Goal: Task Accomplishment & Management: Manage account settings

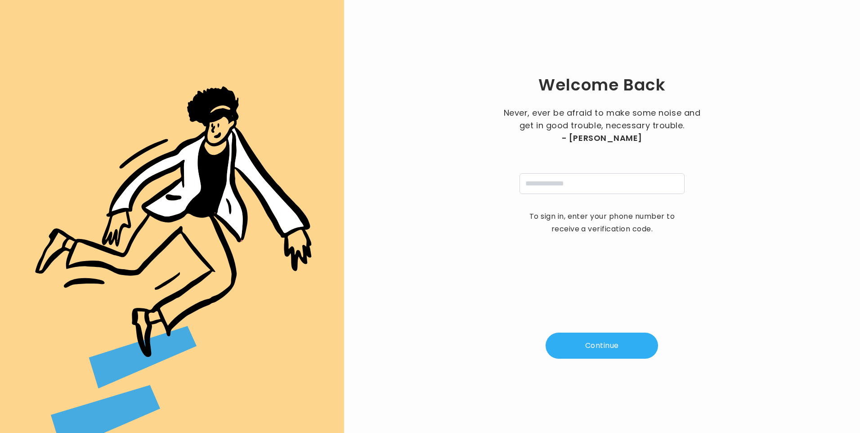
type input "**********"
click at [606, 347] on button "Continue" at bounding box center [602, 345] width 112 height 26
type input "*"
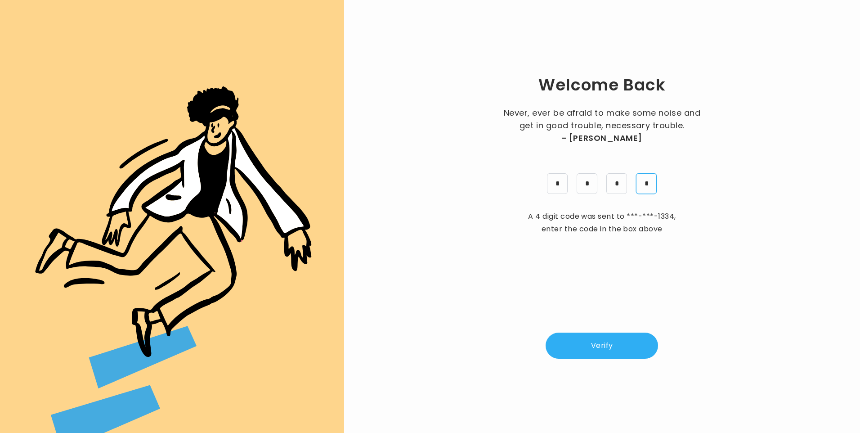
type input "*"
click at [619, 342] on button "Verify" at bounding box center [602, 345] width 112 height 26
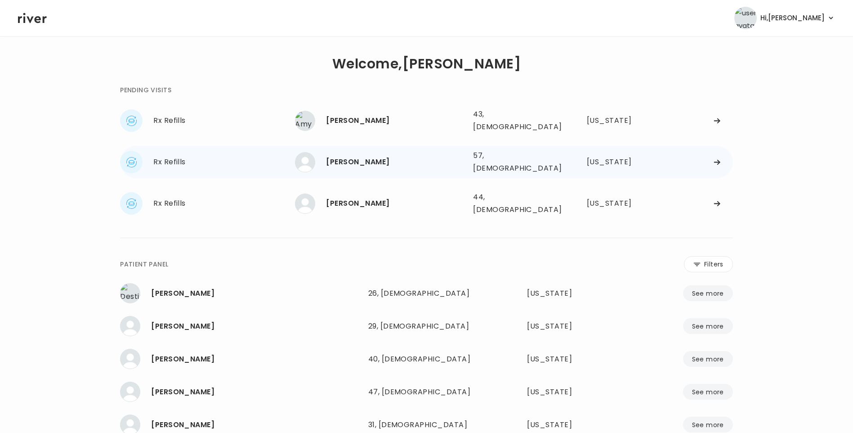
click at [370, 162] on div "Maria Klawitter 57, Female See more" at bounding box center [380, 162] width 171 height 20
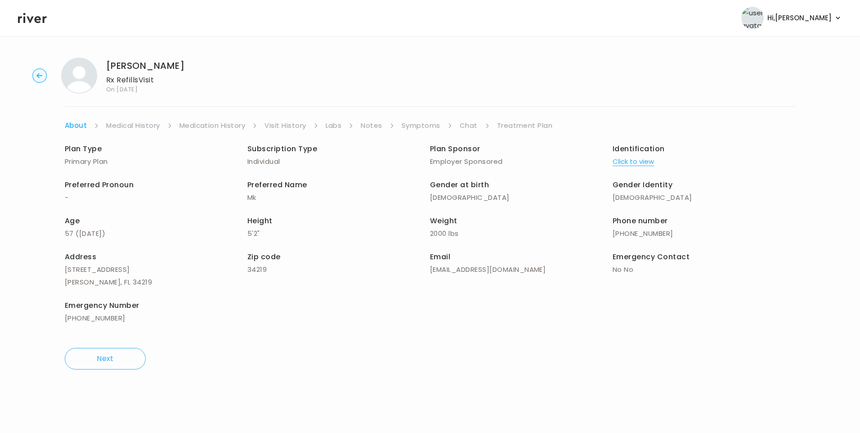
click at [469, 126] on link "Chat" at bounding box center [469, 125] width 18 height 13
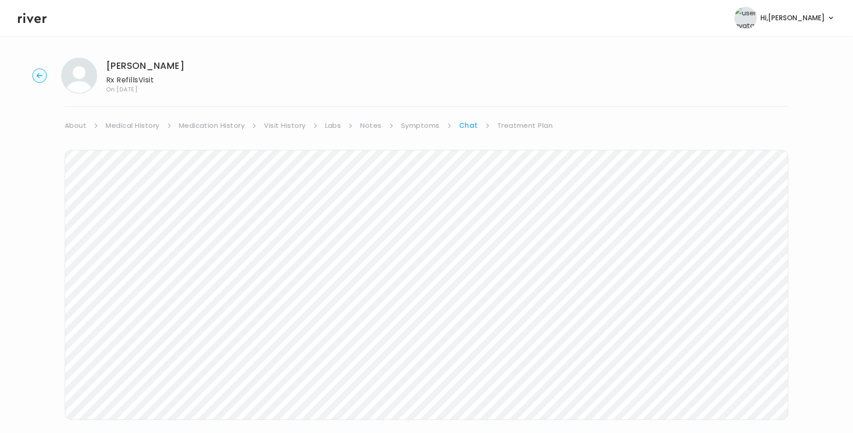
scroll to position [15, 0]
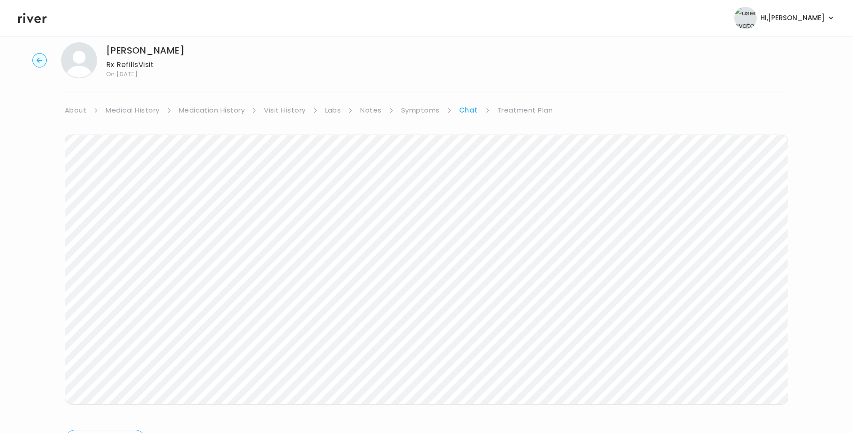
click at [522, 110] on link "Treatment Plan" at bounding box center [525, 110] width 56 height 13
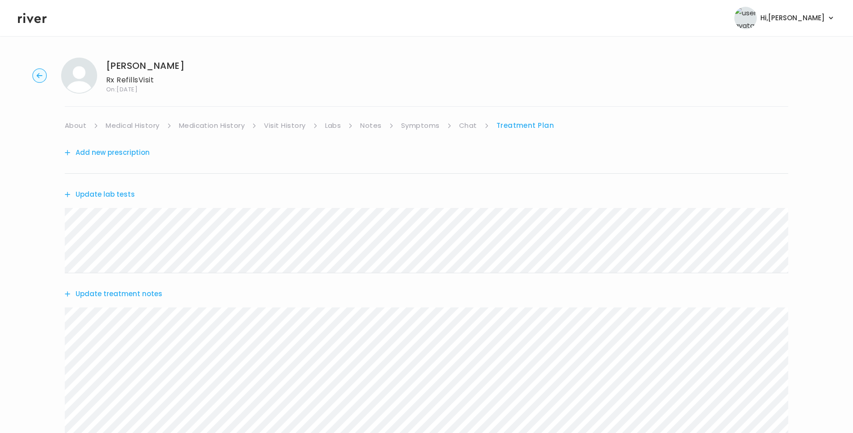
click at [139, 290] on button "Update treatment notes" at bounding box center [114, 293] width 98 height 13
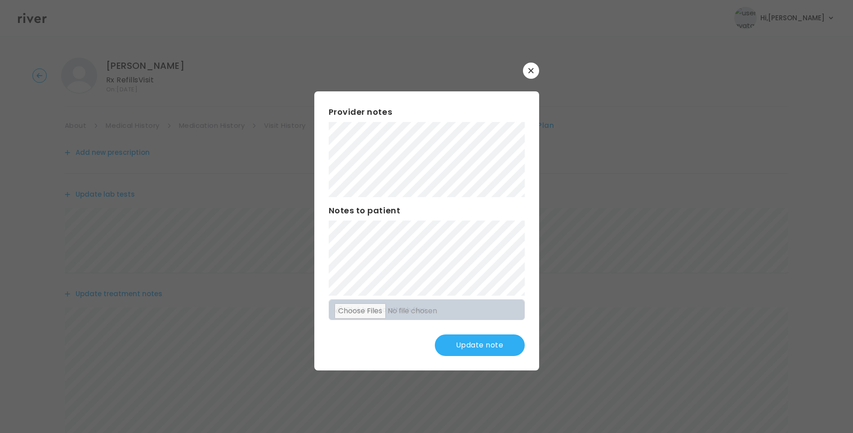
drag, startPoint x: 492, startPoint y: 345, endPoint x: 457, endPoint y: 333, distance: 36.3
click at [491, 345] on button "Update note" at bounding box center [480, 345] width 90 height 22
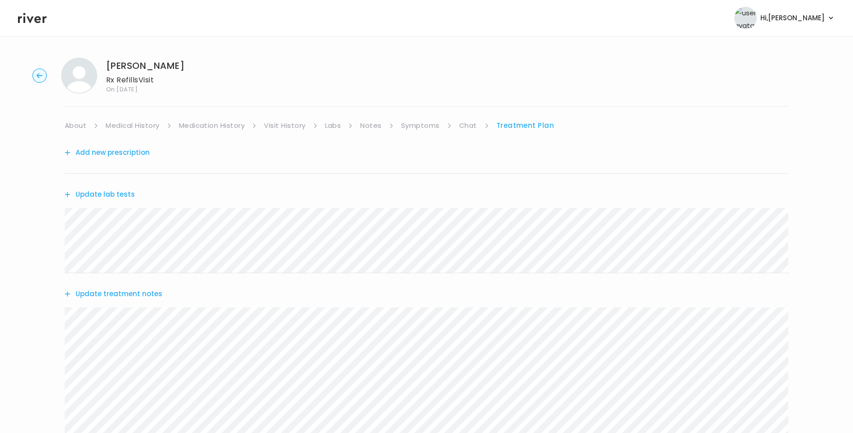
click at [106, 111] on div "Maria Klawitter Rx Refills Visit On: 16 Sep 2025 About Medical History Medicati…" at bounding box center [426, 318] width 853 height 537
click at [78, 123] on link "About" at bounding box center [76, 125] width 22 height 13
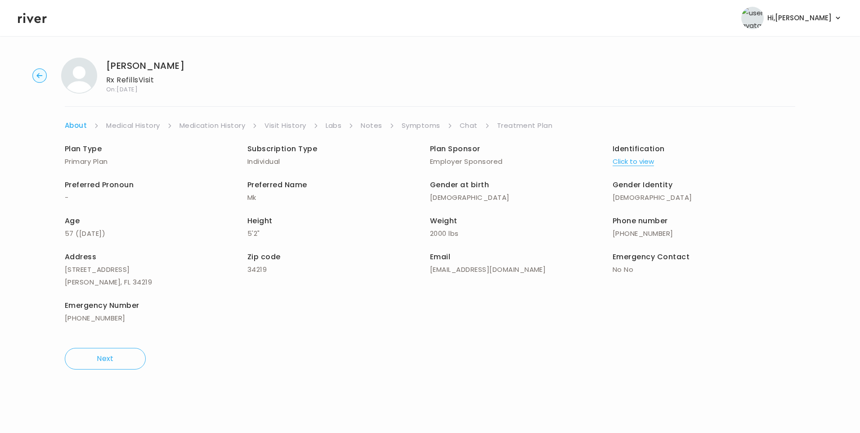
click at [540, 121] on link "Treatment Plan" at bounding box center [525, 125] width 56 height 13
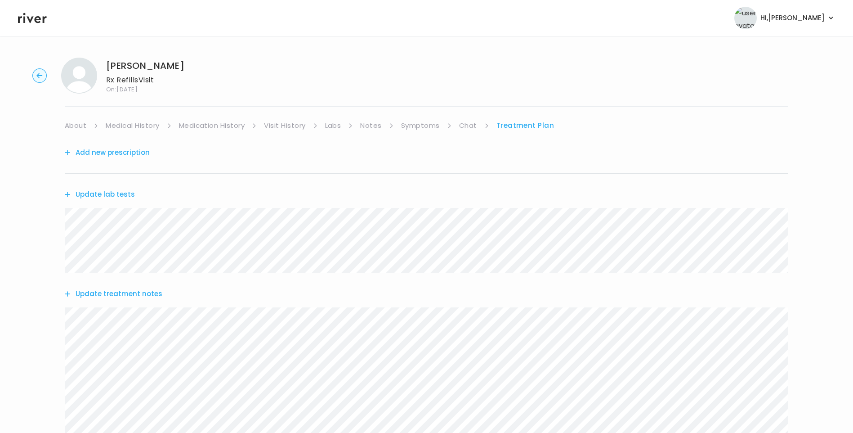
click at [133, 287] on div "Update treatment notes" at bounding box center [427, 293] width 724 height 41
click at [149, 294] on button "Update treatment notes" at bounding box center [114, 293] width 98 height 13
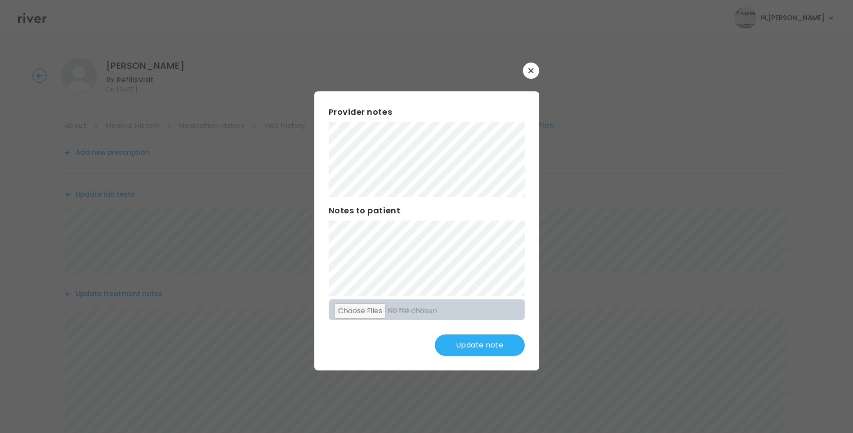
click at [481, 201] on div "Provider notes Notes to patient Click here to attach files Update note" at bounding box center [426, 230] width 225 height 279
click at [507, 346] on button "Update note" at bounding box center [480, 345] width 90 height 22
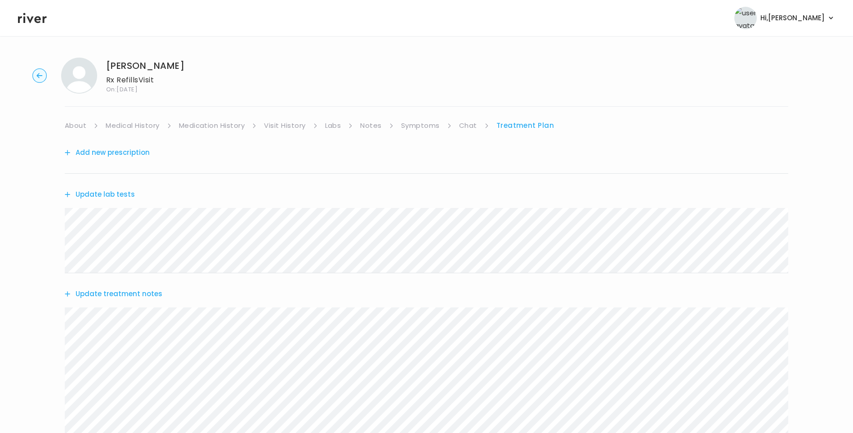
click at [470, 125] on link "Chat" at bounding box center [468, 125] width 18 height 13
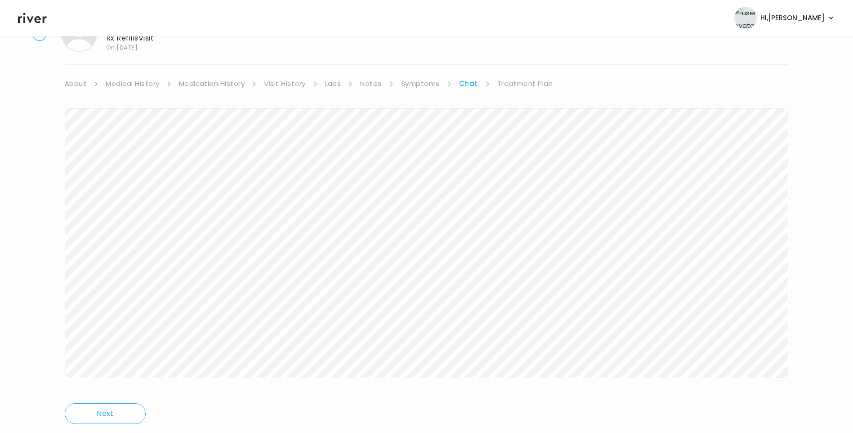
scroll to position [67, 0]
click at [523, 58] on link "Treatment Plan" at bounding box center [525, 58] width 56 height 13
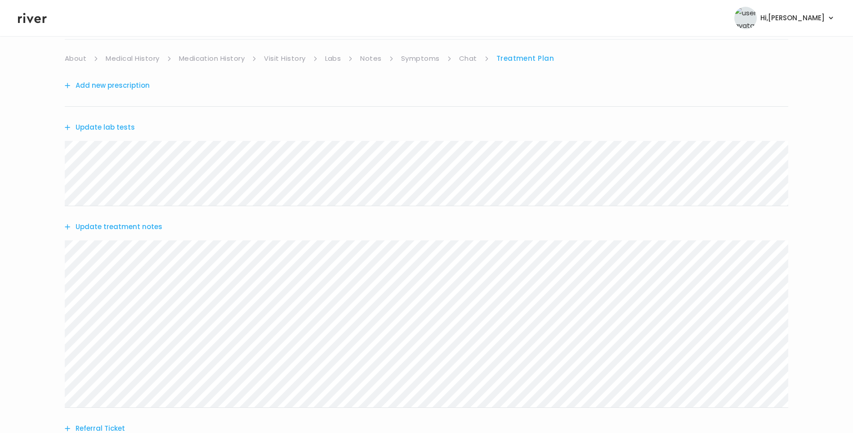
click at [144, 226] on button "Update treatment notes" at bounding box center [114, 226] width 98 height 13
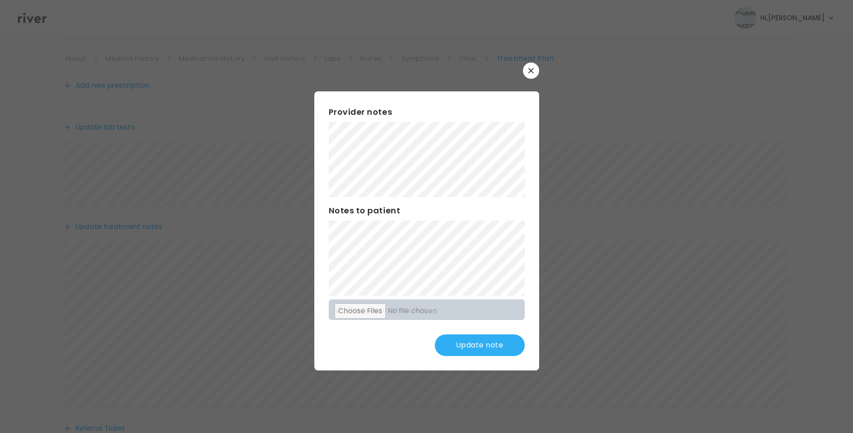
click at [486, 354] on button "Update note" at bounding box center [480, 345] width 90 height 22
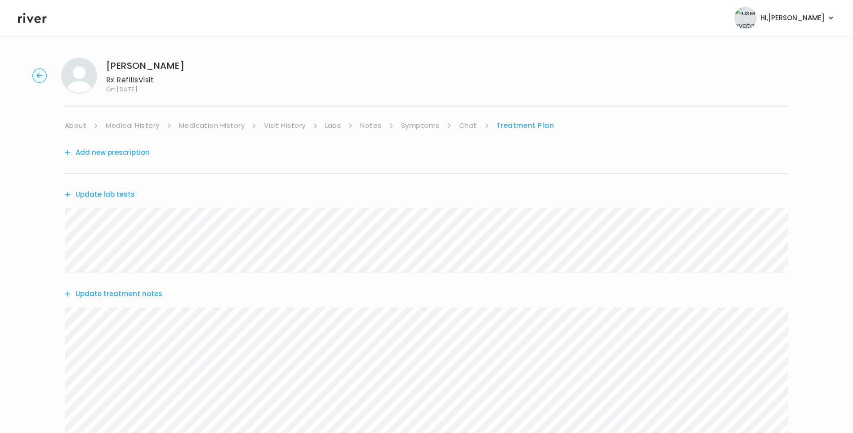
click at [124, 147] on button "Add new prescription" at bounding box center [107, 152] width 85 height 13
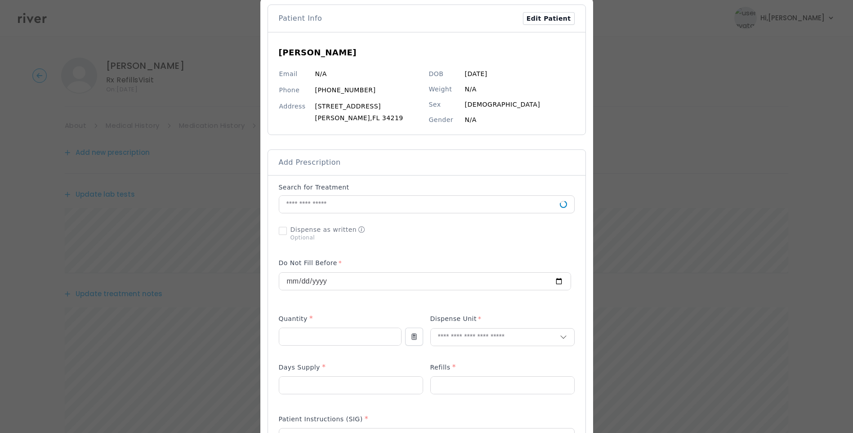
scroll to position [90, 0]
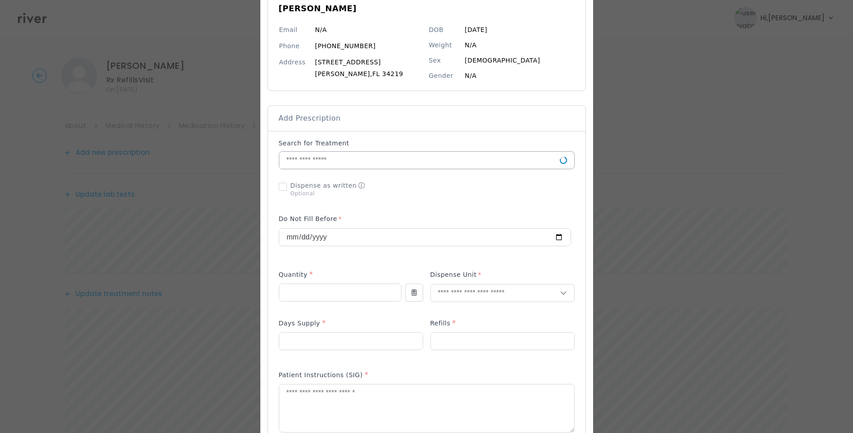
click at [298, 160] on input "text" at bounding box center [419, 160] width 281 height 17
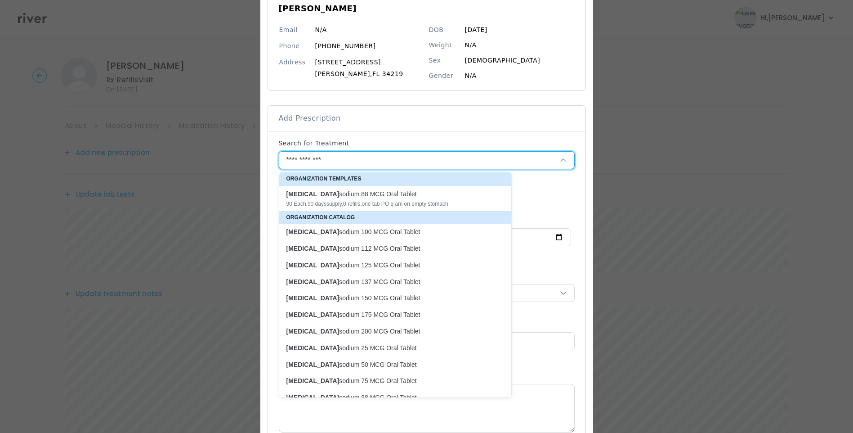
click at [354, 267] on p "levothyroxine sodium 125 MCG Oral Tablet" at bounding box center [390, 265] width 207 height 9
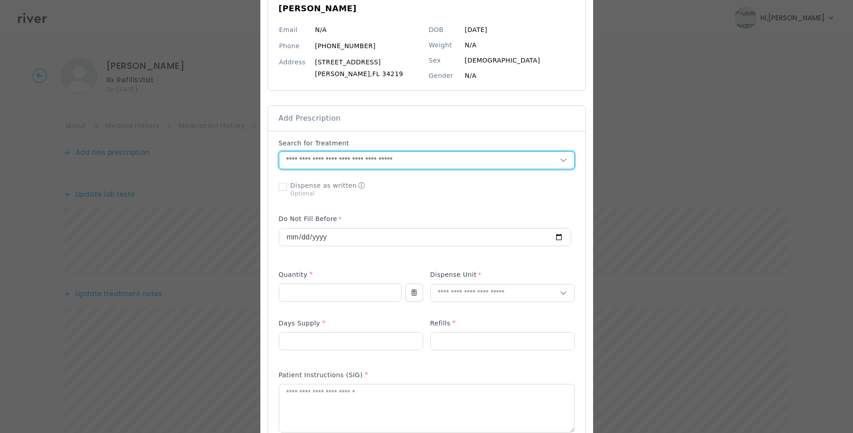
click at [327, 162] on input "**********" at bounding box center [408, 160] width 259 height 17
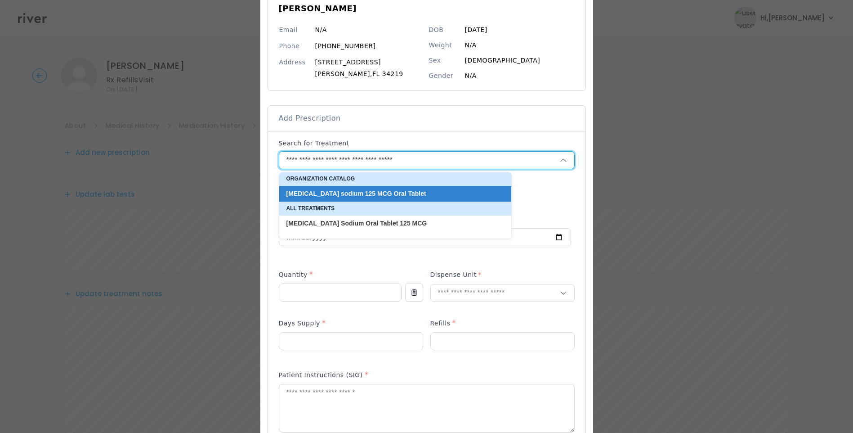
drag, startPoint x: 328, startPoint y: 159, endPoint x: 492, endPoint y: 156, distance: 163.8
click at [492, 156] on input "**********" at bounding box center [408, 160] width 259 height 17
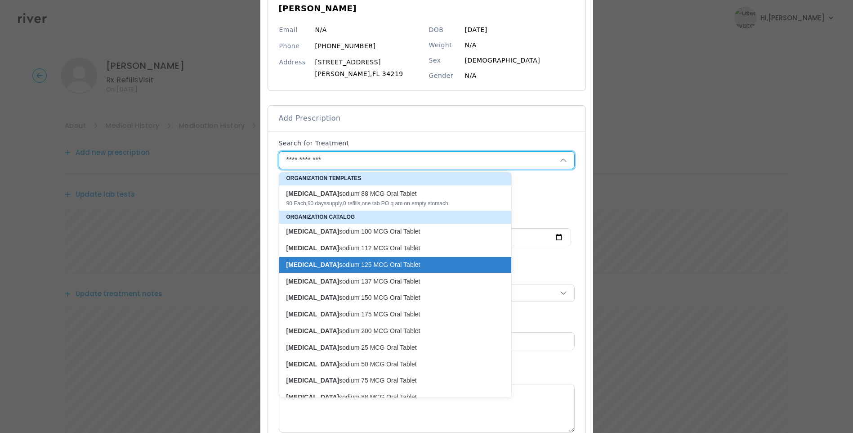
scroll to position [0, 0]
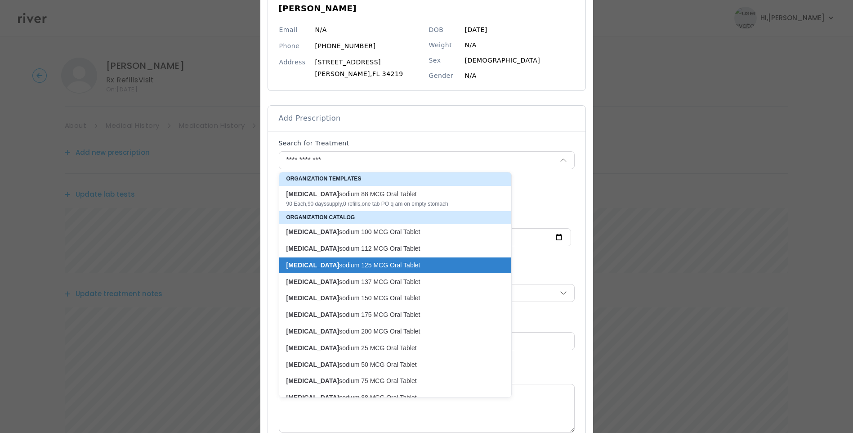
click at [362, 265] on p "levothyroxine sodium 125 MCG Oral Tablet" at bounding box center [390, 265] width 207 height 9
type input "**********"
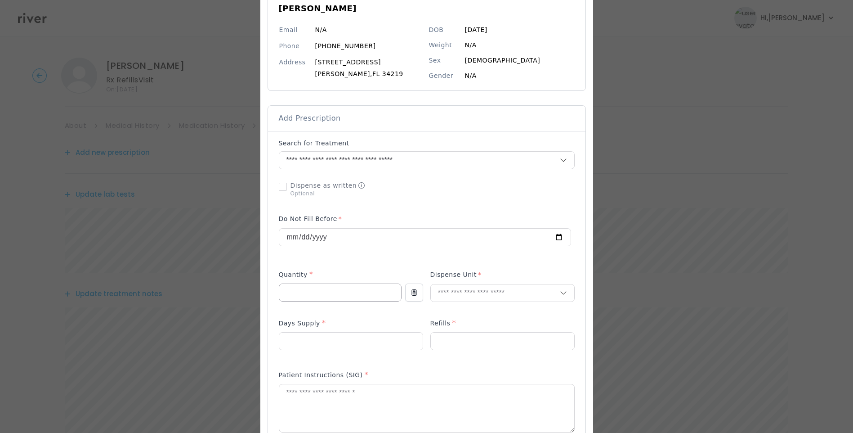
click at [294, 299] on input "number" at bounding box center [340, 292] width 122 height 17
type input "**"
click at [295, 347] on input "number" at bounding box center [350, 340] width 143 height 17
type input "**"
drag, startPoint x: 294, startPoint y: 290, endPoint x: 264, endPoint y: 292, distance: 30.2
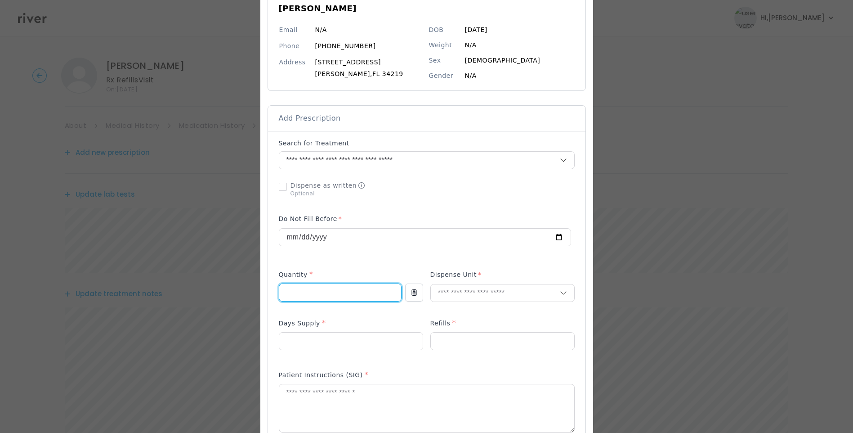
click at [264, 292] on div at bounding box center [426, 392] width 333 height 879
type input "**"
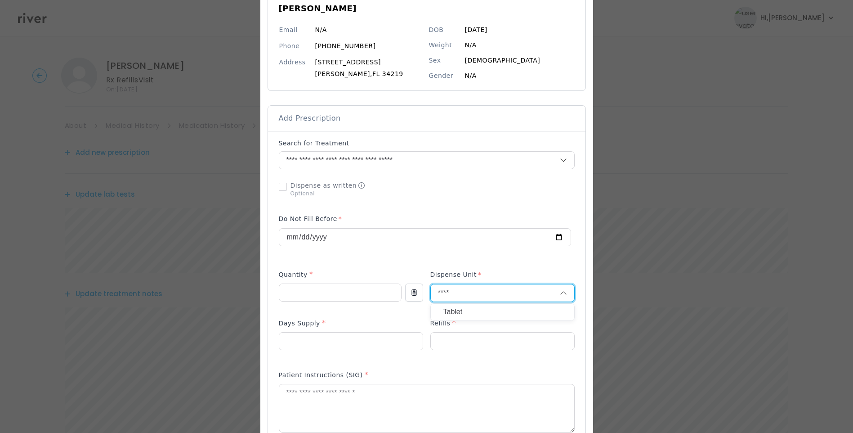
type input "****"
click at [463, 307] on p "Tablet" at bounding box center [503, 311] width 118 height 13
click at [446, 340] on input "number" at bounding box center [502, 340] width 143 height 17
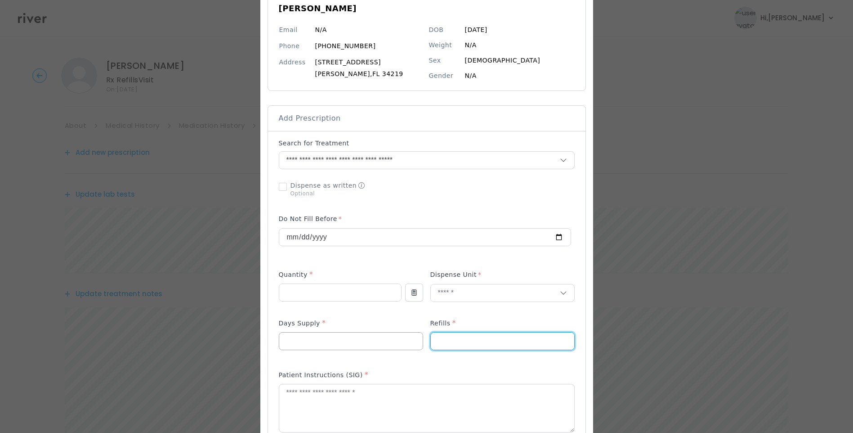
type input "*"
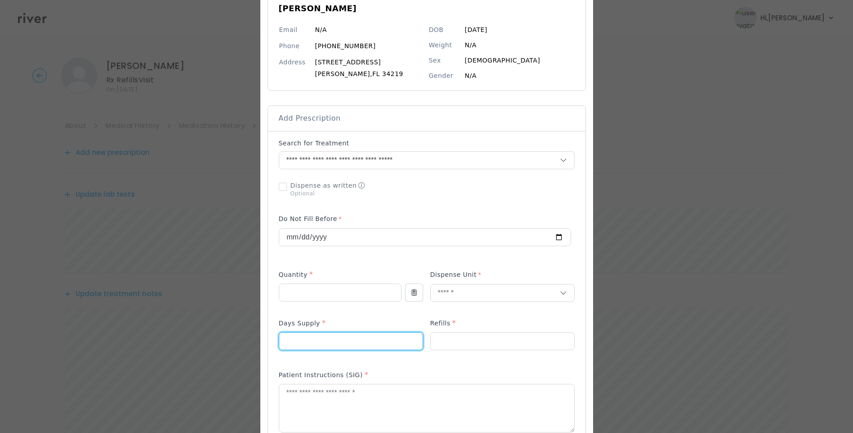
drag, startPoint x: 304, startPoint y: 342, endPoint x: 268, endPoint y: 336, distance: 37.1
click at [268, 336] on div "Add Prescription to Order" at bounding box center [427, 358] width 318 height 455
type input "**"
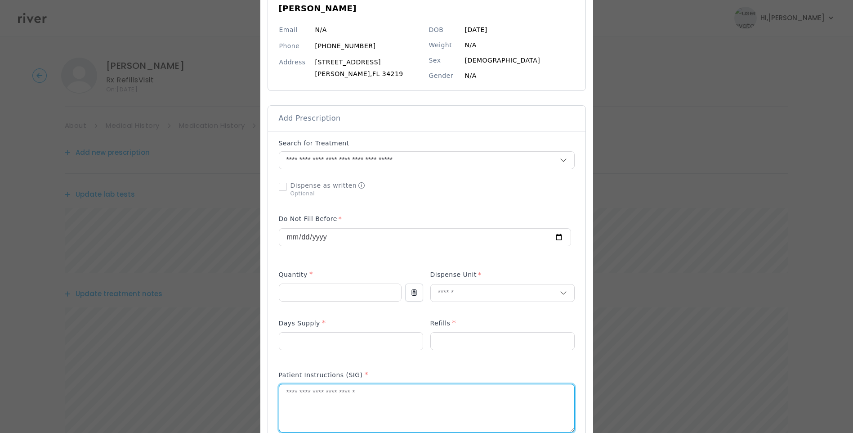
click at [355, 414] on textarea at bounding box center [426, 408] width 295 height 48
type textarea "**********"
click at [496, 181] on div at bounding box center [427, 188] width 296 height 23
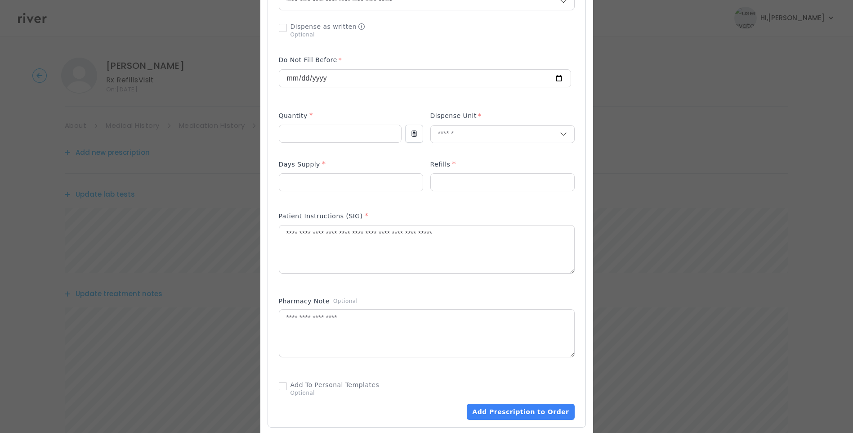
scroll to position [270, 0]
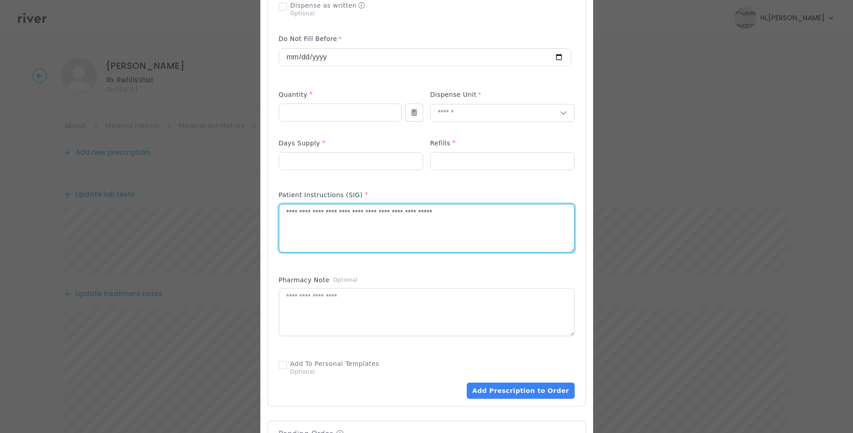
click at [489, 213] on textarea "**********" at bounding box center [426, 228] width 295 height 48
click at [365, 295] on textarea at bounding box center [426, 312] width 295 height 48
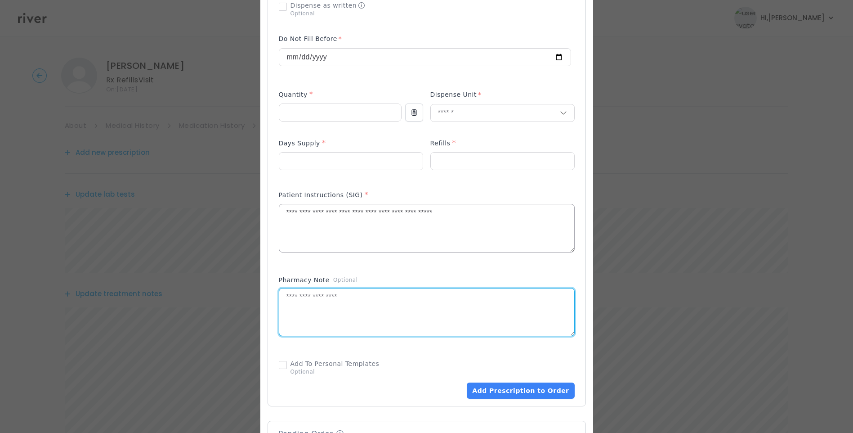
click at [496, 216] on textarea "**********" at bounding box center [426, 228] width 295 height 48
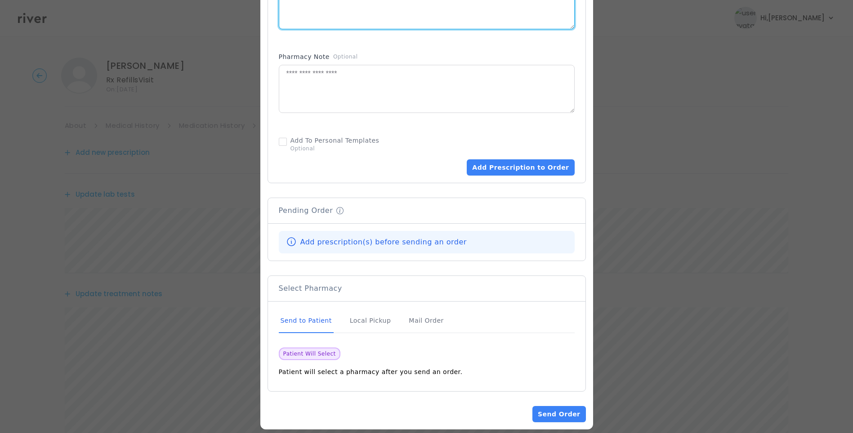
scroll to position [495, 0]
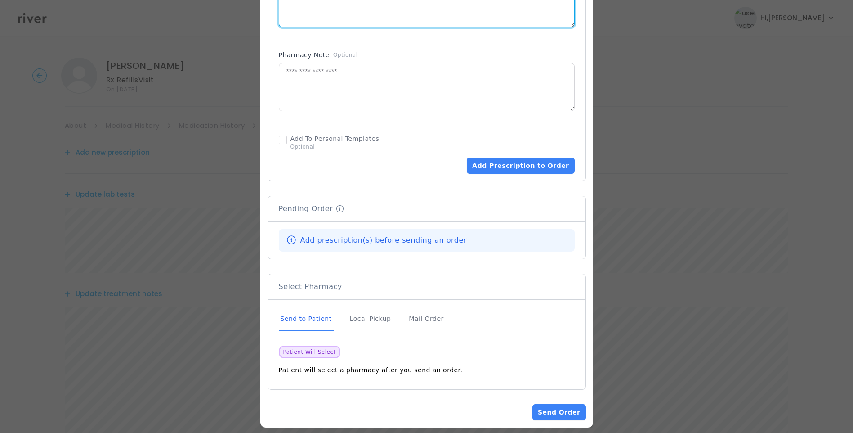
click at [316, 319] on div "Send to Patient" at bounding box center [306, 319] width 55 height 24
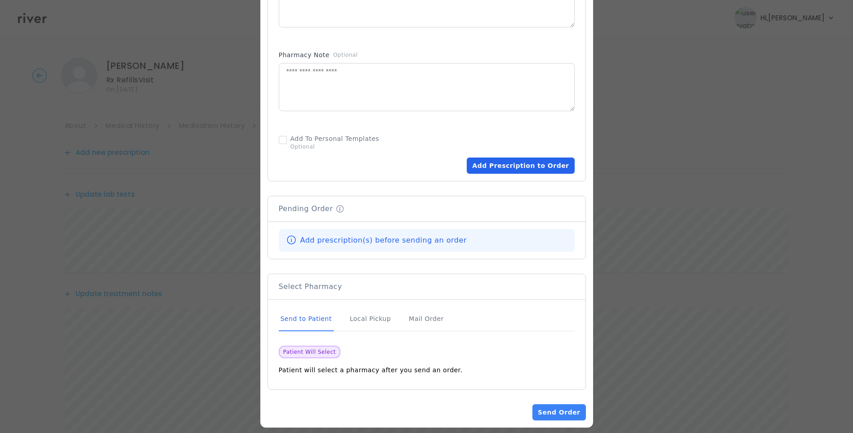
click at [506, 159] on button "Add Prescription to Order" at bounding box center [521, 165] width 108 height 16
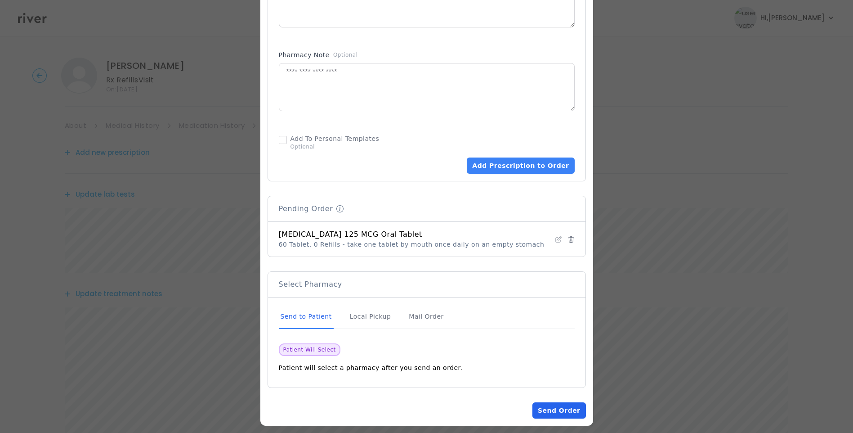
click at [569, 408] on button "Send Order" at bounding box center [559, 410] width 53 height 16
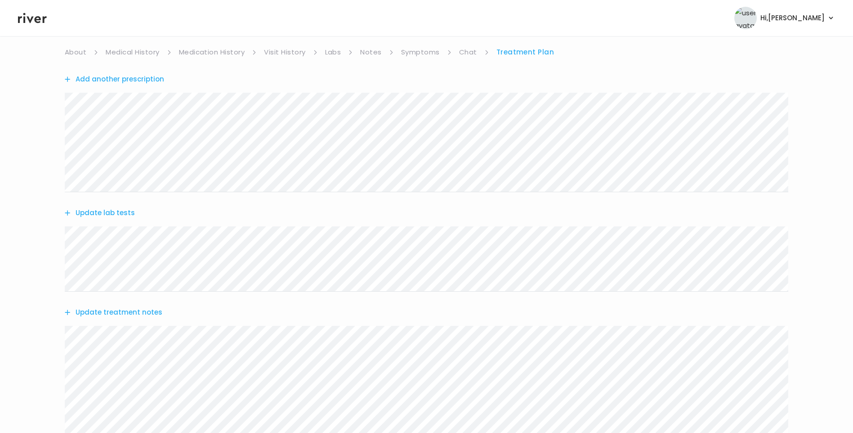
scroll to position [0, 0]
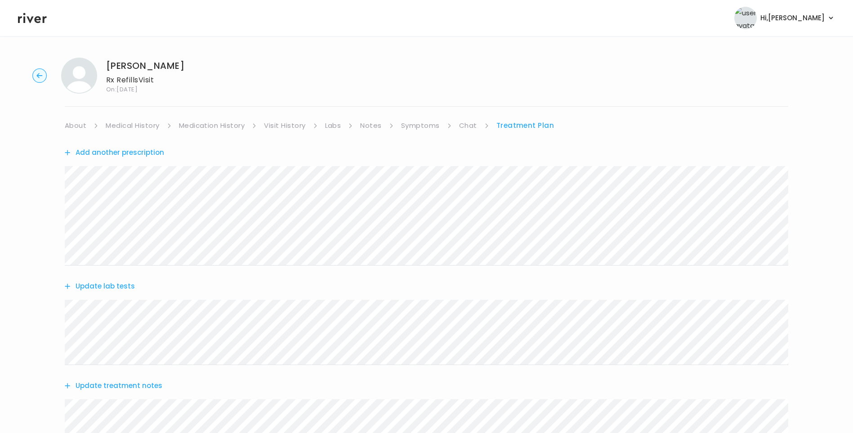
click at [202, 121] on link "Medication History" at bounding box center [212, 125] width 66 height 13
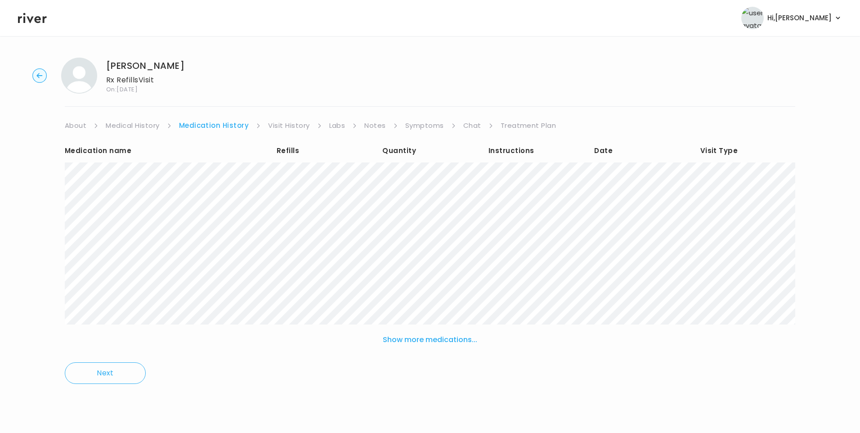
click at [426, 337] on button "Show more medications..." at bounding box center [430, 340] width 102 height 20
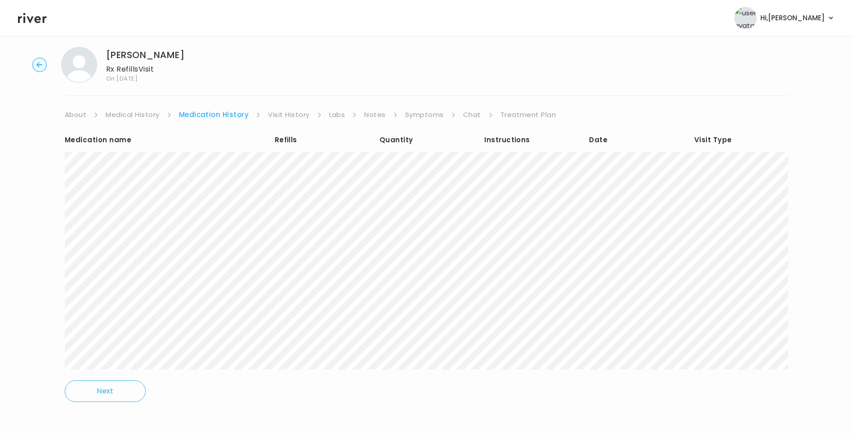
scroll to position [14, 0]
click at [522, 110] on link "Treatment Plan" at bounding box center [529, 111] width 56 height 13
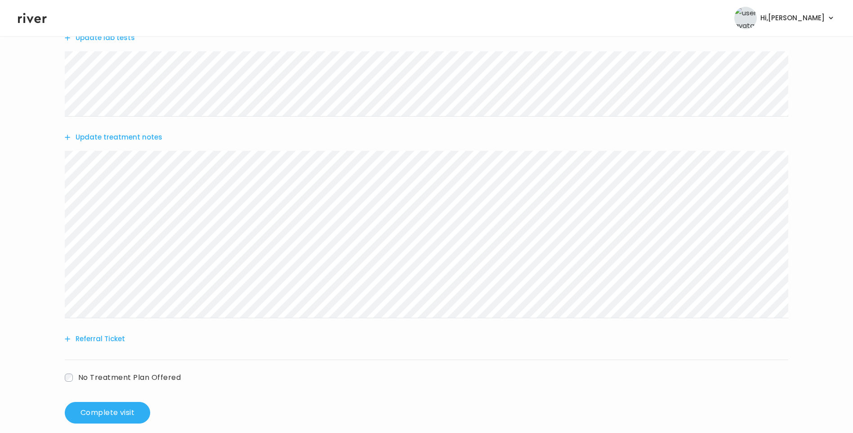
scroll to position [260, 0]
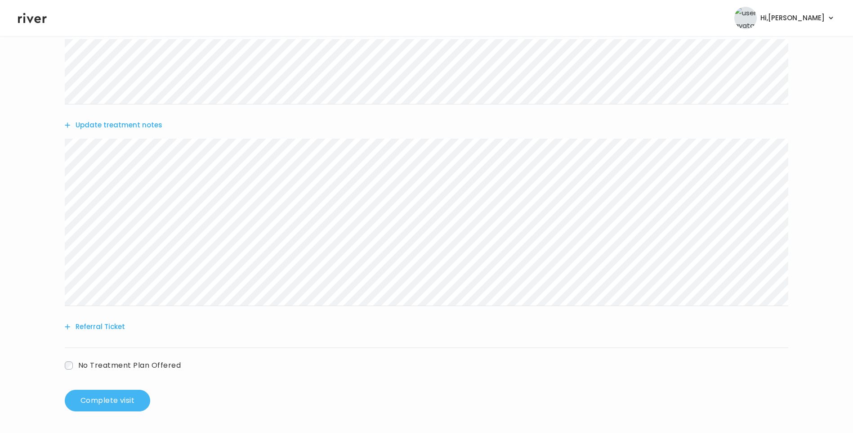
click at [116, 394] on button "Complete visit" at bounding box center [107, 401] width 85 height 22
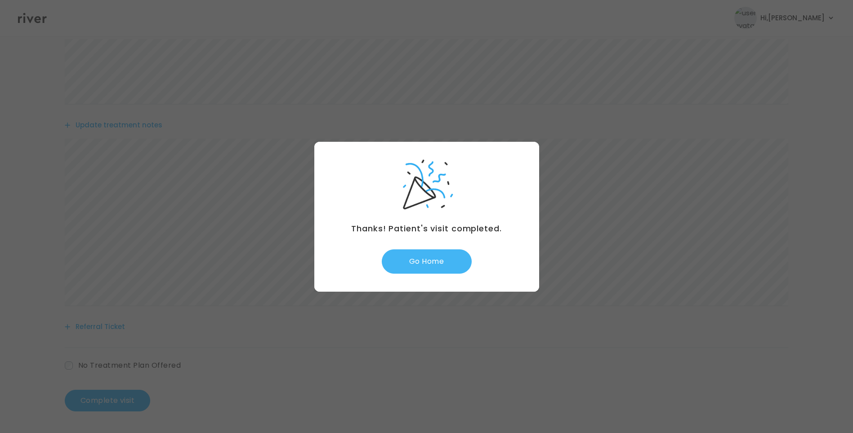
click at [443, 249] on div "Thanks! Patient's visit completed. Go Home" at bounding box center [426, 217] width 225 height 150
click at [444, 254] on button "Go Home" at bounding box center [427, 261] width 90 height 24
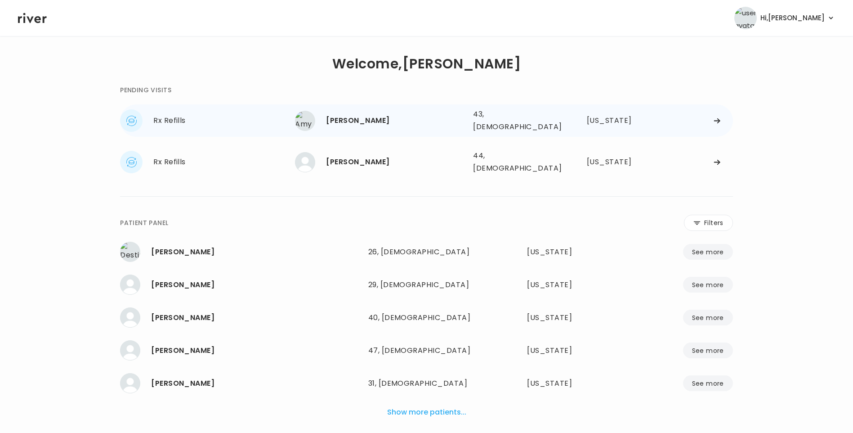
click at [491, 118] on div "43, Female" at bounding box center [514, 120] width 82 height 25
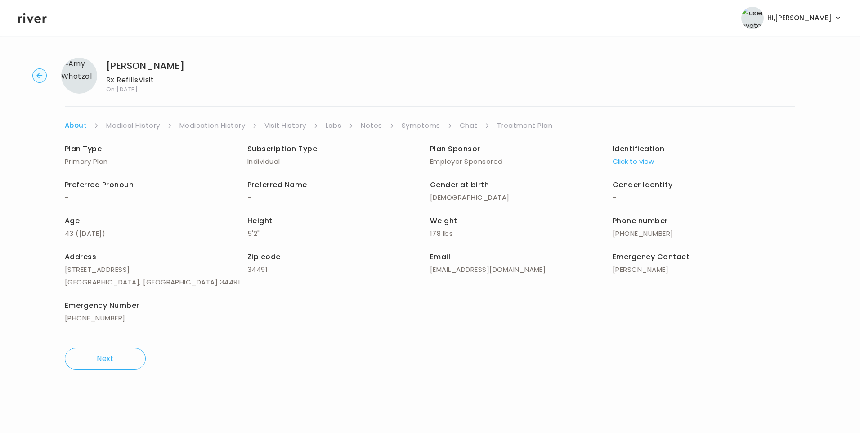
click at [521, 128] on link "Treatment Plan" at bounding box center [525, 125] width 56 height 13
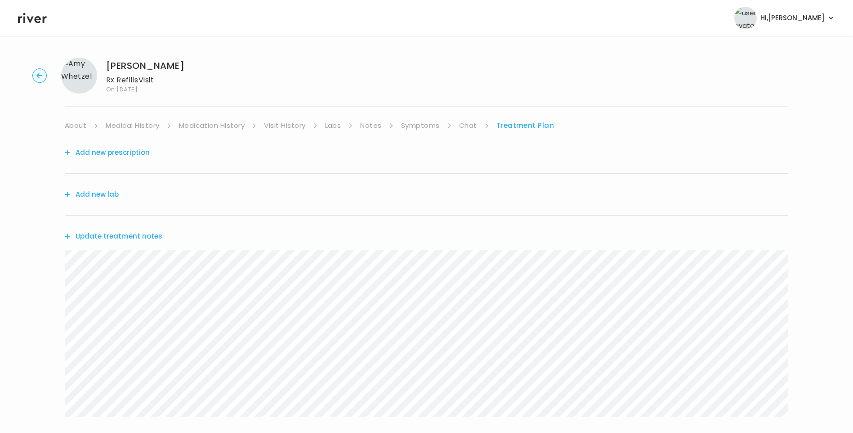
click at [149, 240] on button "Update treatment notes" at bounding box center [114, 236] width 98 height 13
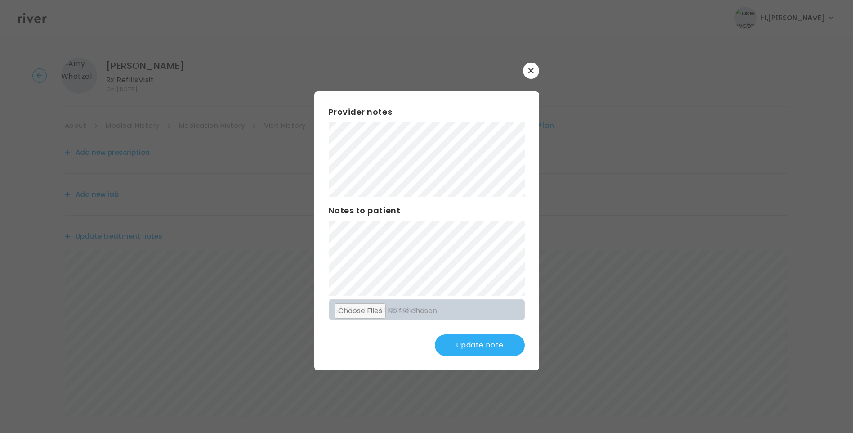
click at [486, 346] on button "Update note" at bounding box center [480, 345] width 90 height 22
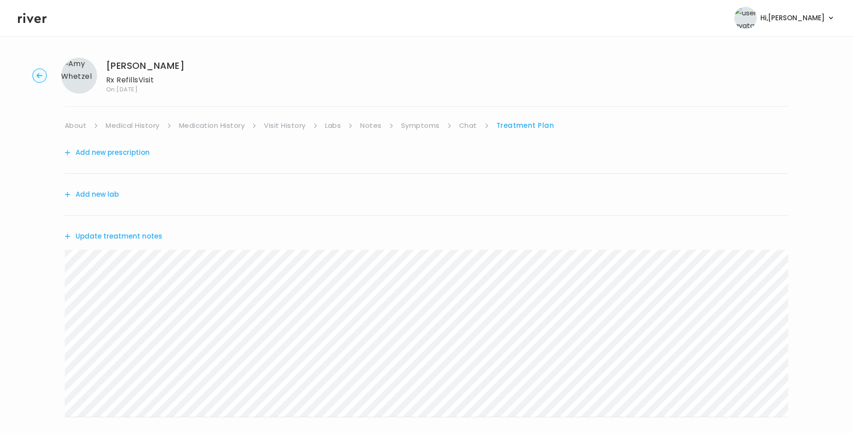
click at [338, 130] on link "Labs" at bounding box center [333, 125] width 16 height 13
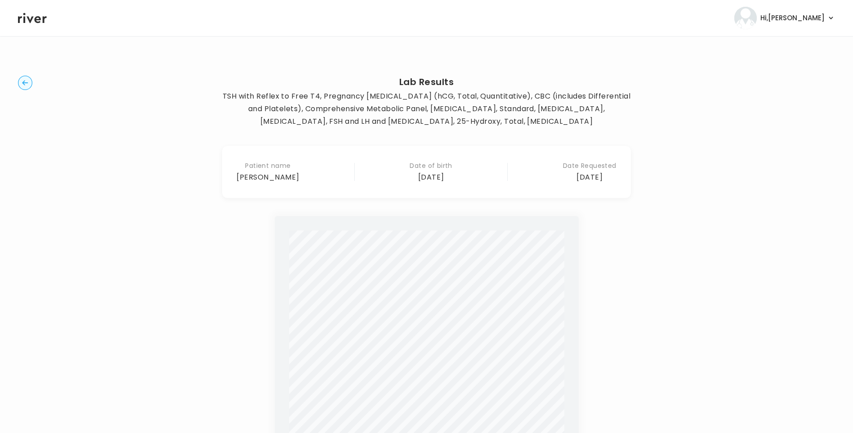
click at [22, 82] on circle "button" at bounding box center [25, 83] width 14 height 14
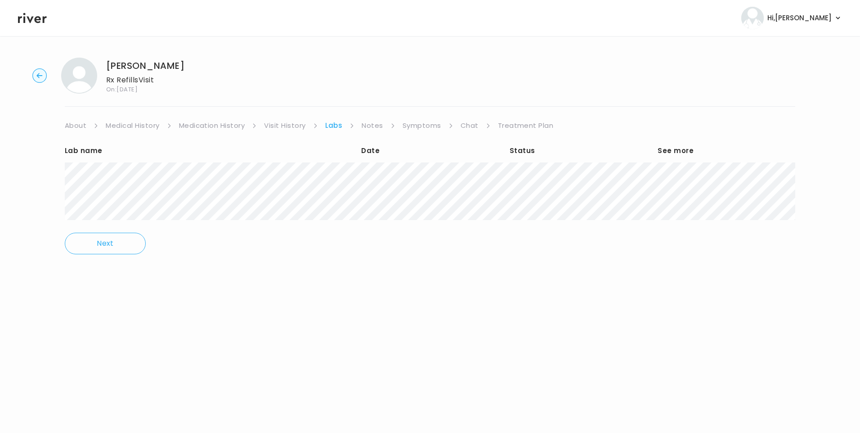
click at [208, 125] on link "Medication History" at bounding box center [212, 125] width 66 height 13
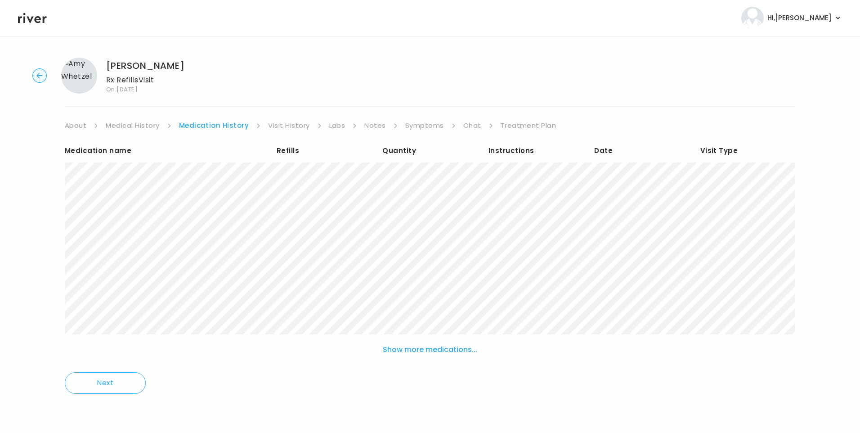
click at [303, 127] on link "Visit History" at bounding box center [288, 125] width 41 height 13
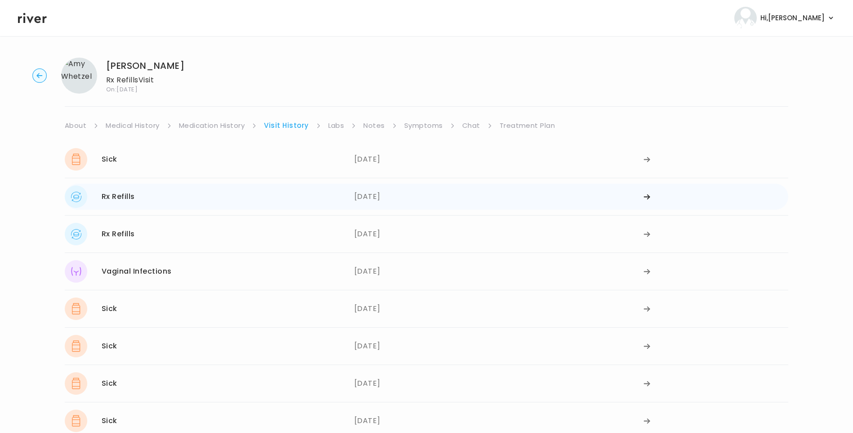
click at [372, 197] on div "06/30/2025" at bounding box center [499, 196] width 290 height 22
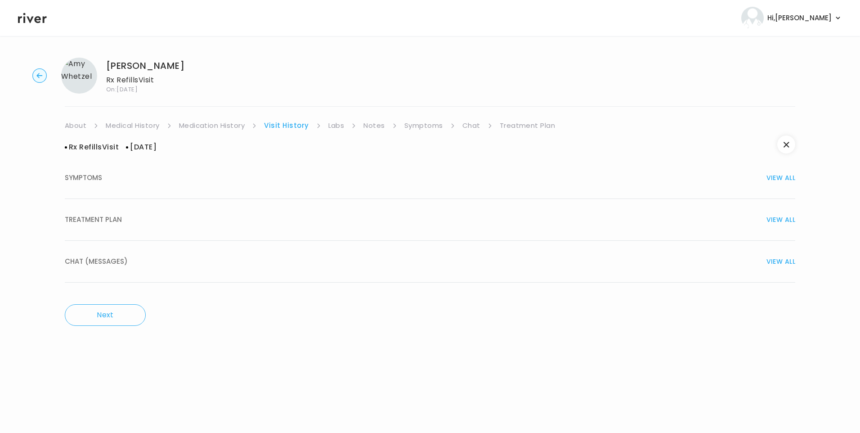
drag, startPoint x: 160, startPoint y: 222, endPoint x: 165, endPoint y: 224, distance: 5.3
click at [161, 222] on div "TREATMENT PLAN VIEW ALL" at bounding box center [430, 219] width 730 height 13
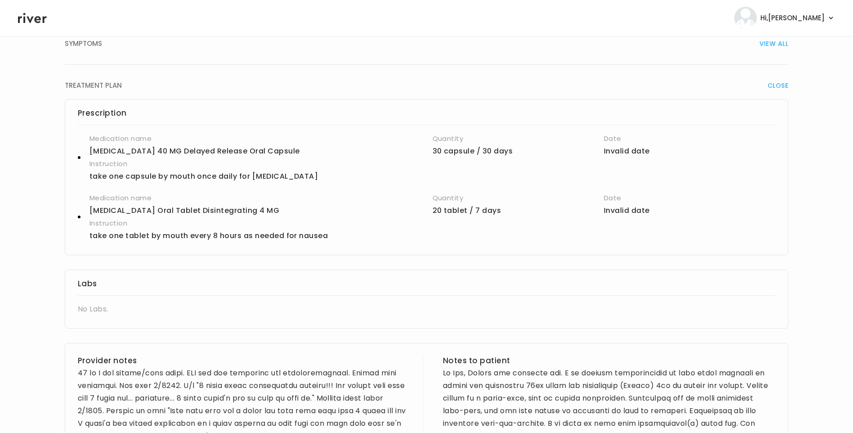
scroll to position [135, 0]
drag, startPoint x: 86, startPoint y: 171, endPoint x: 209, endPoint y: 174, distance: 122.4
click at [209, 174] on div "Medication name omeprazole 40 MG Delayed Release Oral Capsule Quantity 30 capsu…" at bounding box center [427, 156] width 698 height 50
drag, startPoint x: 209, startPoint y: 174, endPoint x: 105, endPoint y: 217, distance: 111.9
click at [162, 218] on h4 "Instruction" at bounding box center [376, 222] width 572 height 13
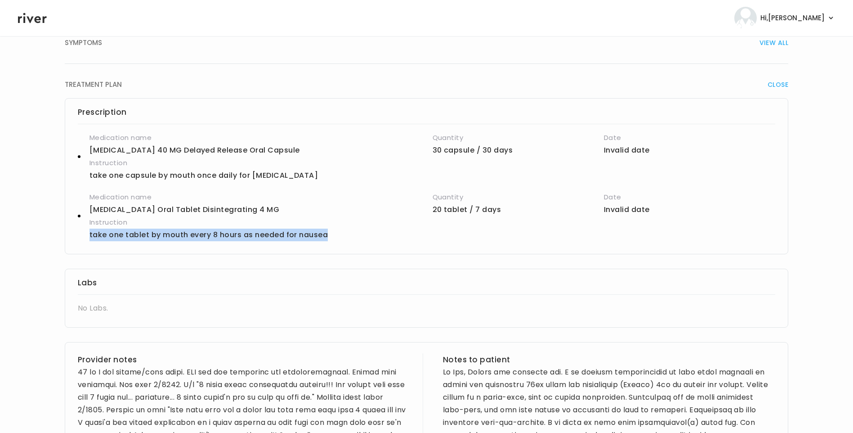
drag, startPoint x: 85, startPoint y: 232, endPoint x: 361, endPoint y: 234, distance: 276.6
click at [361, 234] on div "Medication name Ondansetron Oral Tablet Disintegrating 4 MG Quantity 20 tablet …" at bounding box center [427, 216] width 698 height 50
copy p "take one tablet by mouth every 8 hours as needed for nausea"
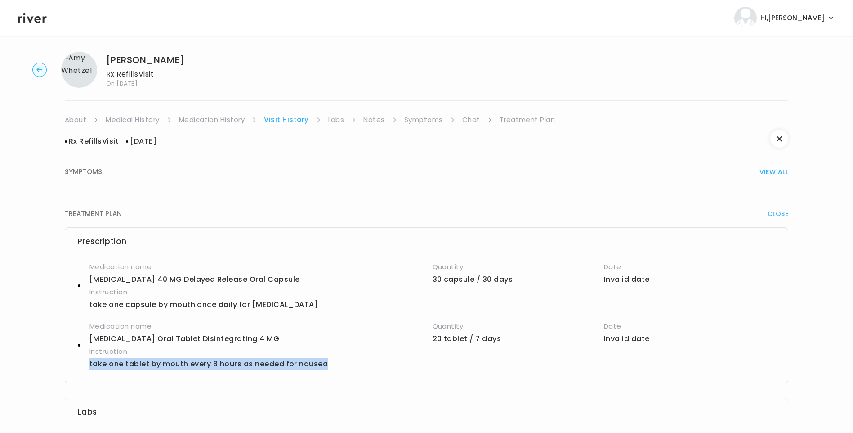
scroll to position [0, 0]
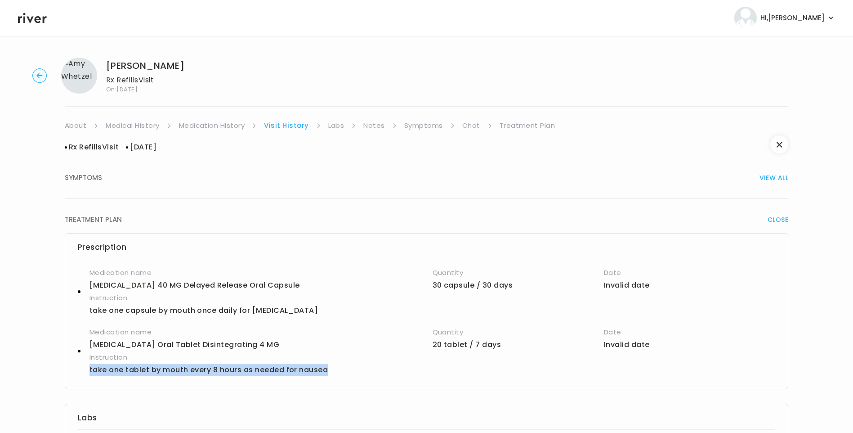
click at [200, 128] on link "Medication History" at bounding box center [212, 125] width 66 height 13
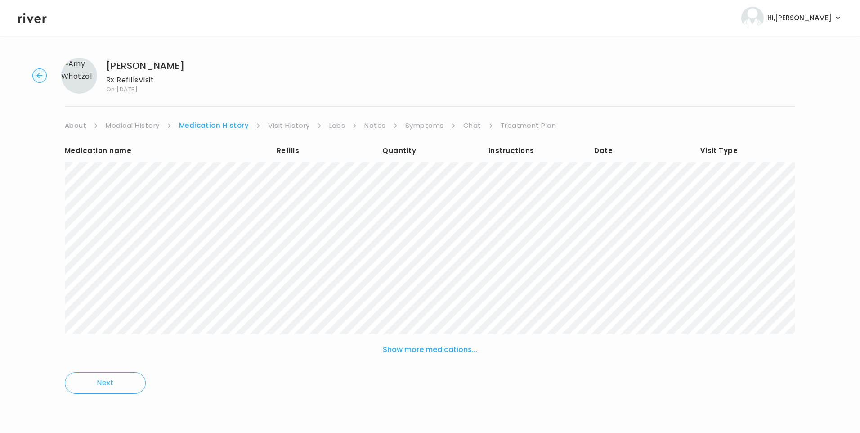
click at [277, 128] on link "Visit History" at bounding box center [288, 125] width 41 height 13
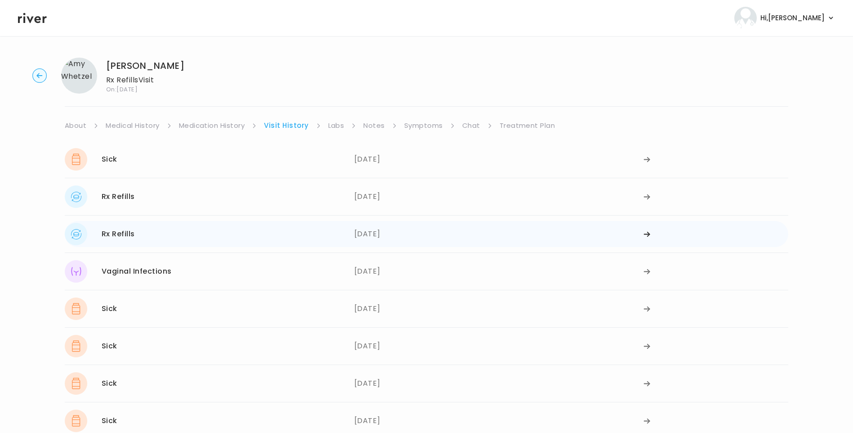
click at [161, 236] on div "Rx Refills 05/06/2025" at bounding box center [210, 234] width 290 height 22
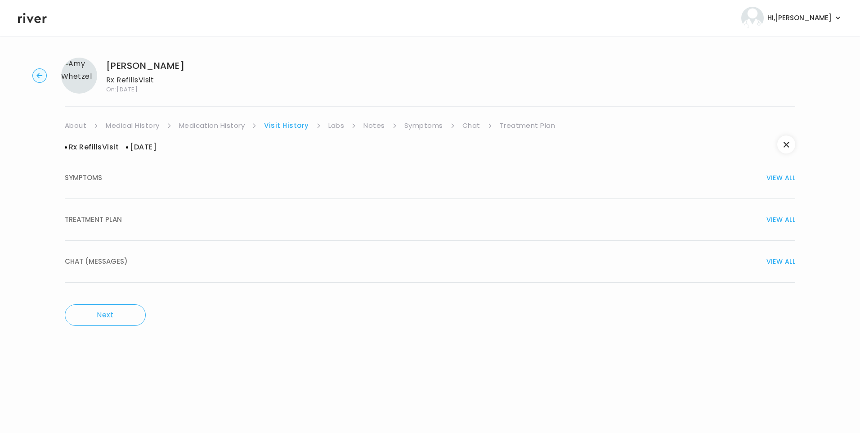
click at [95, 208] on button "TREATMENT PLAN VIEW ALL" at bounding box center [430, 220] width 730 height 42
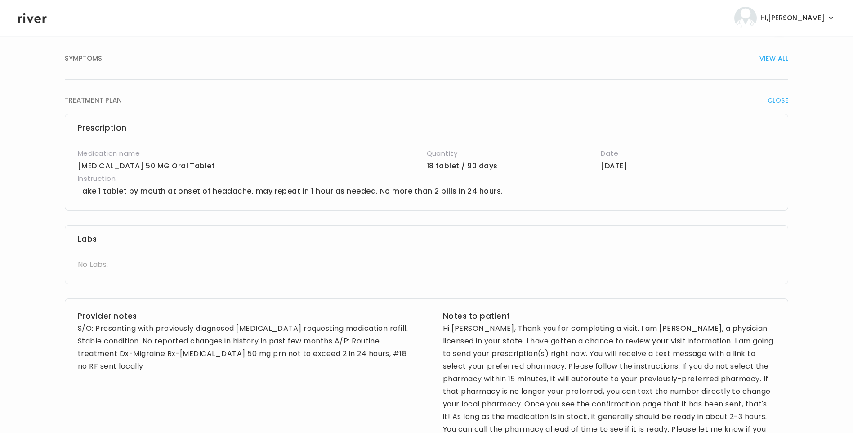
scroll to position [135, 0]
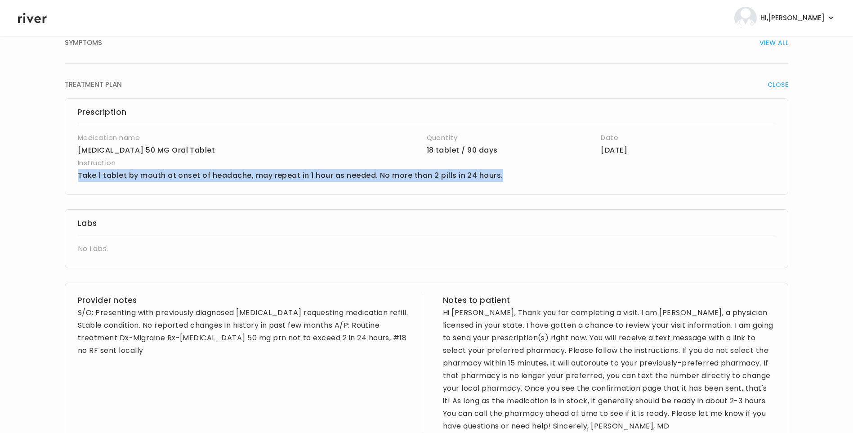
drag, startPoint x: 77, startPoint y: 171, endPoint x: 515, endPoint y: 186, distance: 438.8
click at [515, 186] on div "Prescription Medication name SUMAtriptan succinate 50 MG Oral Tablet Quantity 1…" at bounding box center [427, 146] width 724 height 97
copy p "Take 1 tablet by mouth at onset of headache, may repeat in 1 hour as needed. No…"
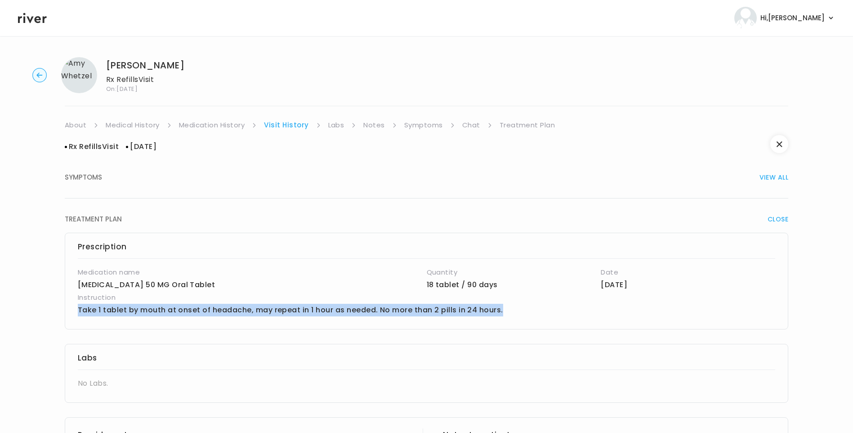
scroll to position [0, 0]
click at [198, 121] on link "Medication History" at bounding box center [212, 125] width 66 height 13
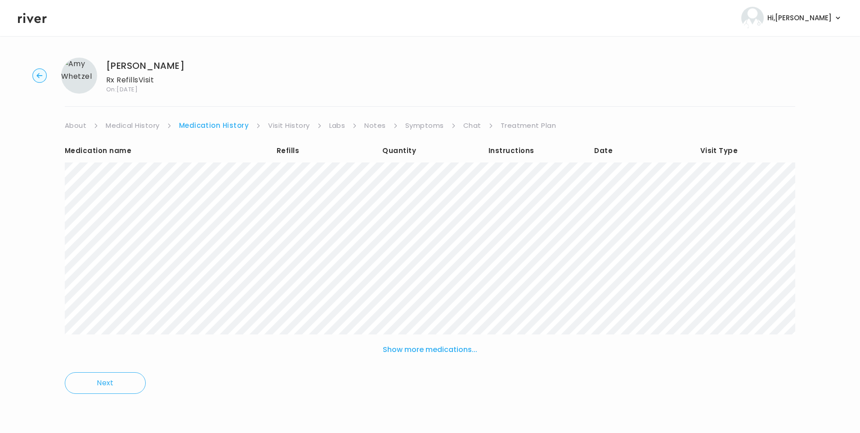
click at [287, 127] on link "Visit History" at bounding box center [288, 125] width 41 height 13
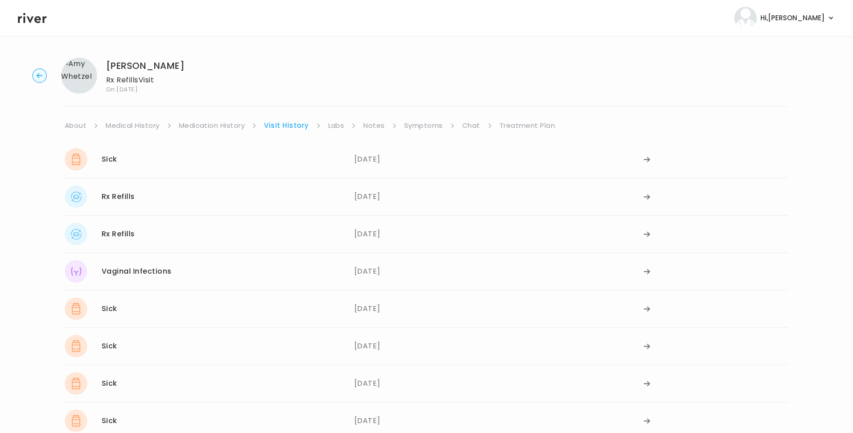
click at [212, 124] on link "Medication History" at bounding box center [212, 125] width 66 height 13
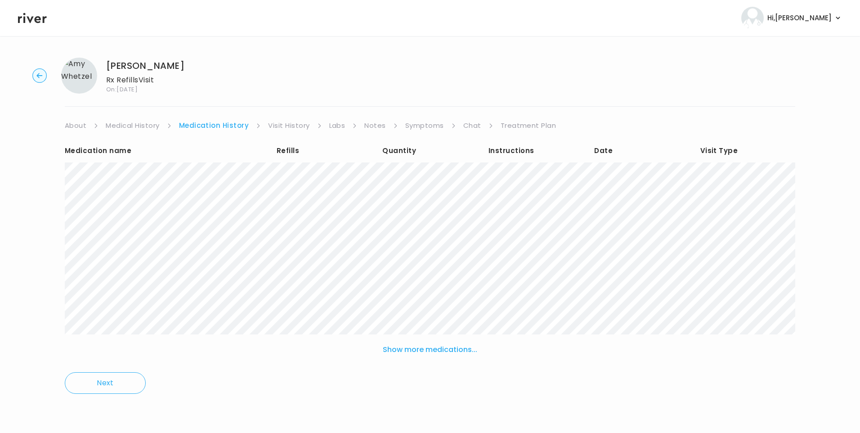
click at [287, 122] on link "Visit History" at bounding box center [288, 125] width 41 height 13
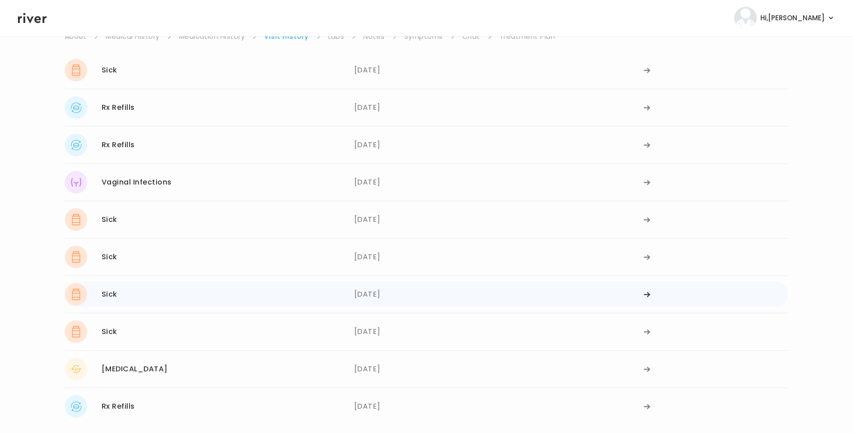
scroll to position [90, 0]
click at [367, 216] on div "02/17/2025" at bounding box center [499, 218] width 290 height 22
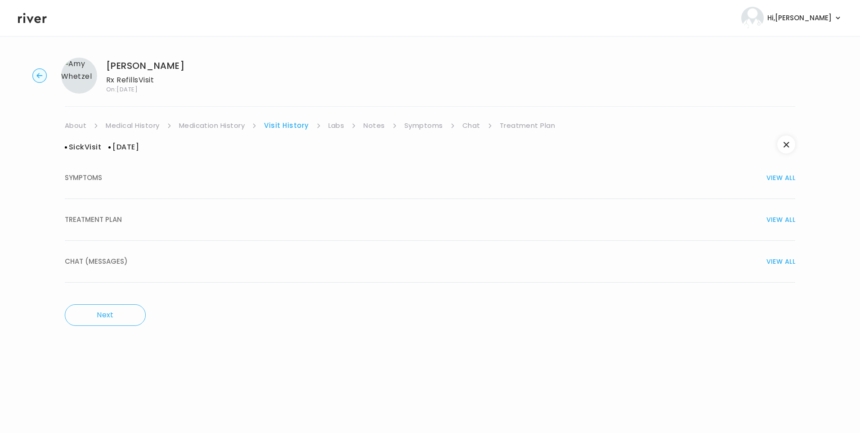
click at [114, 222] on span "TREATMENT PLAN" at bounding box center [93, 219] width 57 height 13
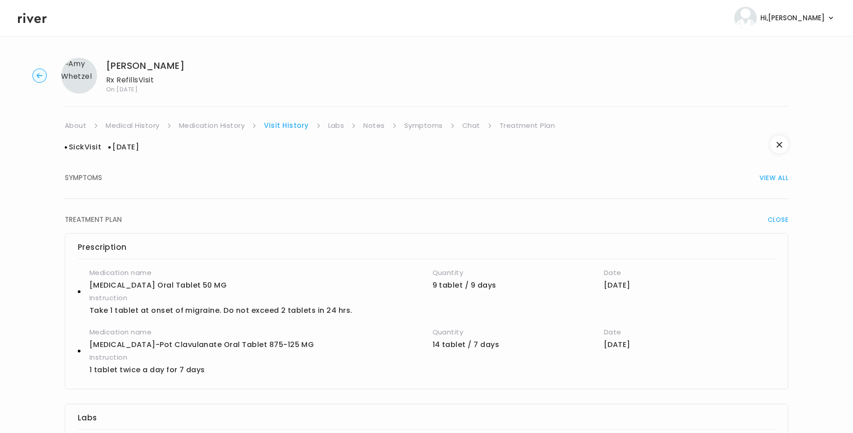
click at [209, 130] on link "Medication History" at bounding box center [212, 125] width 66 height 13
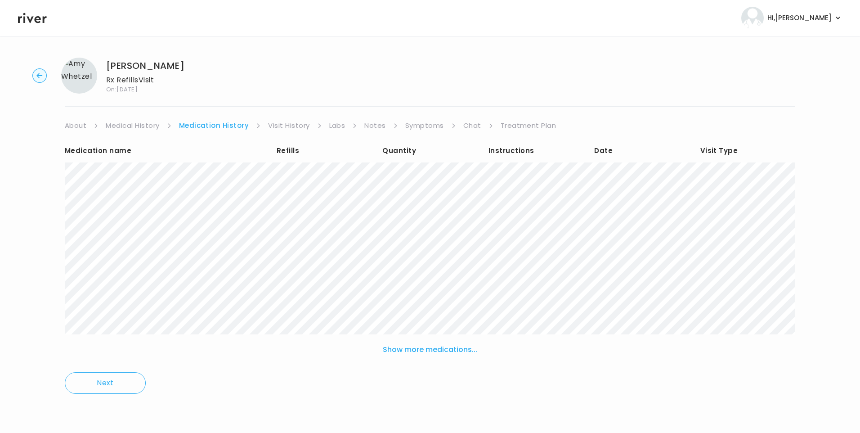
click at [427, 352] on button "Show more medications..." at bounding box center [430, 350] width 102 height 20
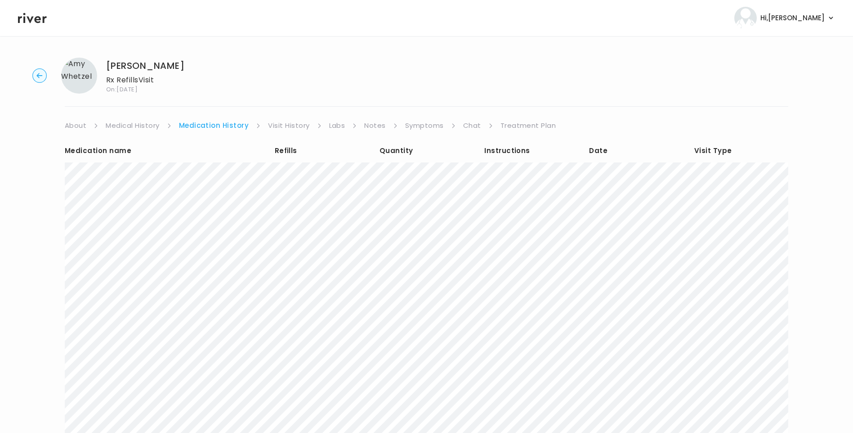
click at [131, 126] on link "Medical History" at bounding box center [133, 125] width 54 height 13
click at [529, 121] on link "Treatment Plan" at bounding box center [528, 125] width 56 height 13
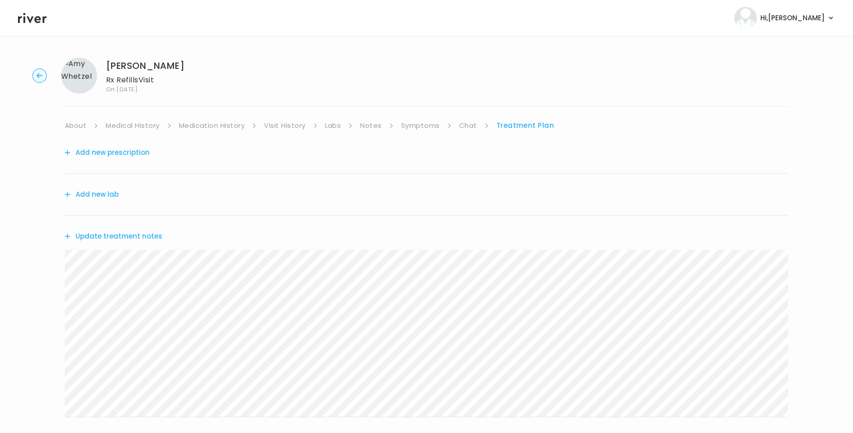
click at [134, 240] on button "Update treatment notes" at bounding box center [114, 236] width 98 height 13
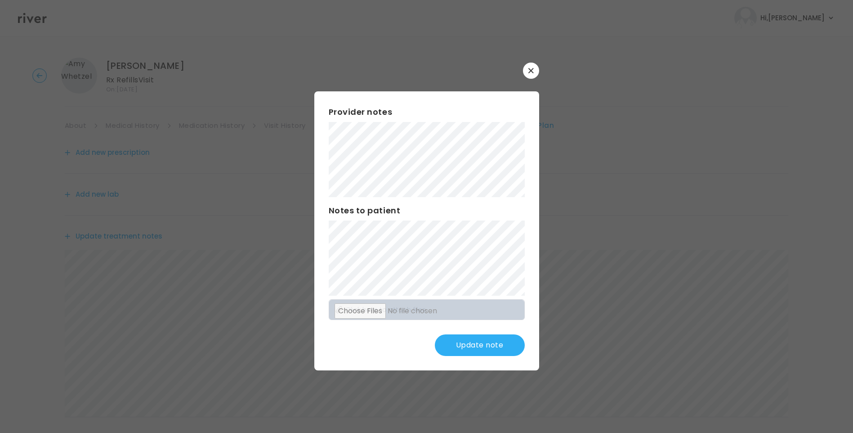
click at [477, 338] on button "Update note" at bounding box center [480, 345] width 90 height 22
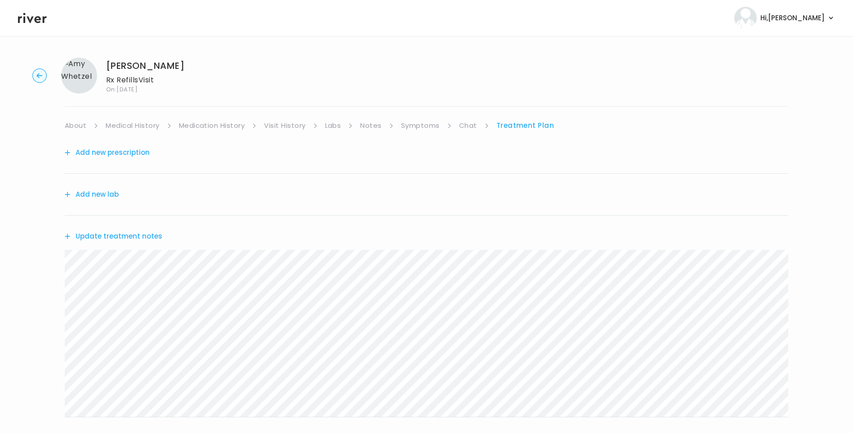
click at [422, 124] on link "Symptoms" at bounding box center [420, 125] width 39 height 13
click at [769, 379] on button "View more" at bounding box center [770, 381] width 36 height 11
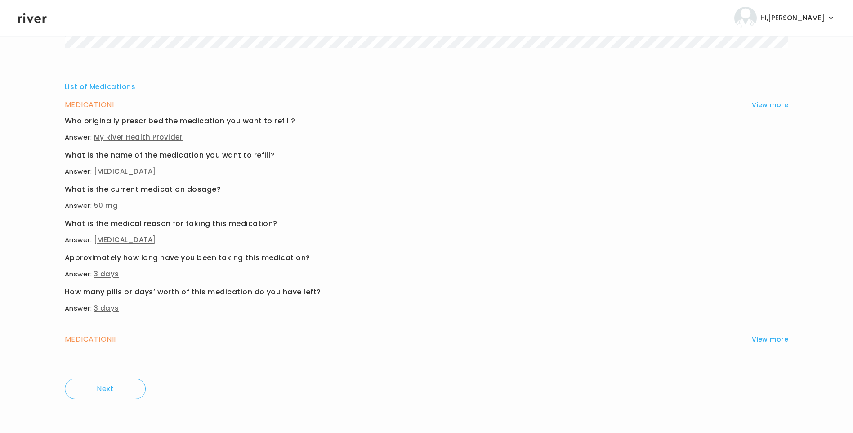
scroll to position [277, 0]
click at [761, 341] on button "View more" at bounding box center [770, 338] width 36 height 11
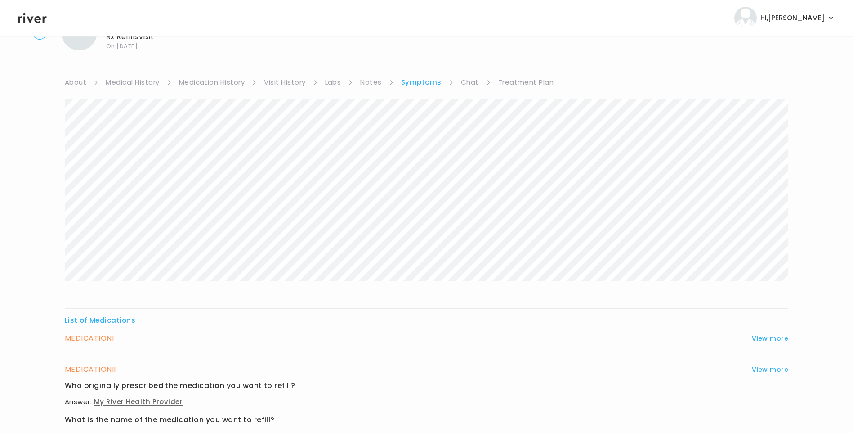
scroll to position [0, 0]
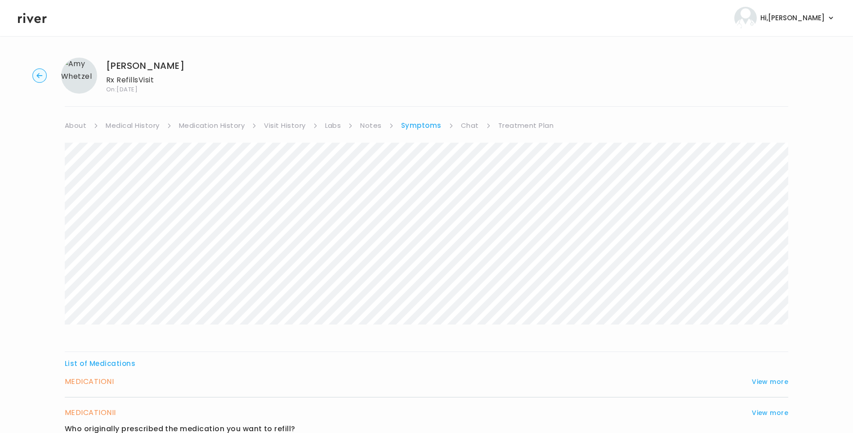
click at [522, 129] on link "Treatment Plan" at bounding box center [526, 125] width 56 height 13
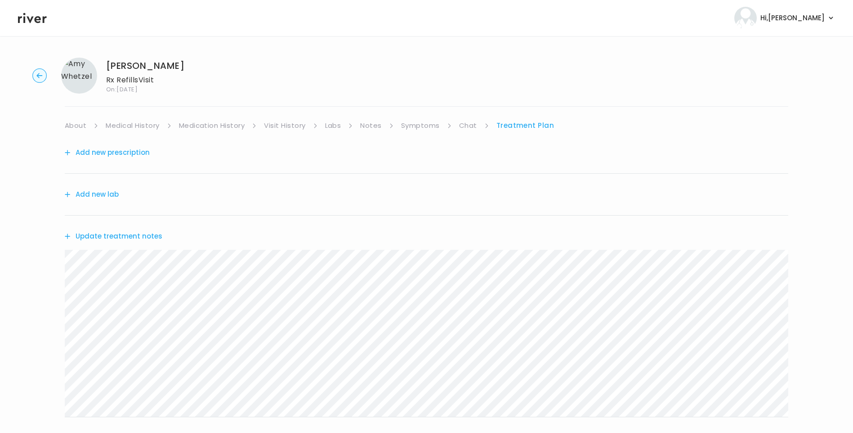
click at [130, 235] on button "Update treatment notes" at bounding box center [114, 236] width 98 height 13
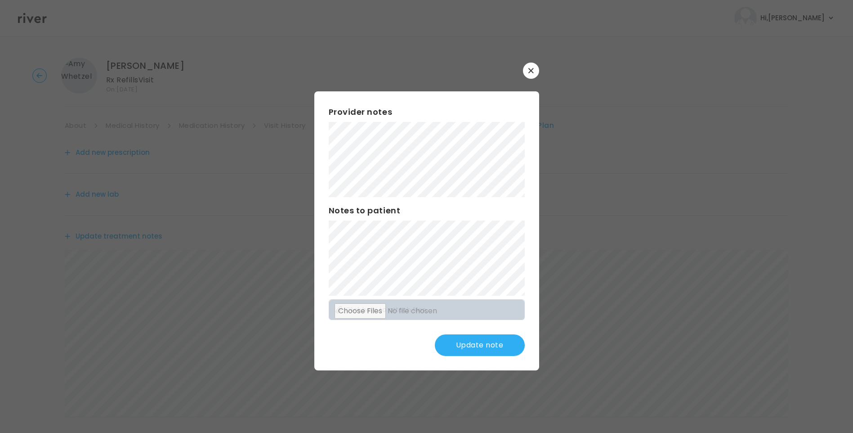
click at [484, 342] on button "Update note" at bounding box center [480, 345] width 90 height 22
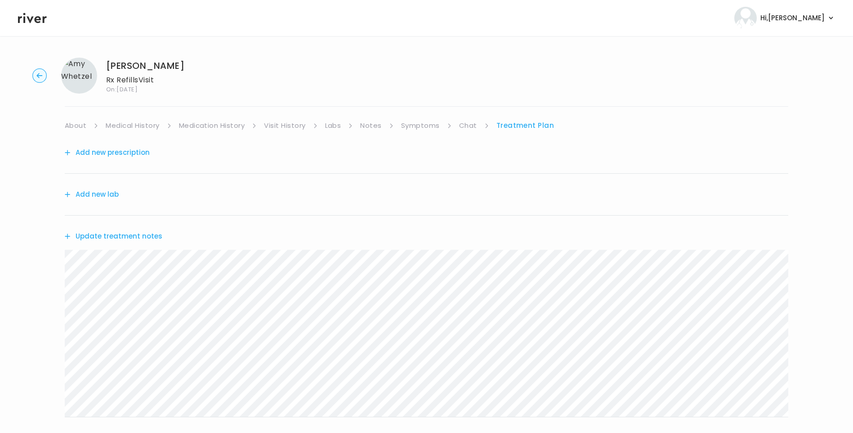
click at [133, 237] on button "Update treatment notes" at bounding box center [114, 236] width 98 height 13
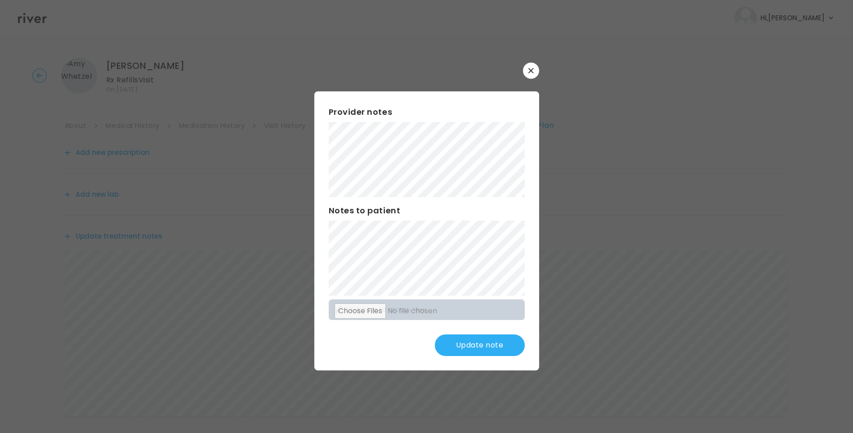
click at [489, 351] on button "Update note" at bounding box center [480, 345] width 90 height 22
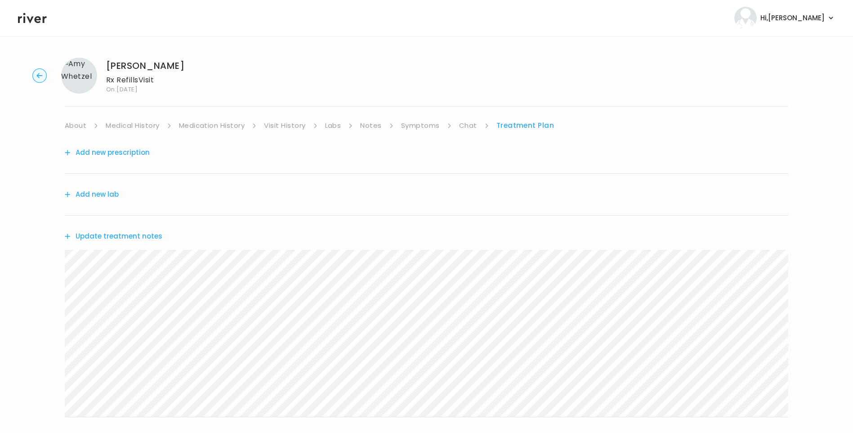
click at [118, 149] on button "Add new prescription" at bounding box center [107, 152] width 85 height 13
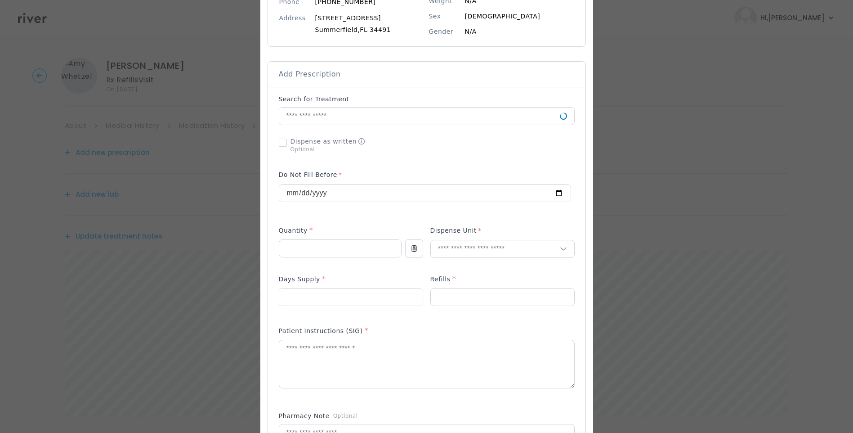
scroll to position [135, 0]
click at [305, 115] on input "text" at bounding box center [419, 115] width 281 height 17
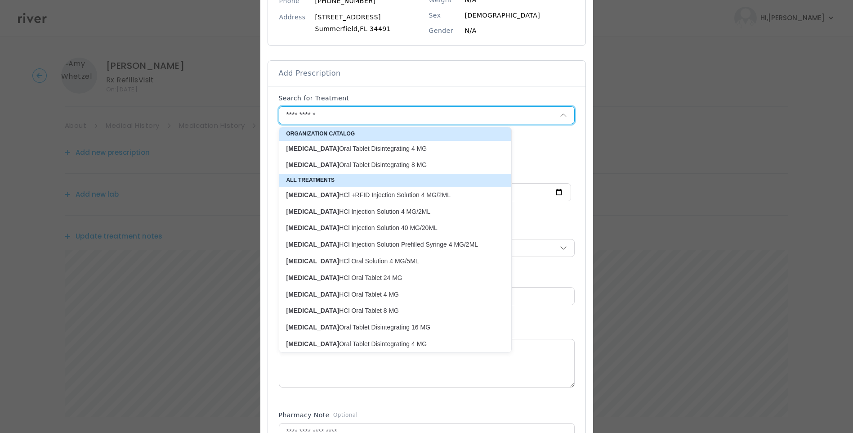
click at [356, 147] on p "Ondansetron Oral Tablet Disintegrating 4 MG" at bounding box center [390, 148] width 207 height 9
type input "**********"
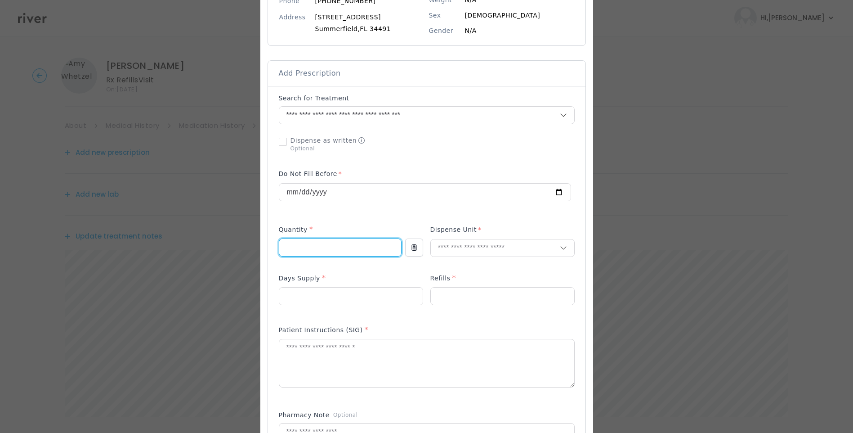
click at [294, 251] on input "number" at bounding box center [340, 247] width 122 height 17
type input "**"
drag, startPoint x: 294, startPoint y: 244, endPoint x: 270, endPoint y: 237, distance: 24.3
click at [270, 237] on div "Add Prescription to Order" at bounding box center [427, 313] width 318 height 455
type input "**"
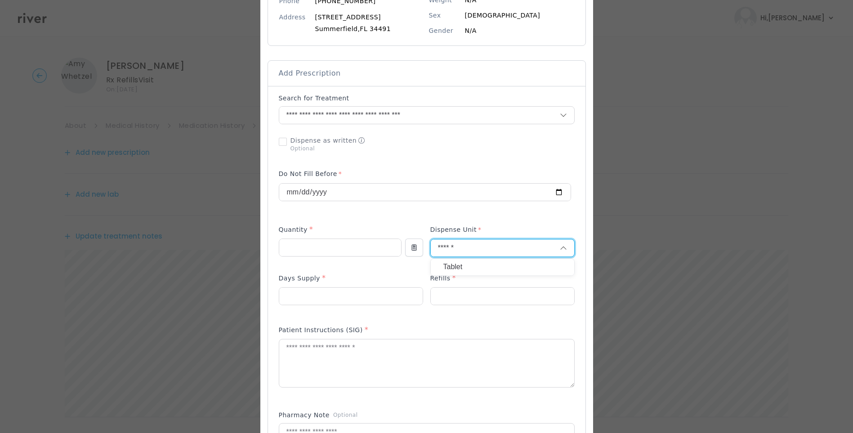
type input "******"
click at [468, 264] on p "Tablet" at bounding box center [503, 266] width 118 height 13
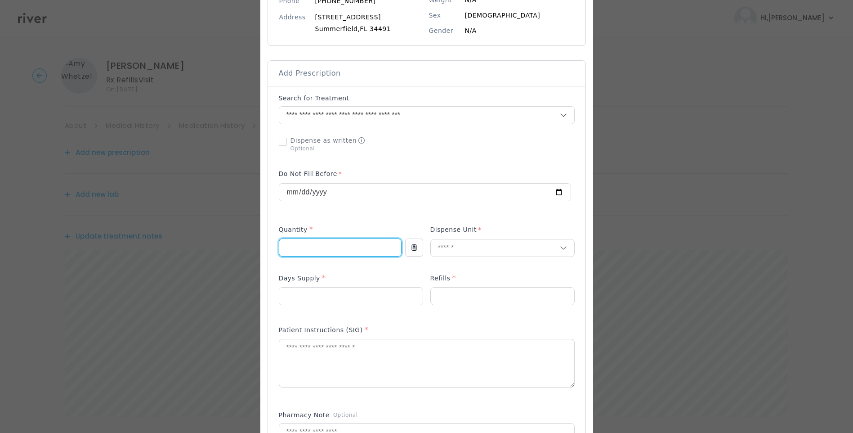
drag, startPoint x: 302, startPoint y: 245, endPoint x: 272, endPoint y: 244, distance: 30.6
click at [272, 244] on div "Add Prescription to Order" at bounding box center [427, 313] width 318 height 455
type input "**"
click at [312, 302] on input "number" at bounding box center [350, 295] width 143 height 17
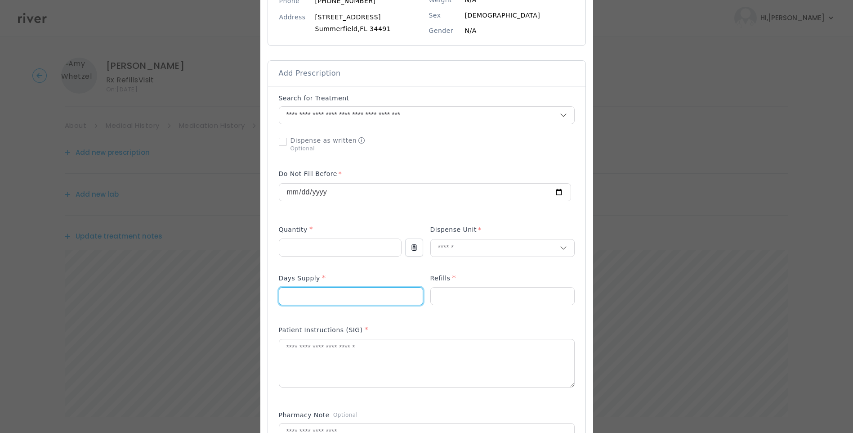
type input "**"
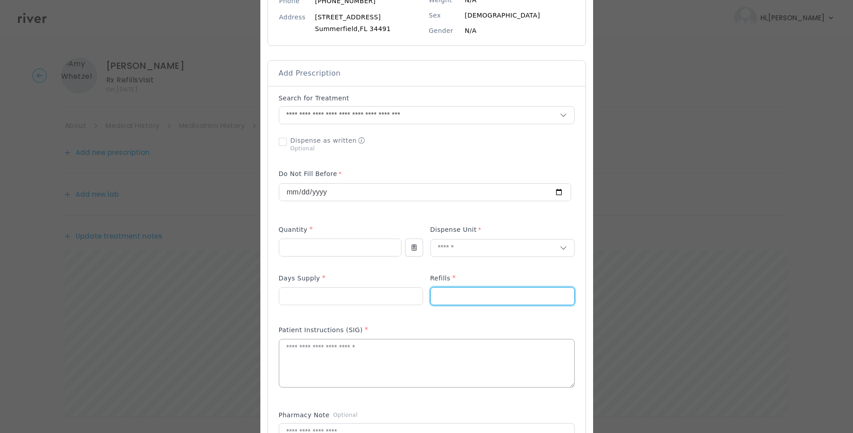
type input "*"
click at [371, 365] on textarea at bounding box center [426, 363] width 295 height 48
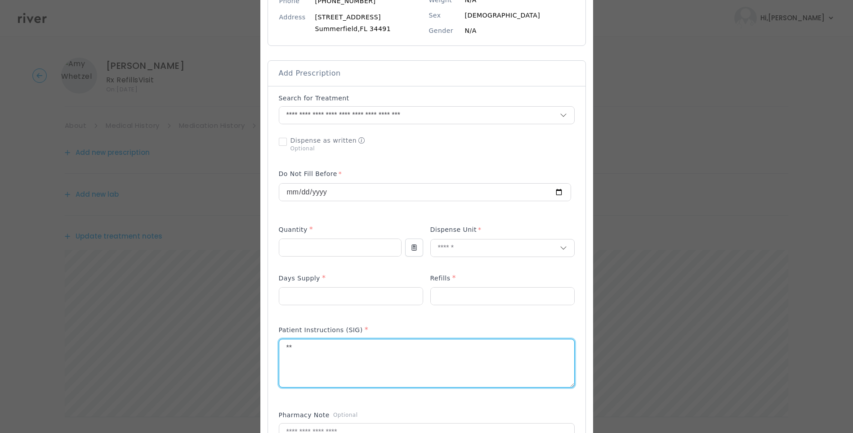
type textarea "*"
click at [281, 347] on textarea "**********" at bounding box center [426, 363] width 295 height 48
click at [500, 351] on textarea "**********" at bounding box center [426, 363] width 295 height 48
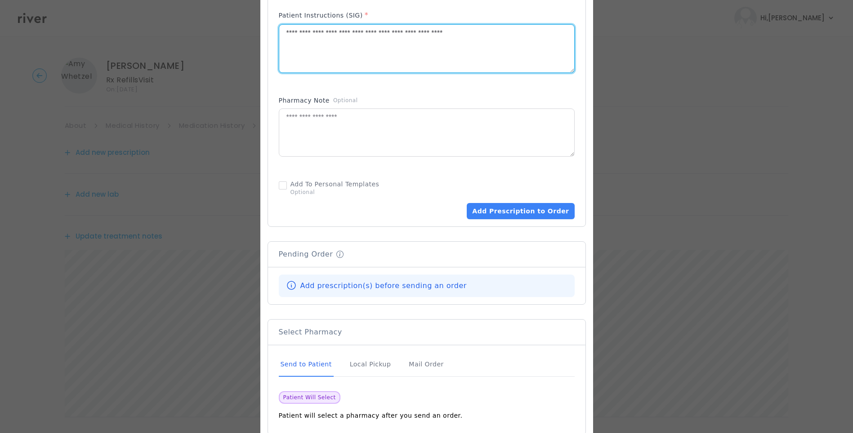
scroll to position [450, 0]
type textarea "**********"
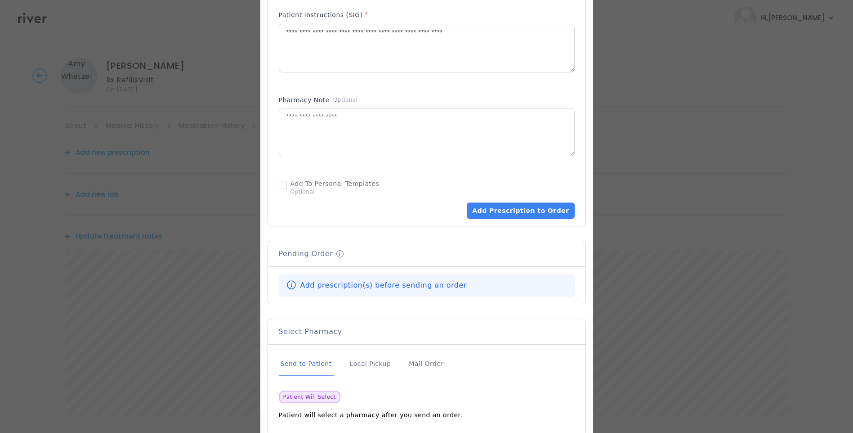
click at [312, 366] on div "Send to Patient" at bounding box center [306, 364] width 55 height 24
click at [509, 211] on button "Add Prescription to Order" at bounding box center [521, 210] width 108 height 16
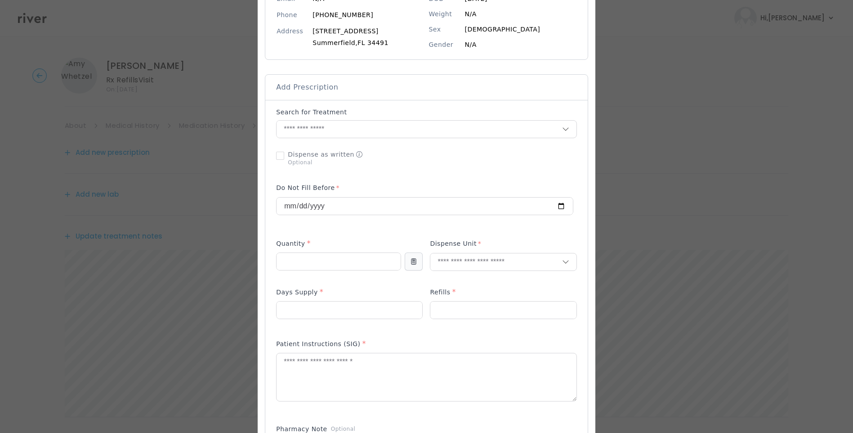
scroll to position [90, 0]
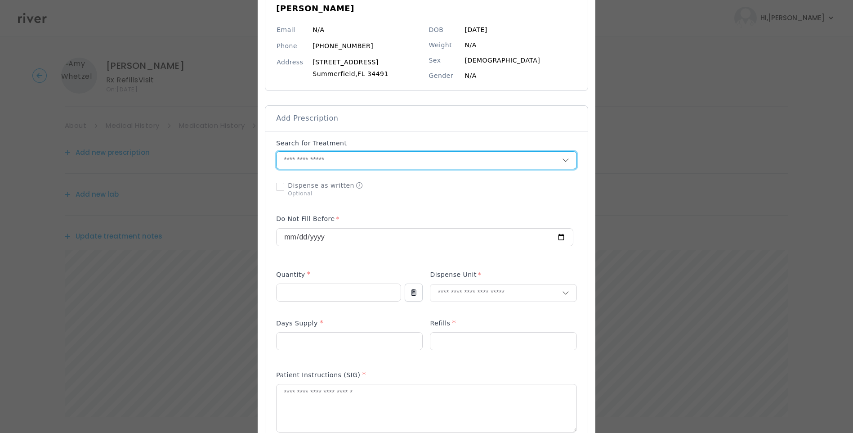
click at [305, 165] on input "text" at bounding box center [419, 160] width 285 height 17
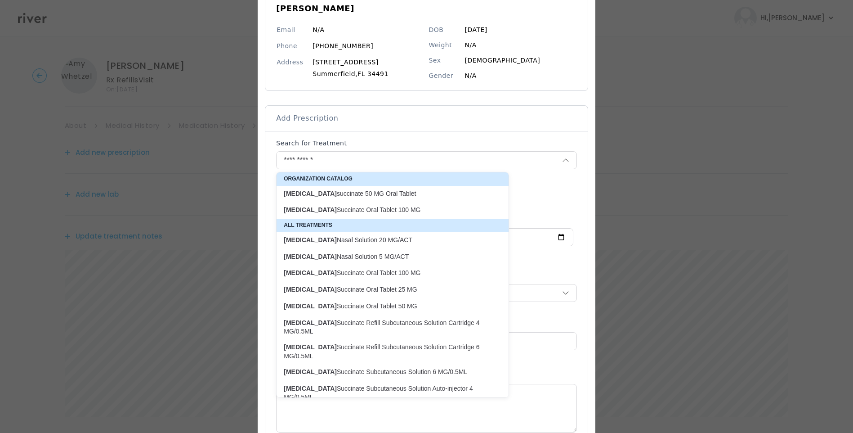
click at [388, 194] on p "SUMAtriptan succinate 50 MG Oral Tablet" at bounding box center [387, 193] width 207 height 9
type input "**********"
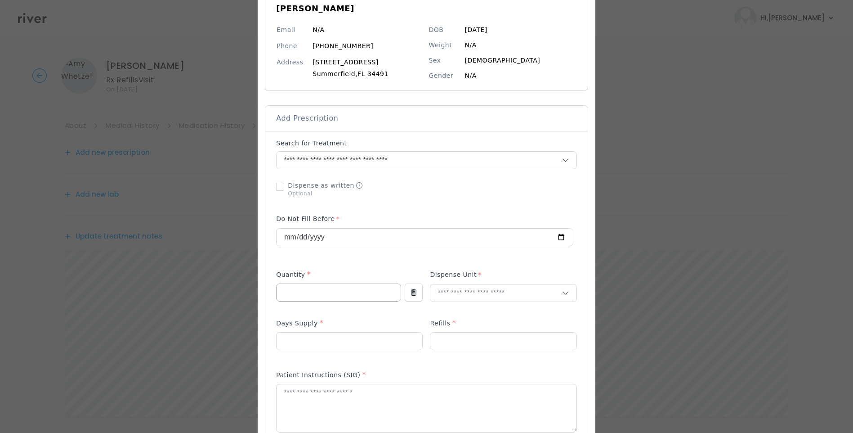
click at [311, 294] on input "number" at bounding box center [339, 292] width 124 height 17
type input "**"
type input "*****"
click at [500, 311] on p "Tablet" at bounding box center [500, 311] width 118 height 13
click at [449, 337] on input "number" at bounding box center [503, 340] width 146 height 17
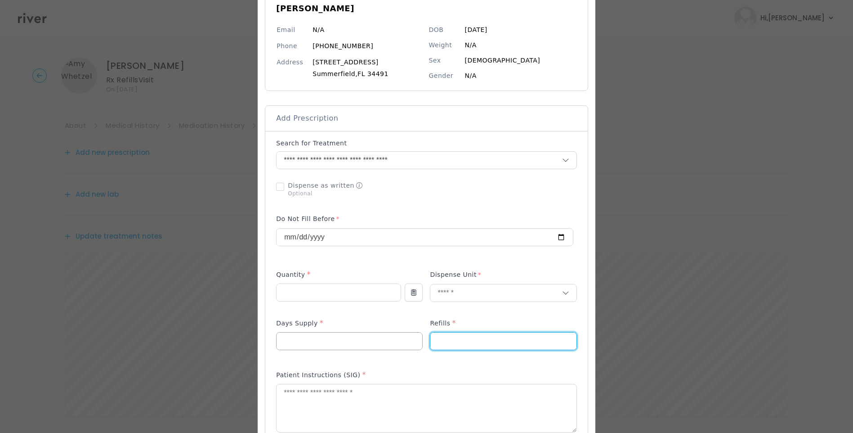
type input "*"
click at [372, 343] on input "number" at bounding box center [350, 340] width 146 height 17
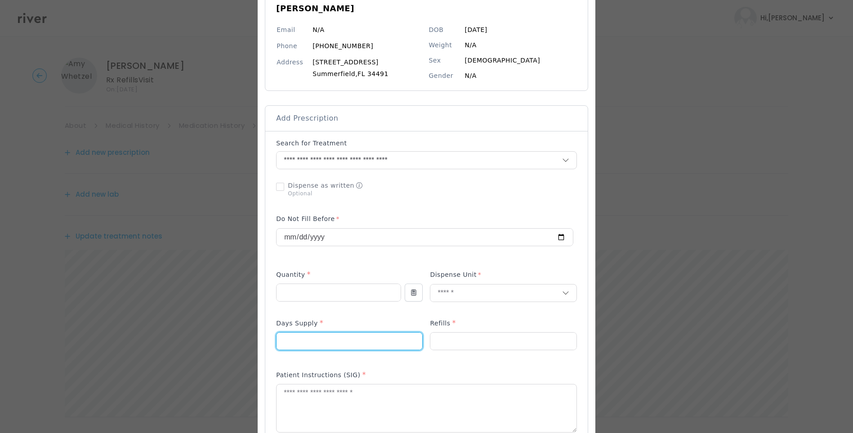
type input "**"
click at [328, 313] on div "Add Prescription to Order" at bounding box center [426, 359] width 300 height 440
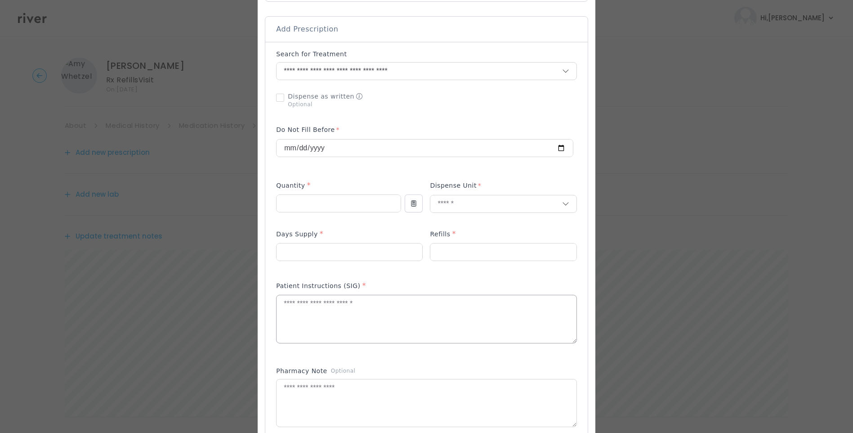
scroll to position [180, 0]
click at [383, 316] on textarea at bounding box center [427, 318] width 300 height 48
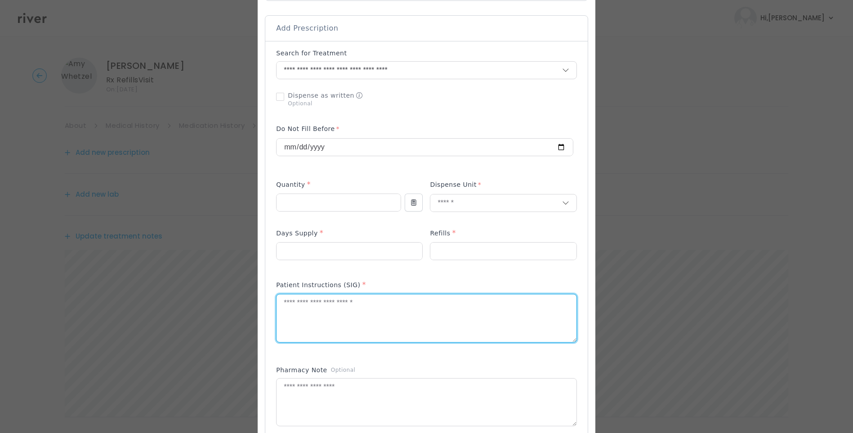
paste textarea "**********"
click at [376, 315] on textarea "**********" at bounding box center [427, 318] width 300 height 48
click at [412, 305] on textarea "**********" at bounding box center [427, 318] width 300 height 48
click at [463, 304] on textarea "**********" at bounding box center [427, 318] width 300 height 48
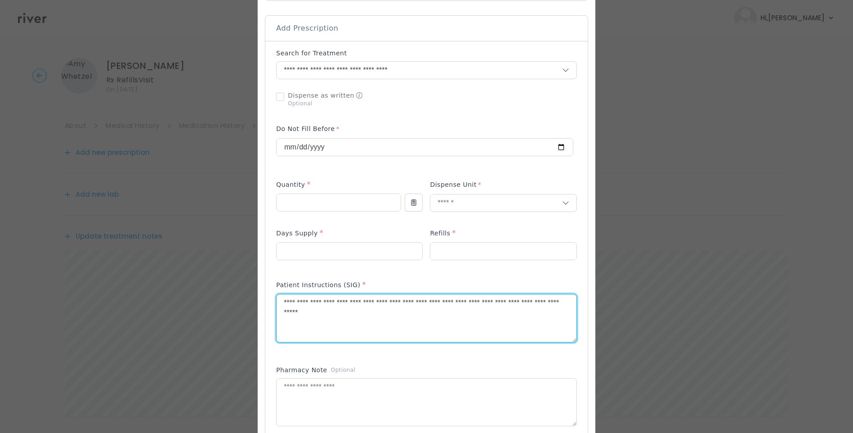
click at [463, 304] on textarea "**********" at bounding box center [427, 318] width 300 height 48
click at [419, 324] on textarea "**********" at bounding box center [427, 318] width 300 height 48
click at [411, 318] on textarea "**********" at bounding box center [427, 318] width 300 height 48
click at [320, 312] on textarea "**********" at bounding box center [427, 318] width 300 height 48
click at [330, 313] on textarea "**********" at bounding box center [427, 318] width 300 height 48
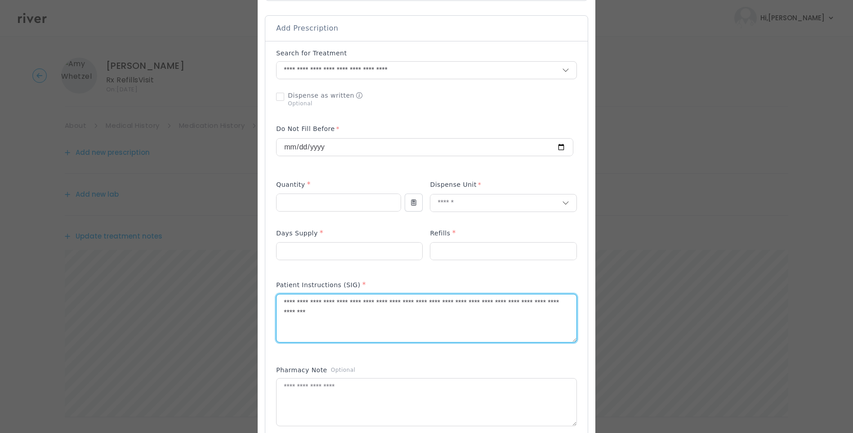
click at [330, 313] on textarea "**********" at bounding box center [427, 318] width 300 height 48
click at [406, 314] on textarea "**********" at bounding box center [427, 318] width 300 height 48
click at [461, 300] on textarea "**********" at bounding box center [427, 318] width 300 height 48
click at [415, 307] on textarea "**********" at bounding box center [427, 318] width 300 height 48
click at [415, 311] on textarea "**********" at bounding box center [427, 318] width 300 height 48
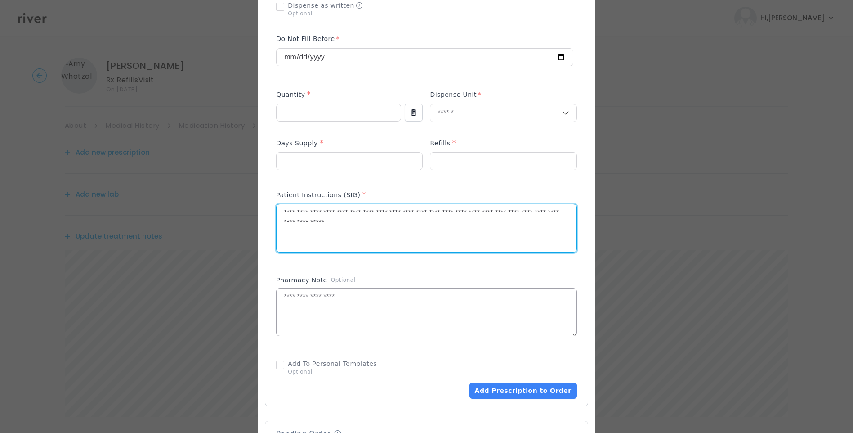
click at [393, 304] on textarea at bounding box center [427, 312] width 300 height 48
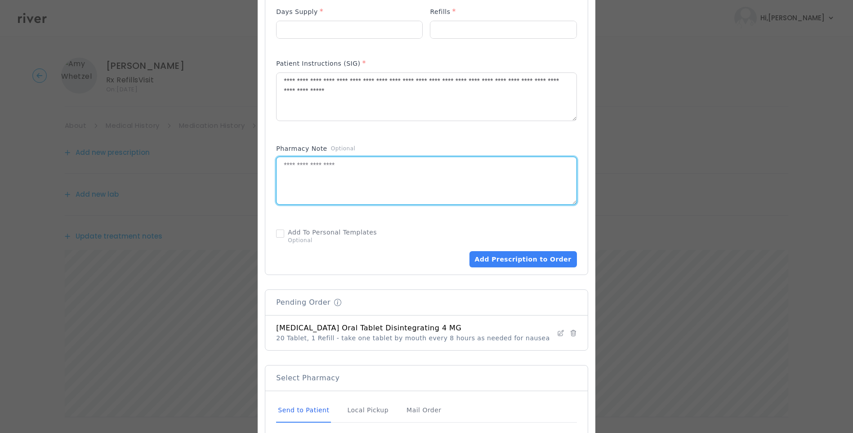
scroll to position [405, 0]
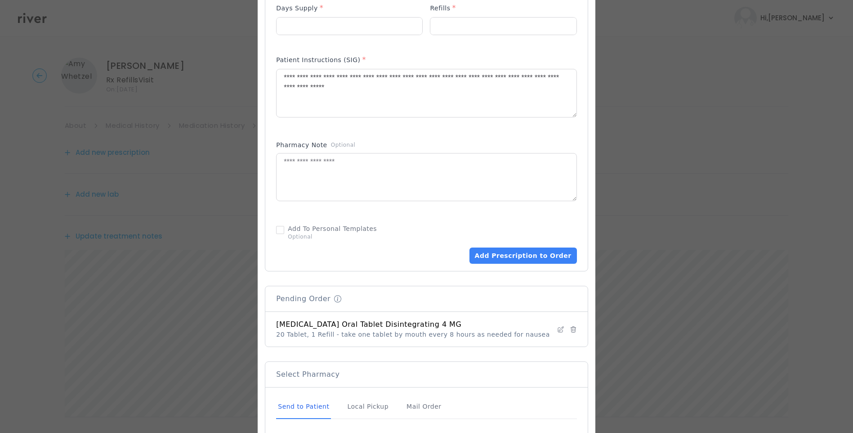
click at [298, 405] on div "Send to Patient" at bounding box center [303, 406] width 55 height 24
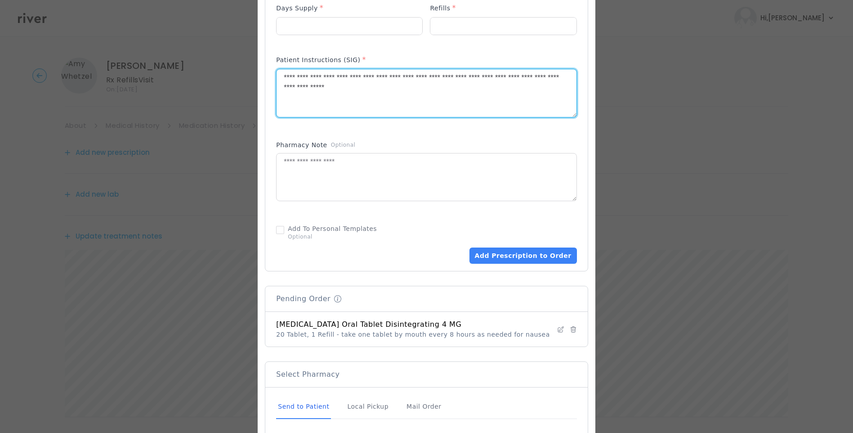
click at [497, 79] on textarea "**********" at bounding box center [427, 93] width 300 height 48
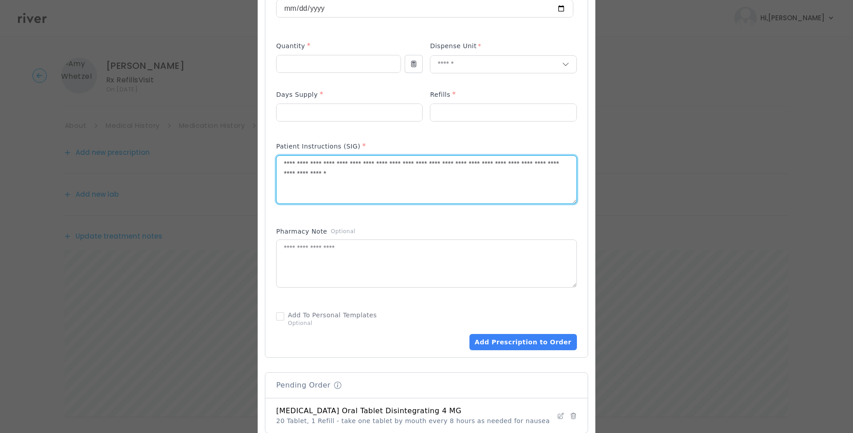
scroll to position [315, 0]
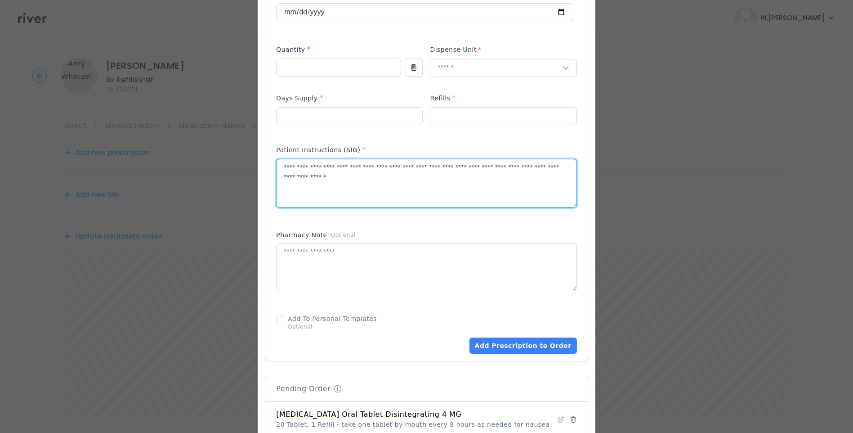
click at [415, 179] on textarea "**********" at bounding box center [427, 183] width 300 height 48
click at [358, 166] on textarea "**********" at bounding box center [427, 183] width 300 height 48
click at [463, 183] on textarea "**********" at bounding box center [427, 183] width 300 height 48
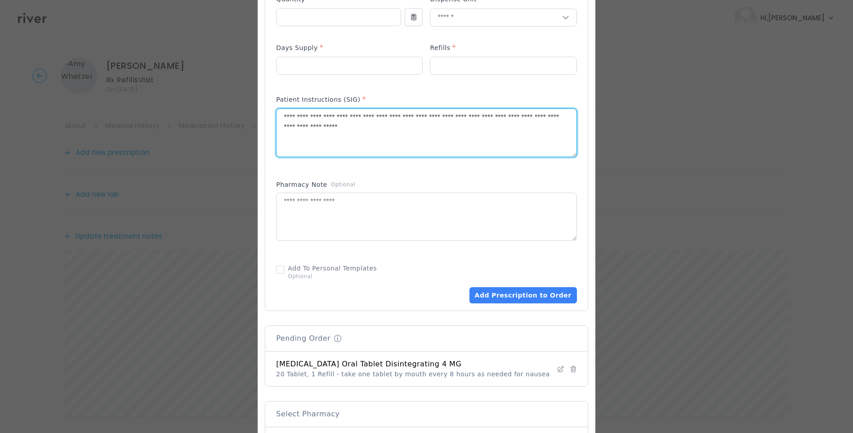
scroll to position [502, 0]
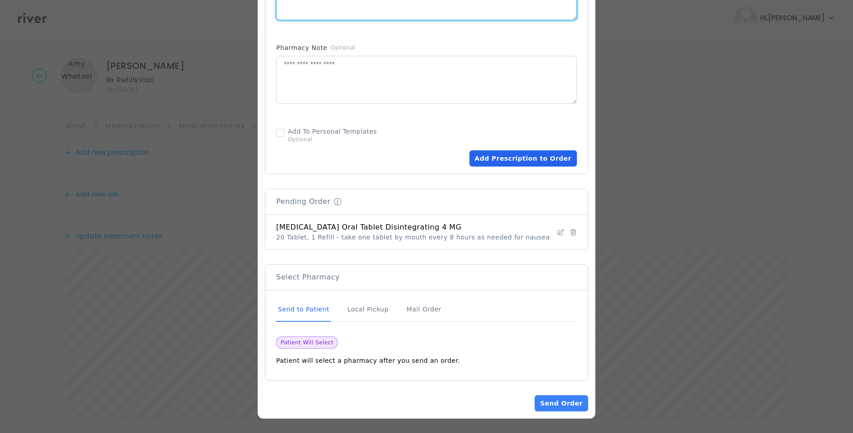
type textarea "**********"
click at [526, 157] on button "Add Prescription to Order" at bounding box center [524, 158] width 108 height 16
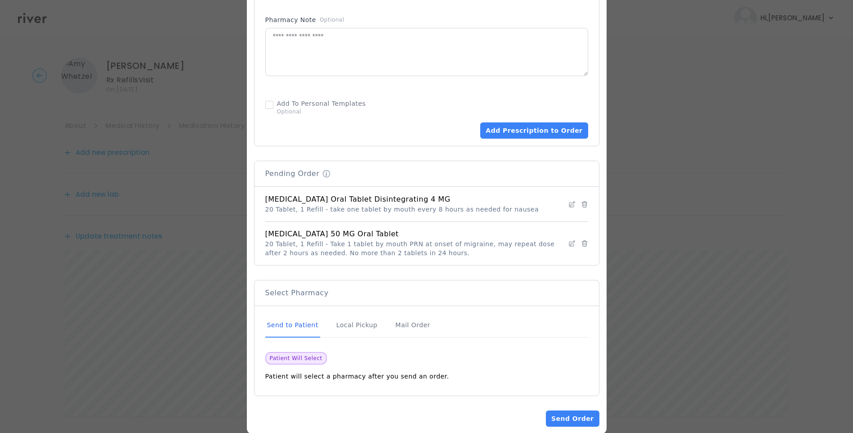
scroll to position [545, 0]
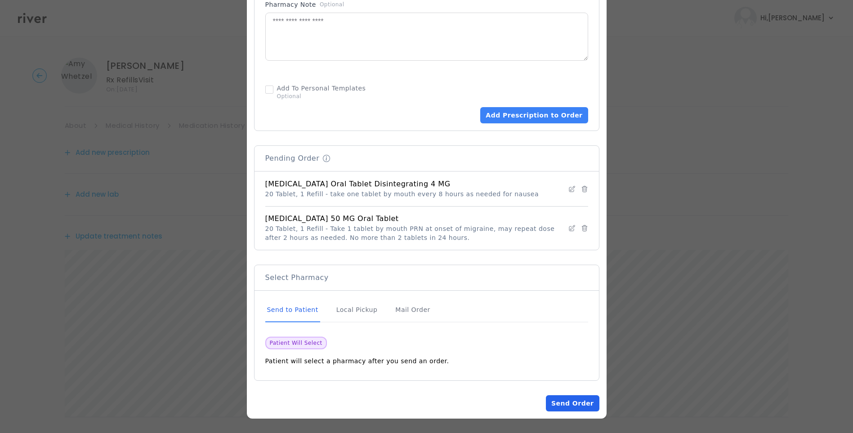
click at [587, 404] on button "Send Order" at bounding box center [572, 403] width 53 height 16
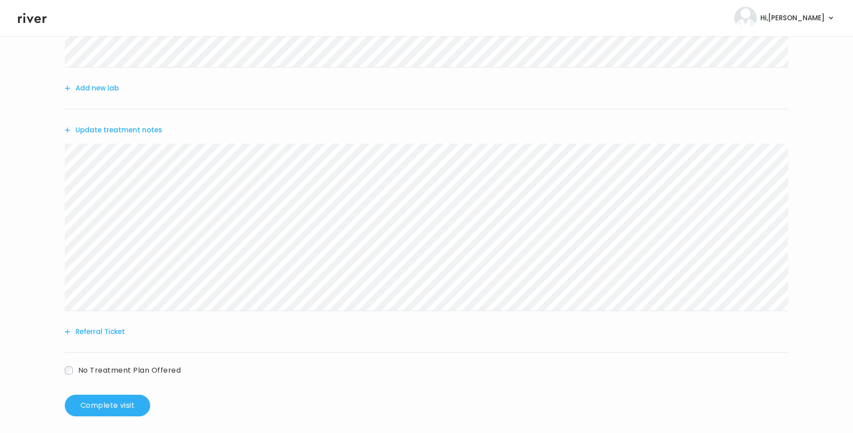
scroll to position [293, 0]
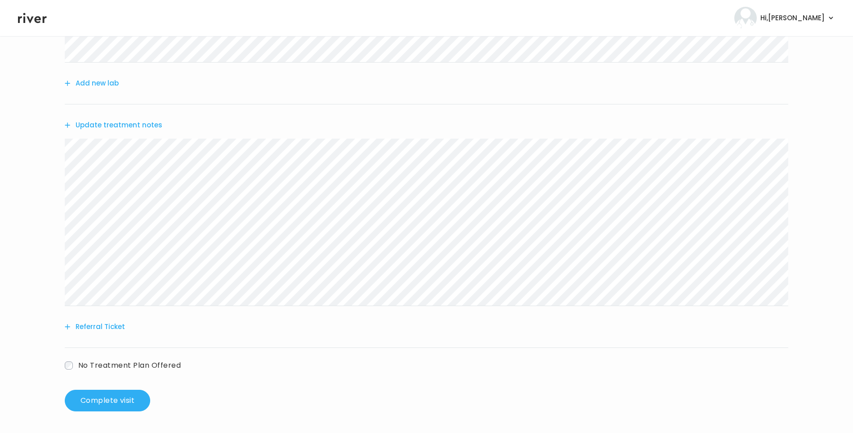
click at [109, 123] on button "Update treatment notes" at bounding box center [114, 125] width 98 height 13
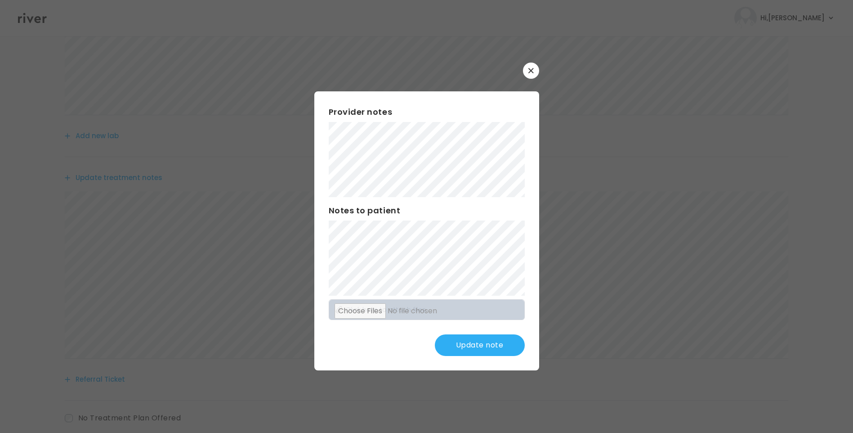
scroll to position [158, 0]
click at [454, 119] on div "Provider notes" at bounding box center [427, 151] width 196 height 91
click at [494, 342] on button "Update note" at bounding box center [480, 345] width 90 height 22
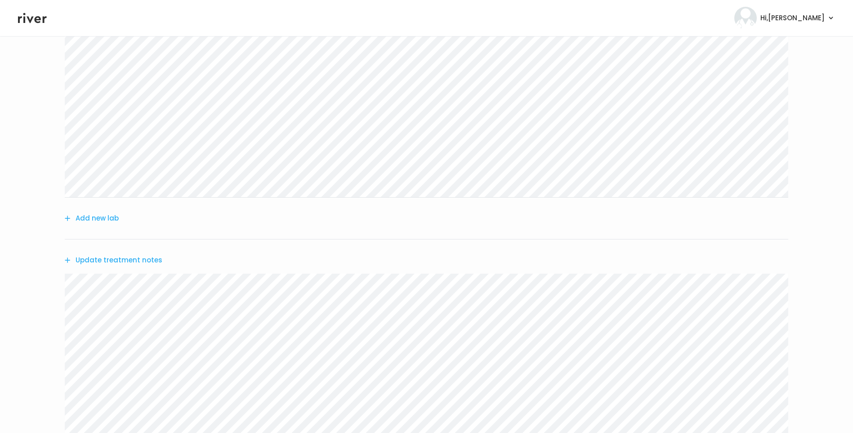
click at [131, 258] on button "Update treatment notes" at bounding box center [114, 260] width 98 height 13
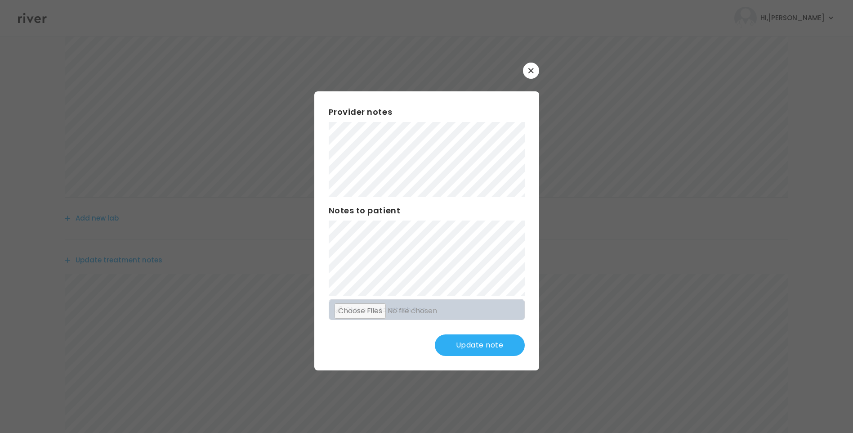
click at [476, 343] on button "Update note" at bounding box center [480, 345] width 90 height 22
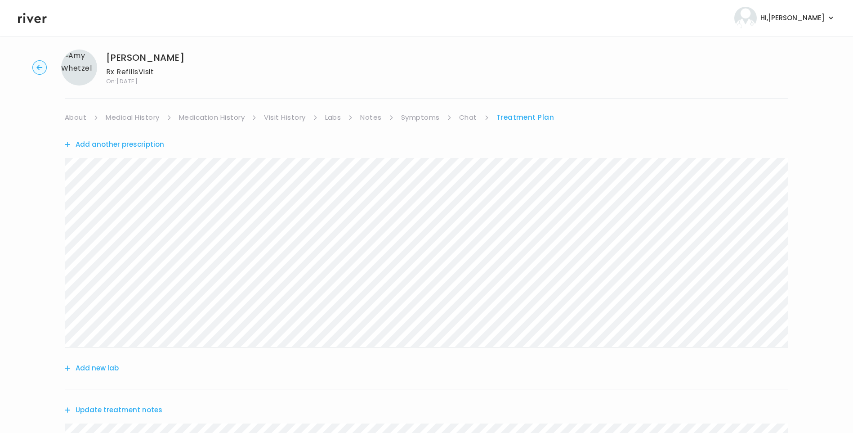
scroll to position [0, 0]
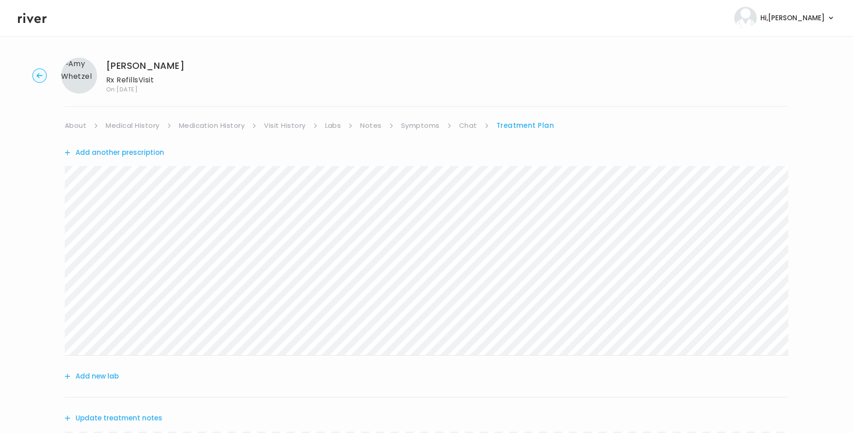
click at [228, 127] on link "Medication History" at bounding box center [212, 125] width 66 height 13
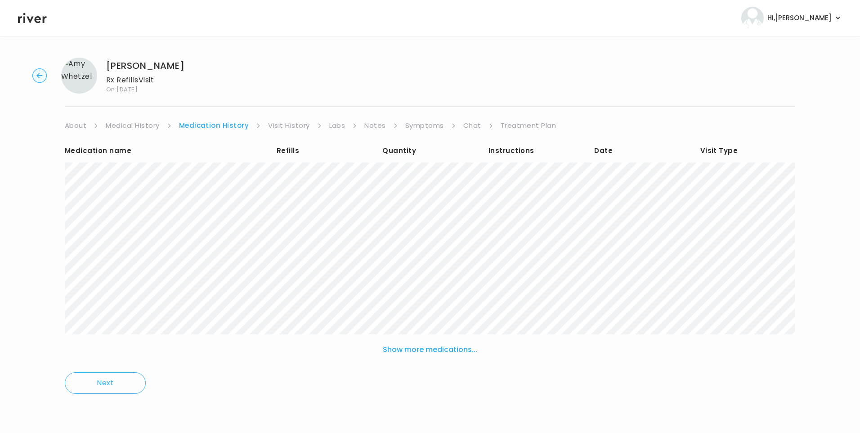
click at [523, 123] on link "Treatment Plan" at bounding box center [529, 125] width 56 height 13
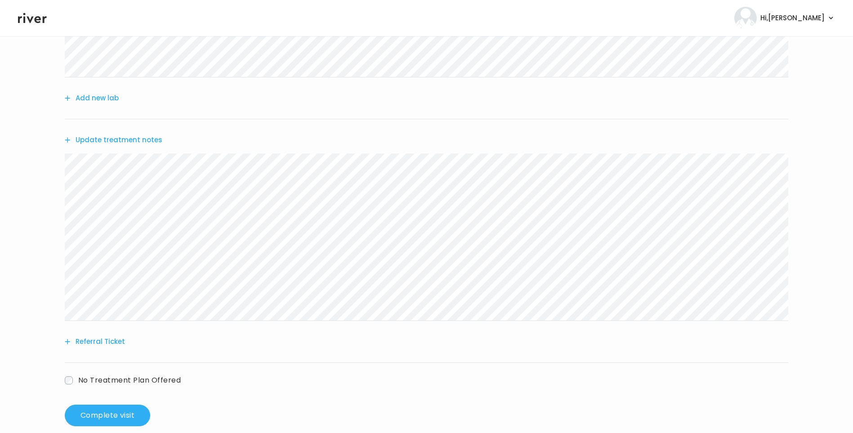
scroll to position [293, 0]
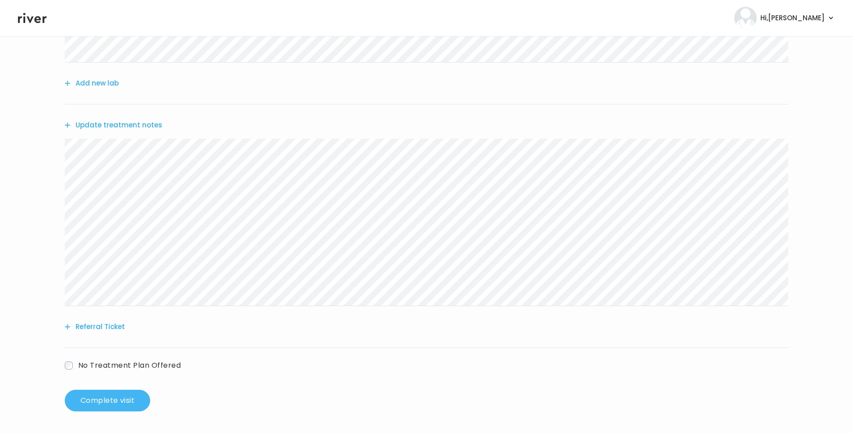
click at [140, 408] on button "Complete visit" at bounding box center [107, 401] width 85 height 22
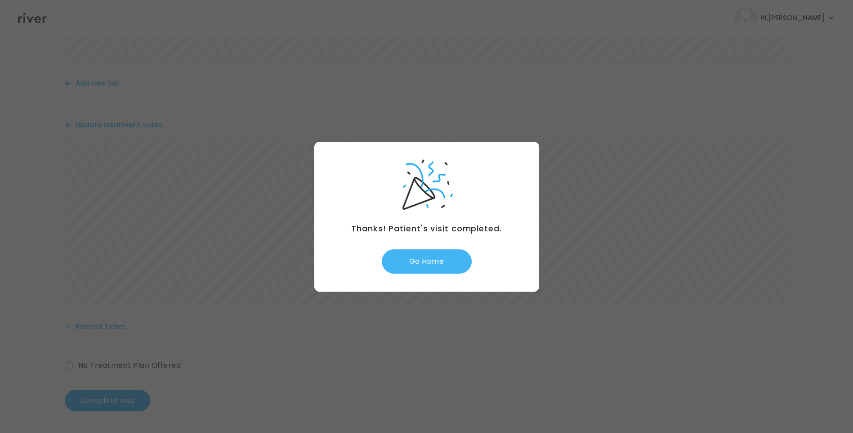
drag, startPoint x: 420, startPoint y: 265, endPoint x: 419, endPoint y: 254, distance: 10.8
click at [420, 266] on button "Go Home" at bounding box center [427, 261] width 90 height 24
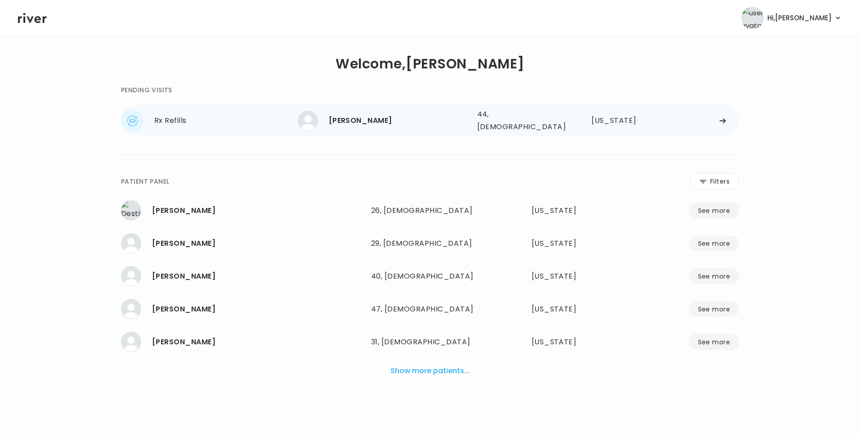
click at [380, 128] on div "[PERSON_NAME] 44, [DEMOGRAPHIC_DATA] See more" at bounding box center [384, 121] width 172 height 20
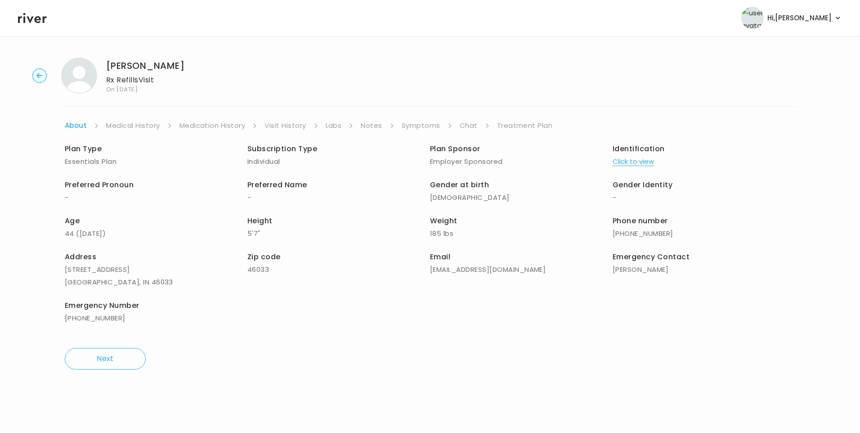
click at [472, 127] on link "Chat" at bounding box center [469, 125] width 18 height 13
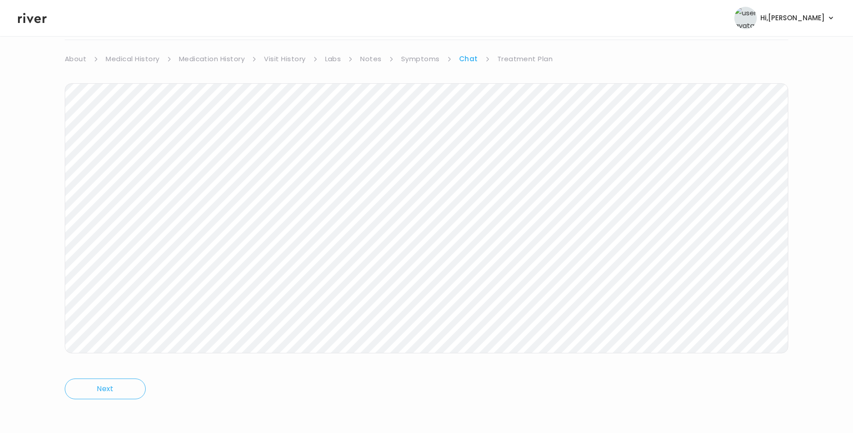
scroll to position [67, 0]
drag, startPoint x: 516, startPoint y: 59, endPoint x: 514, endPoint y: 76, distance: 16.3
click at [516, 59] on link "Treatment Plan" at bounding box center [525, 58] width 56 height 13
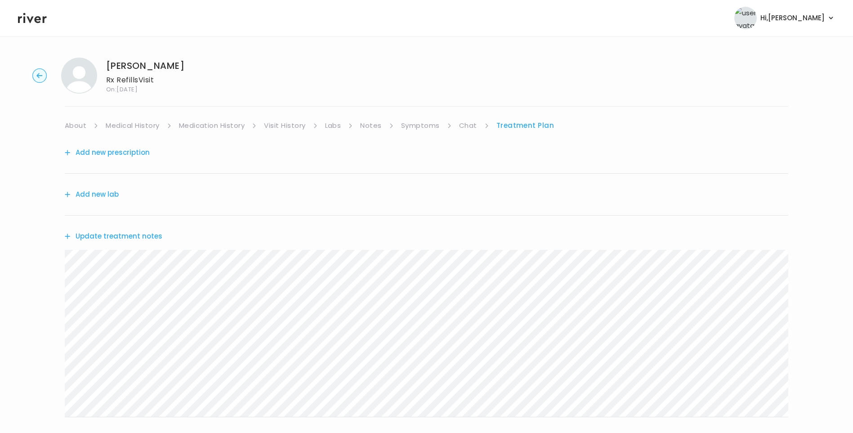
click at [122, 238] on button "Update treatment notes" at bounding box center [114, 236] width 98 height 13
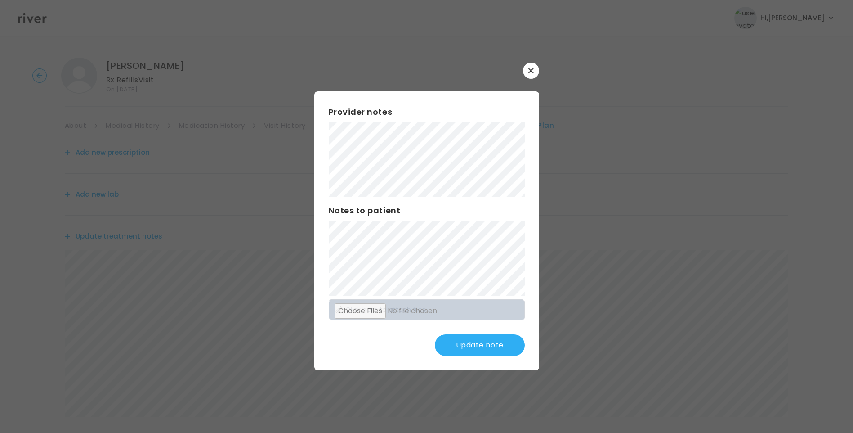
click at [489, 348] on button "Update note" at bounding box center [480, 345] width 90 height 22
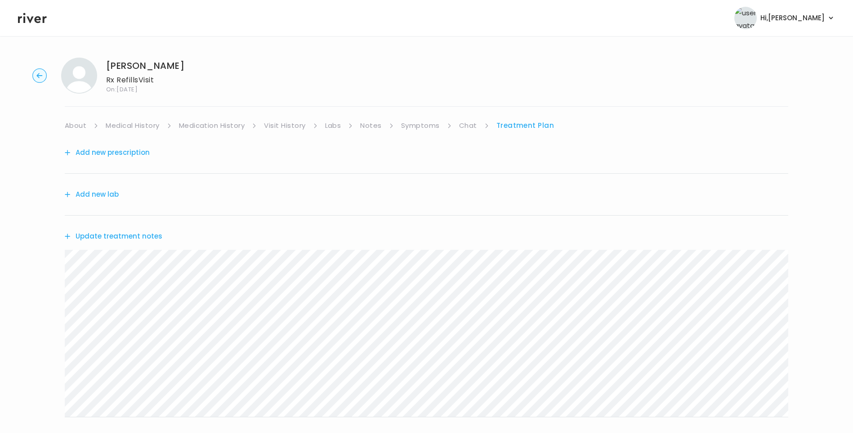
click at [144, 237] on button "Update treatment notes" at bounding box center [114, 236] width 98 height 13
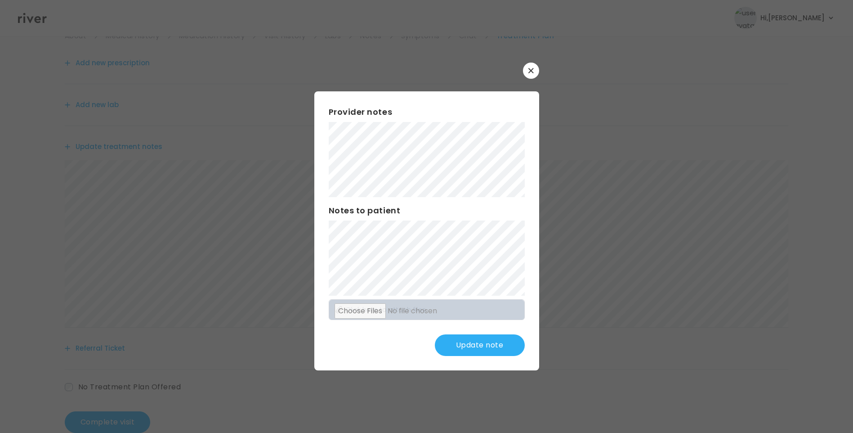
scroll to position [90, 0]
click at [472, 341] on button "Update note" at bounding box center [480, 345] width 90 height 22
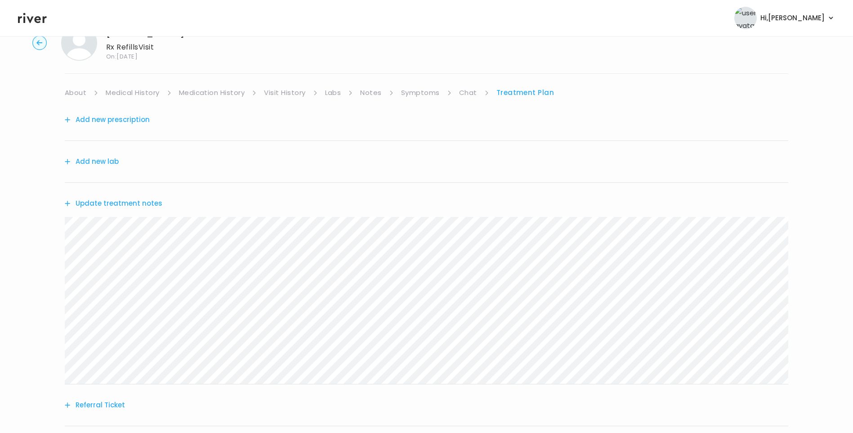
scroll to position [0, 0]
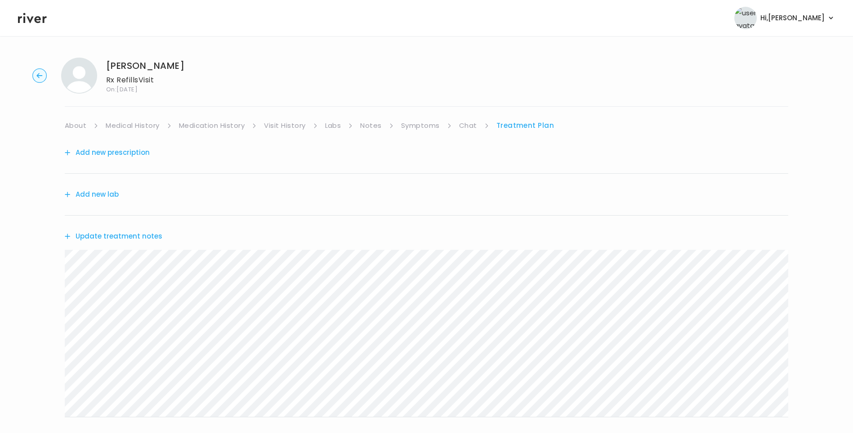
drag, startPoint x: 427, startPoint y: 125, endPoint x: 436, endPoint y: 131, distance: 11.4
click at [427, 125] on link "Symptoms" at bounding box center [420, 125] width 39 height 13
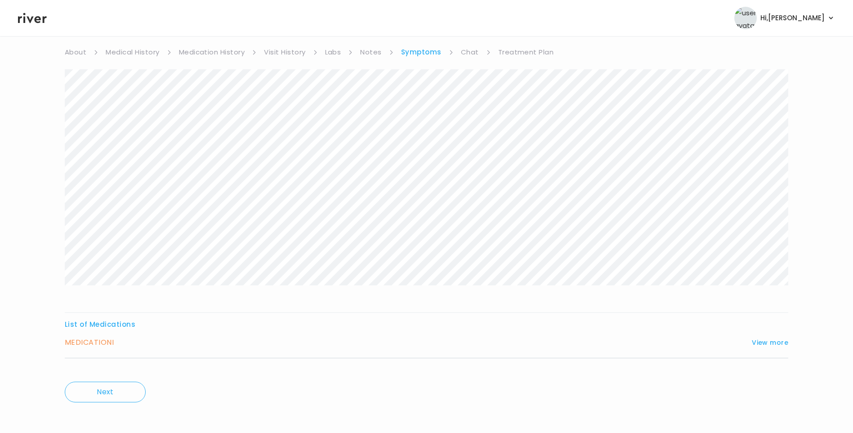
scroll to position [77, 0]
click at [770, 341] on button "View more" at bounding box center [770, 338] width 36 height 11
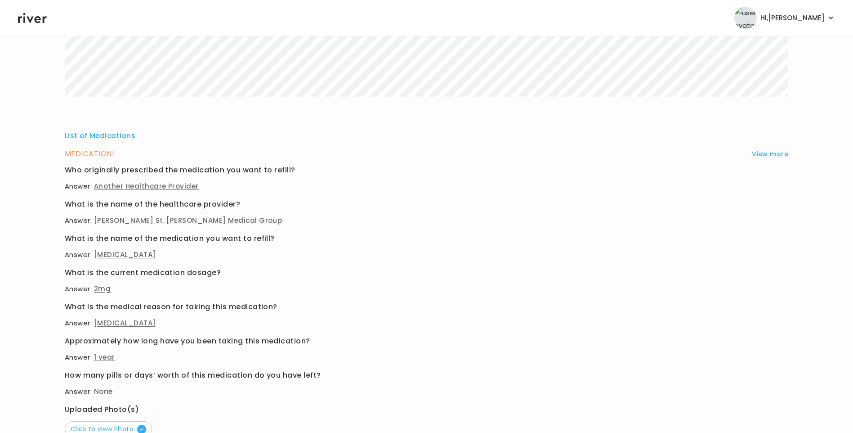
scroll to position [347, 0]
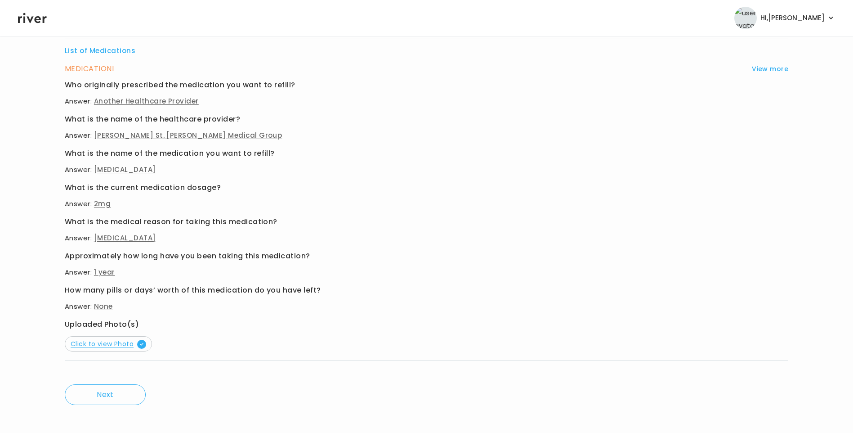
click at [118, 341] on span "Click to view Photo" at bounding box center [109, 343] width 76 height 9
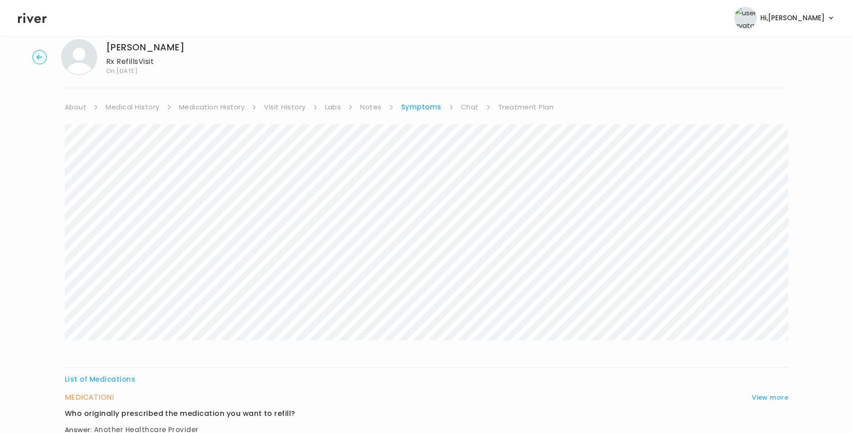
scroll to position [0, 0]
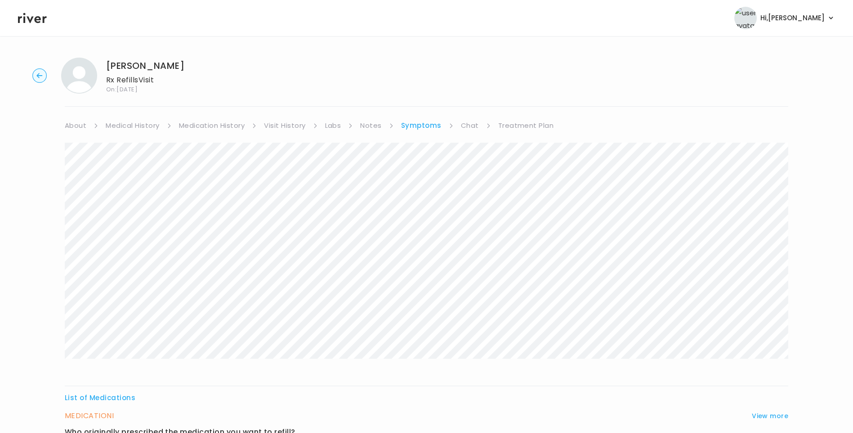
click at [528, 127] on link "Treatment Plan" at bounding box center [526, 125] width 56 height 13
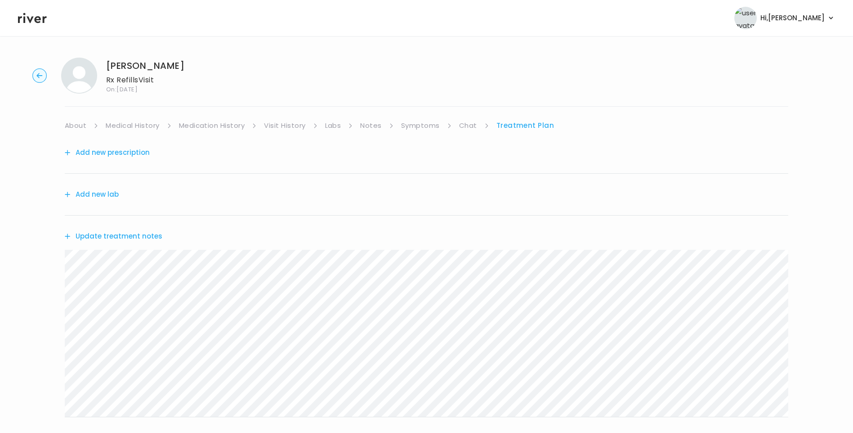
click at [121, 150] on button "Add new prescription" at bounding box center [107, 152] width 85 height 13
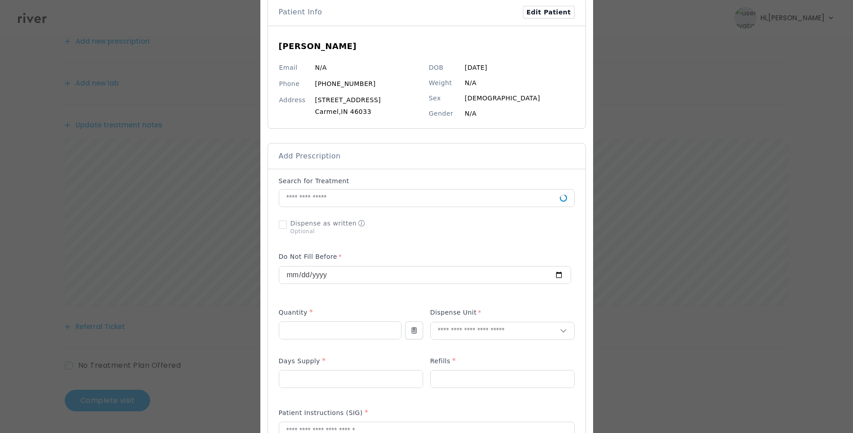
scroll to position [135, 0]
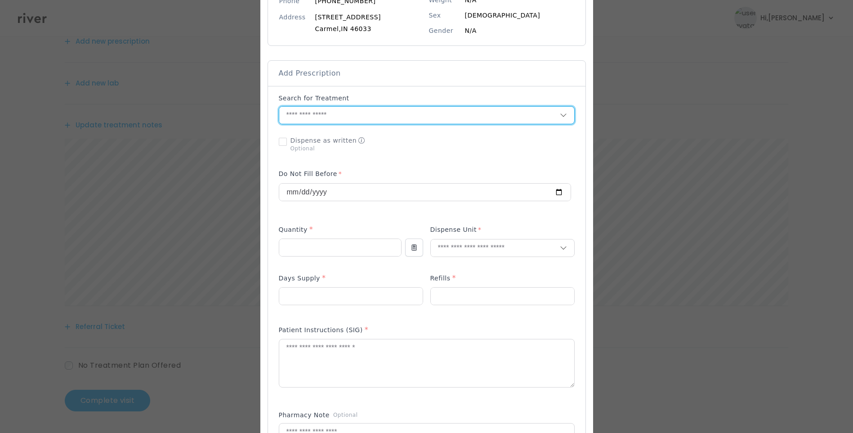
click at [299, 107] on input "text" at bounding box center [419, 115] width 281 height 17
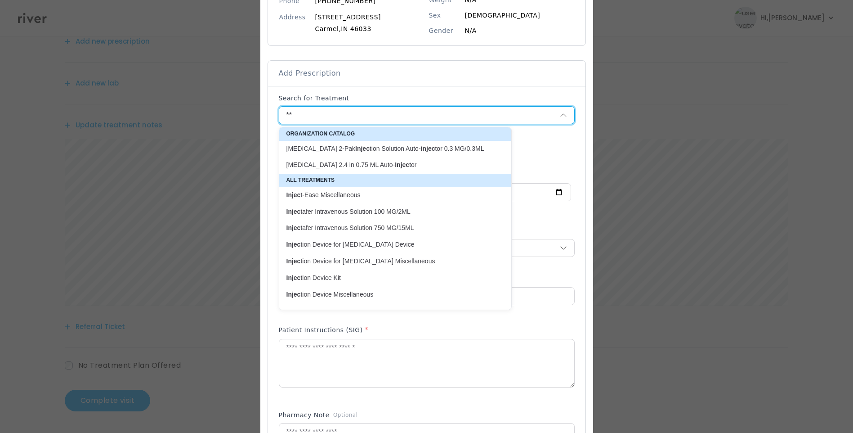
type input "*"
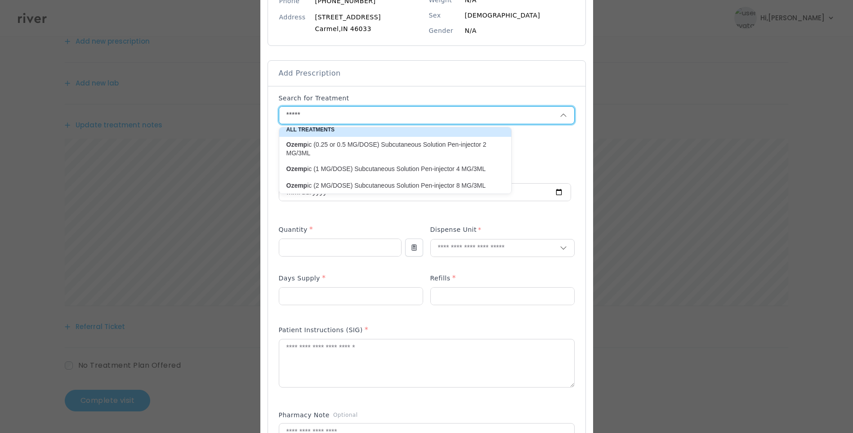
scroll to position [5, 0]
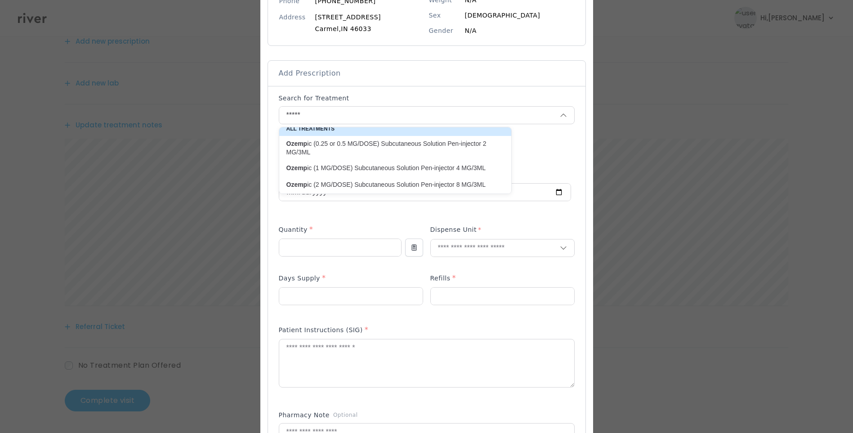
click at [424, 170] on p "Ozemp ic (1 MG/DOSE) Subcutaneous Solution Pen-injector 4 MG/3ML" at bounding box center [390, 168] width 207 height 9
type input "**********"
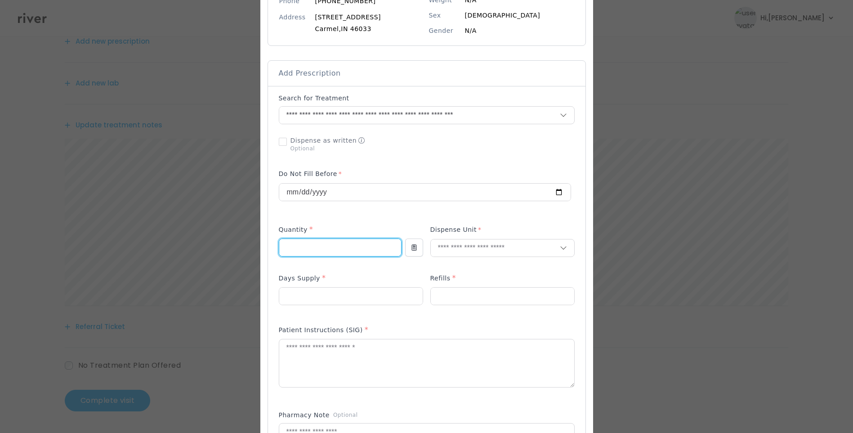
click at [311, 250] on input "number" at bounding box center [340, 247] width 122 height 17
click at [281, 358] on textarea at bounding box center [426, 363] width 295 height 48
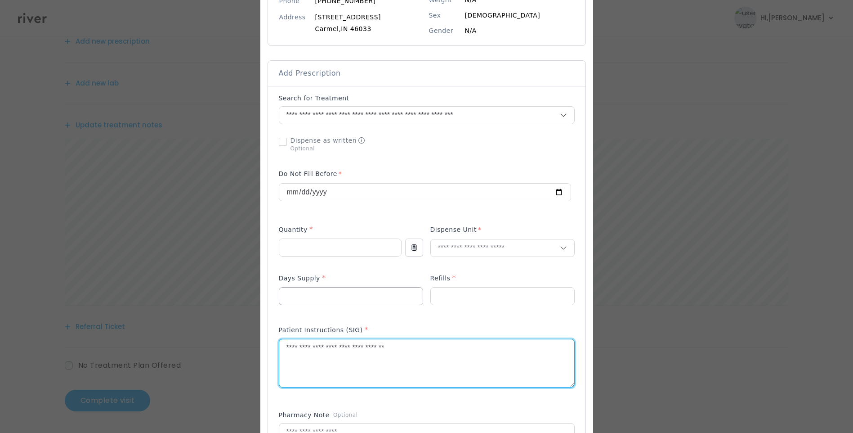
type textarea "**********"
click at [306, 289] on input "number" at bounding box center [350, 295] width 143 height 17
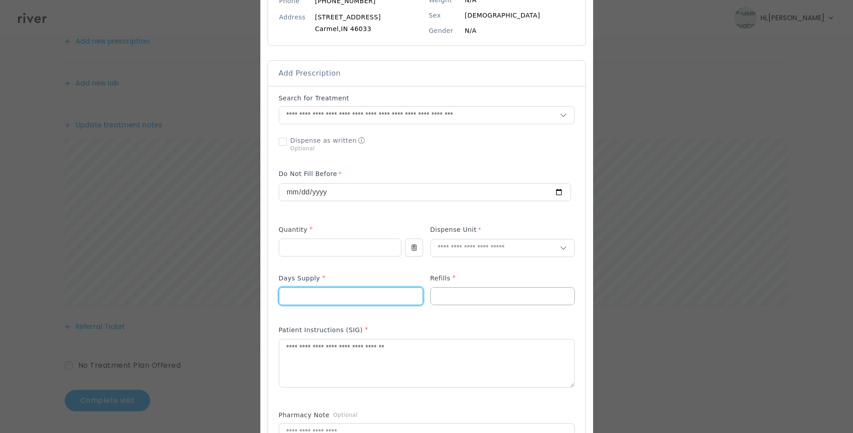
type input "**"
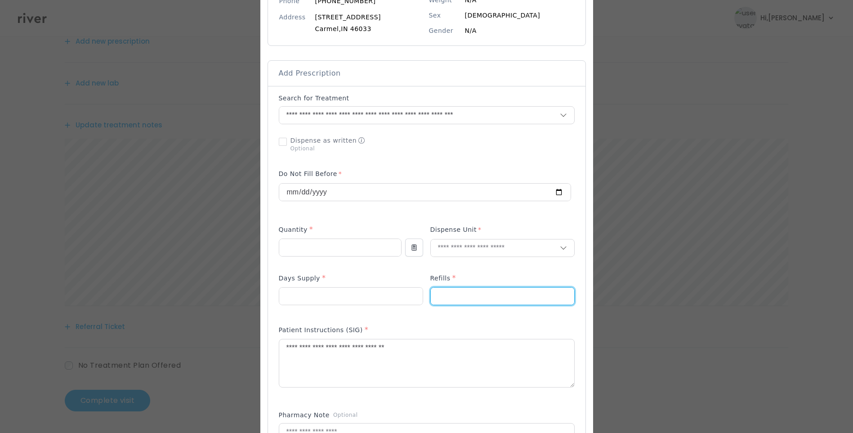
click at [464, 293] on input "number" at bounding box center [502, 295] width 143 height 17
type input "*"
click at [328, 250] on input "number" at bounding box center [340, 247] width 122 height 17
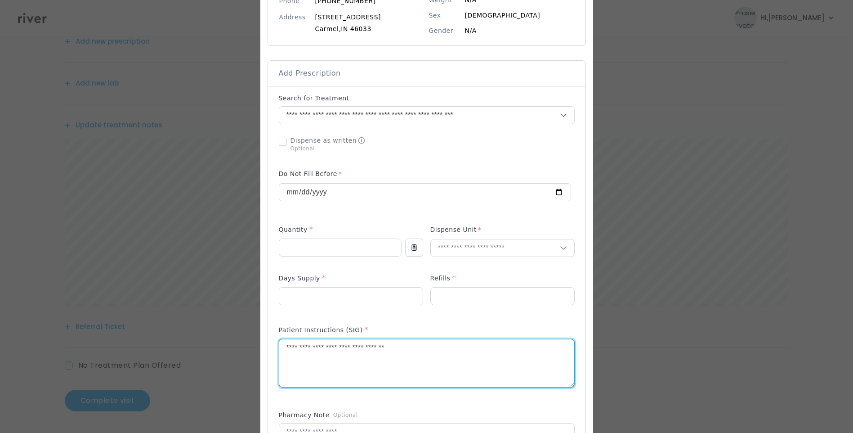
click at [483, 367] on textarea "**********" at bounding box center [426, 363] width 295 height 48
click at [305, 243] on input "number" at bounding box center [340, 247] width 122 height 17
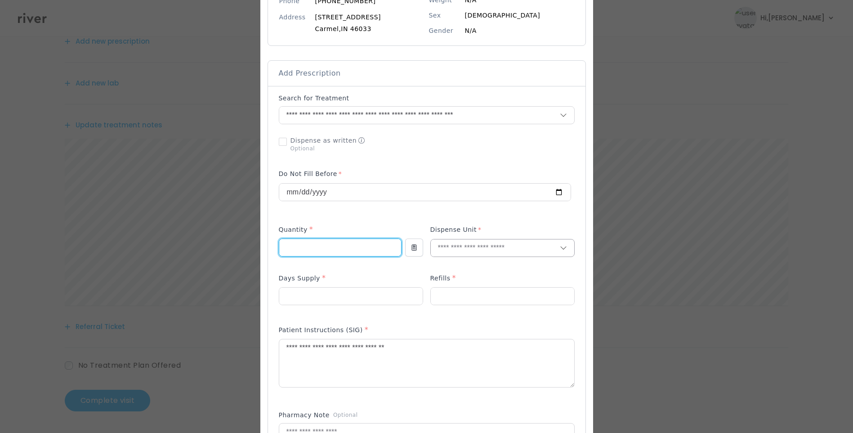
type input "*"
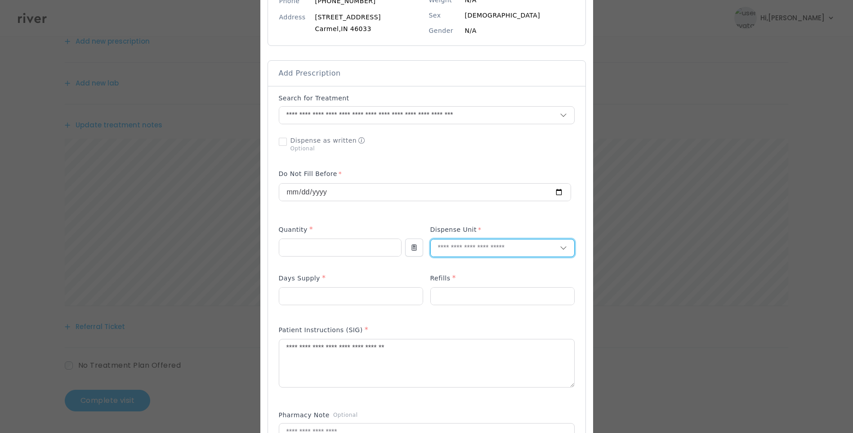
click at [472, 244] on input "text" at bounding box center [495, 247] width 129 height 17
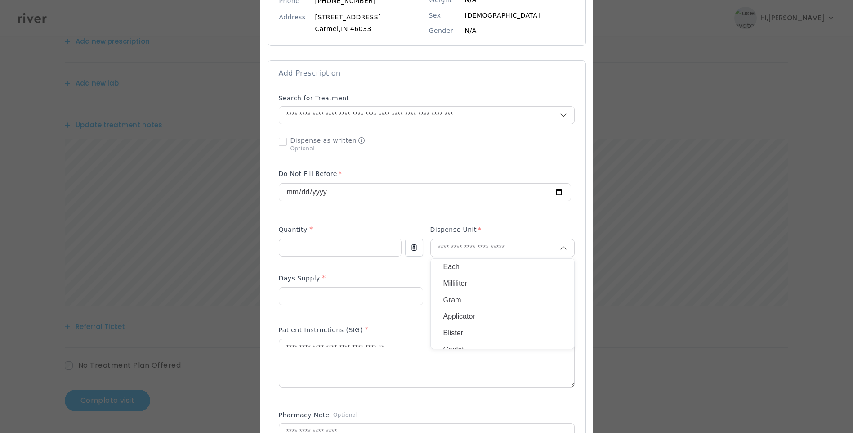
click at [475, 285] on p "Milliliter" at bounding box center [503, 283] width 118 height 13
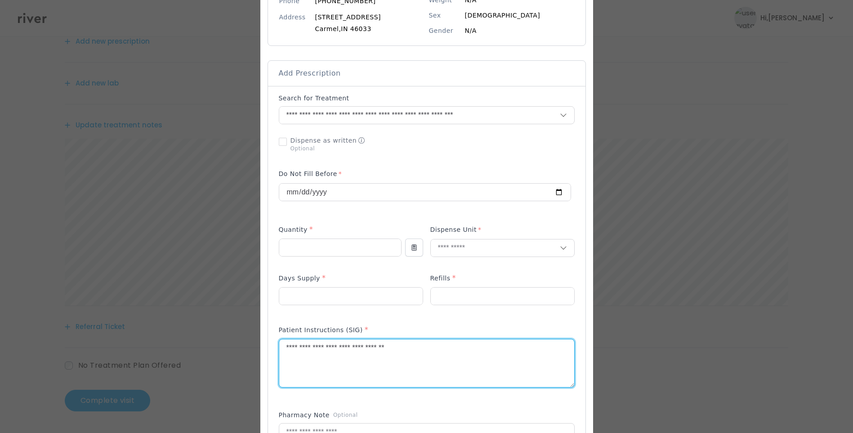
click at [462, 364] on textarea "**********" at bounding box center [426, 363] width 295 height 48
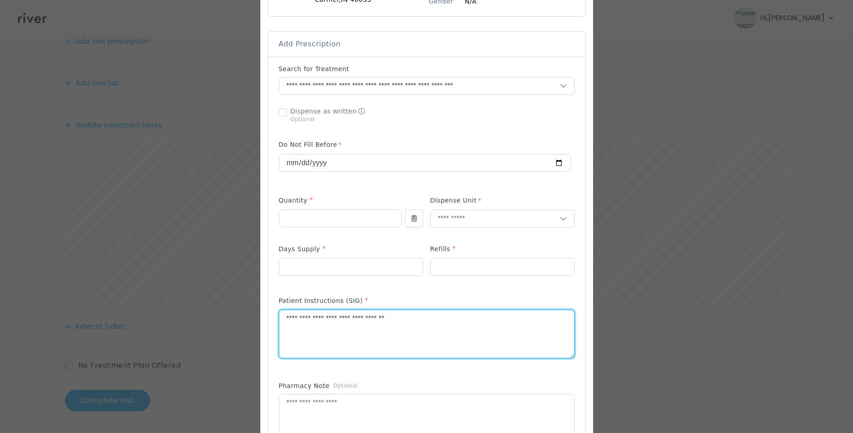
scroll to position [180, 0]
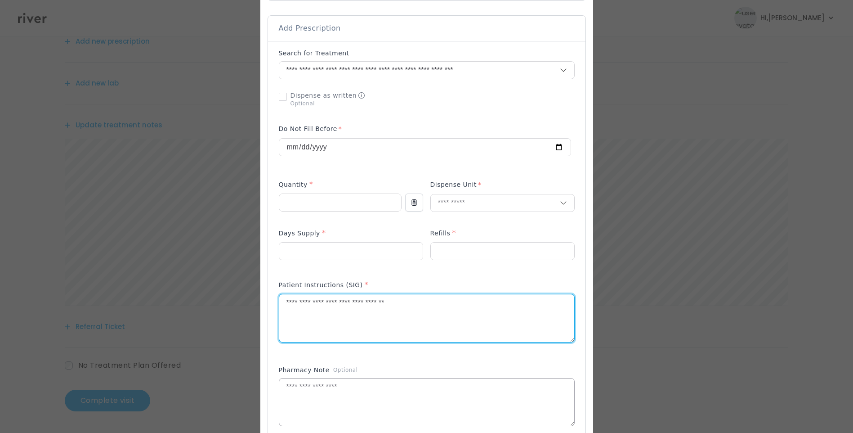
click at [357, 387] on textarea at bounding box center [426, 402] width 295 height 48
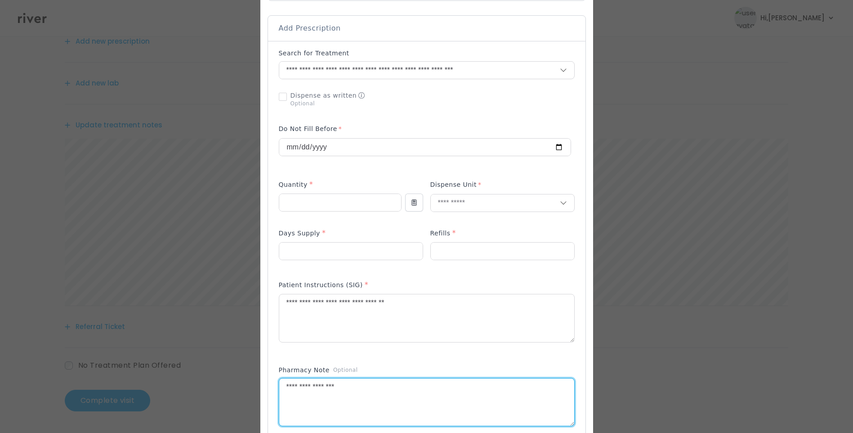
type textarea "**********"
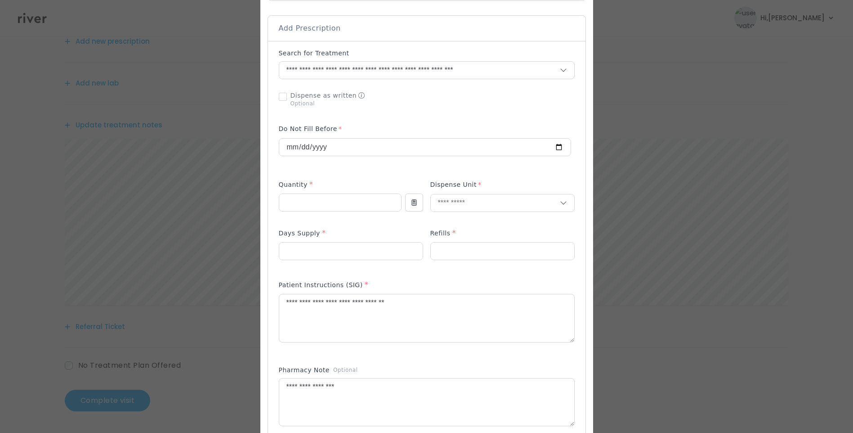
click at [484, 358] on div "Add Prescription to Order" at bounding box center [427, 269] width 296 height 440
click at [465, 273] on div "Add Prescription to Order" at bounding box center [427, 269] width 296 height 440
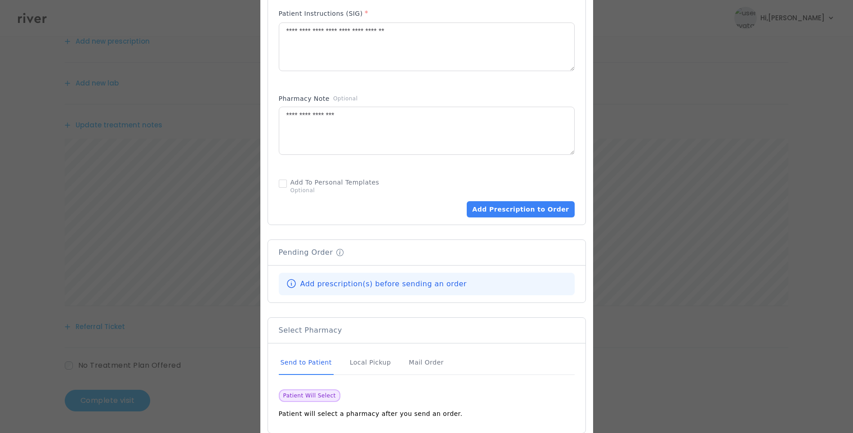
scroll to position [495, 0]
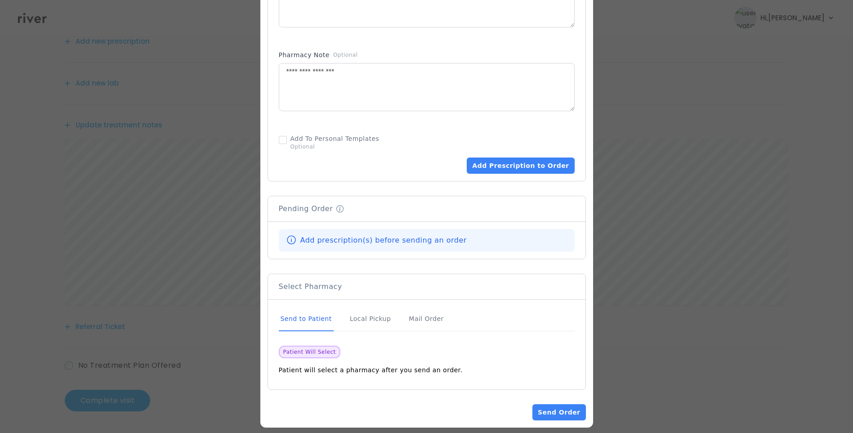
click at [316, 320] on div "Send to Patient" at bounding box center [306, 319] width 55 height 24
click at [524, 164] on button "Add Prescription to Order" at bounding box center [521, 165] width 108 height 16
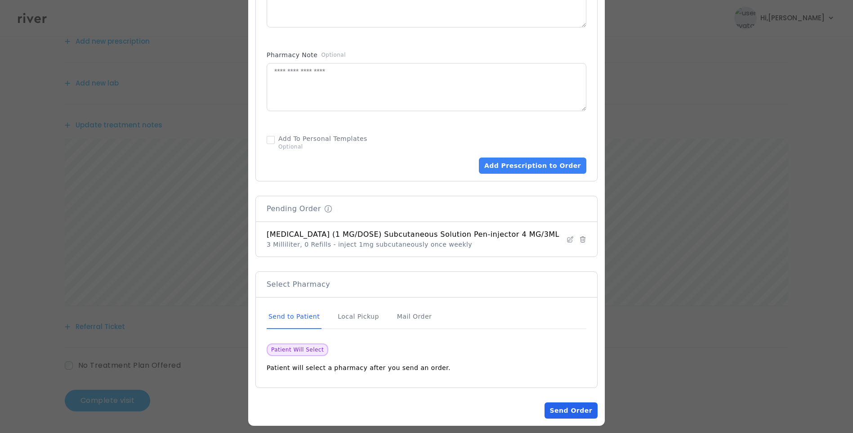
click at [561, 408] on button "Send Order" at bounding box center [571, 410] width 53 height 16
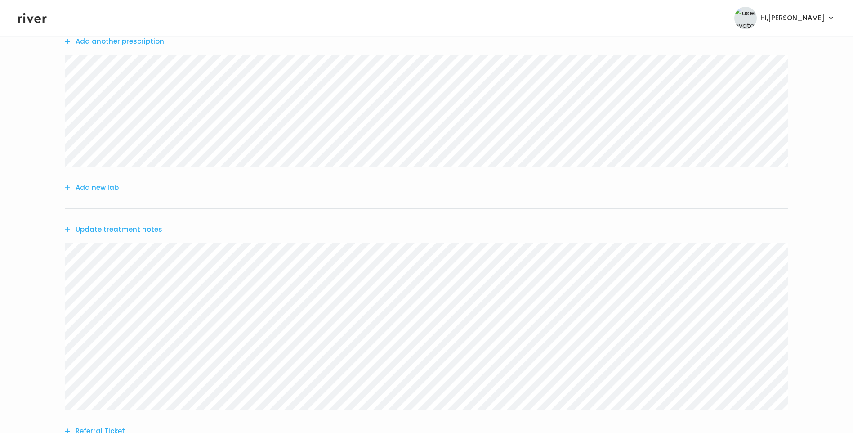
scroll to position [0, 0]
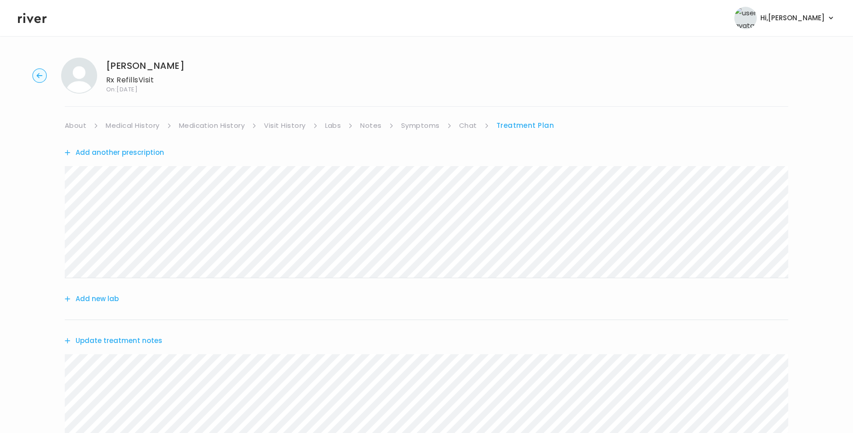
drag, startPoint x: 484, startPoint y: 121, endPoint x: 477, endPoint y: 121, distance: 6.8
click at [480, 121] on li "Chat" at bounding box center [474, 125] width 30 height 13
click at [473, 122] on link "Chat" at bounding box center [468, 125] width 18 height 13
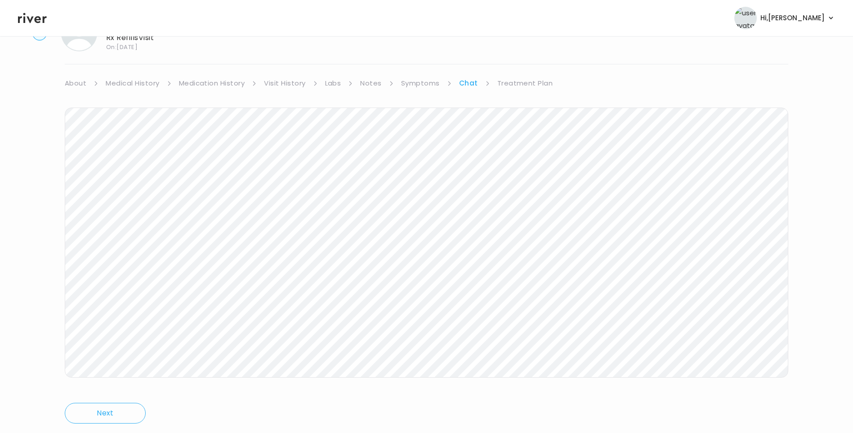
scroll to position [67, 0]
click at [526, 58] on link "Treatment Plan" at bounding box center [525, 58] width 56 height 13
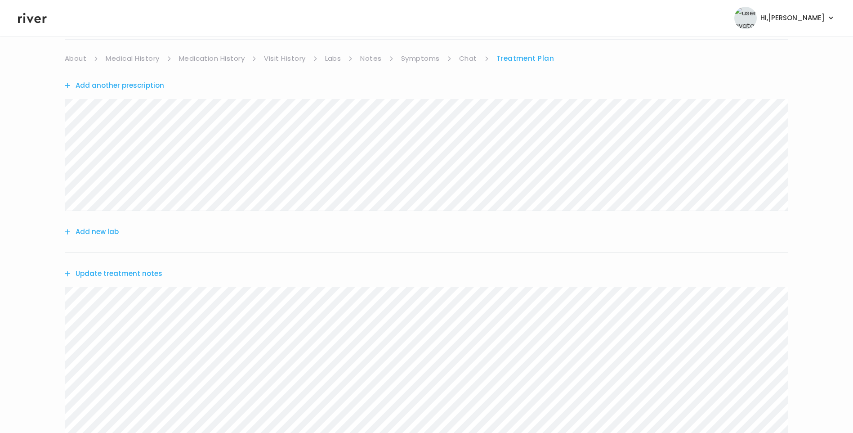
click at [80, 56] on link "About" at bounding box center [76, 58] width 22 height 13
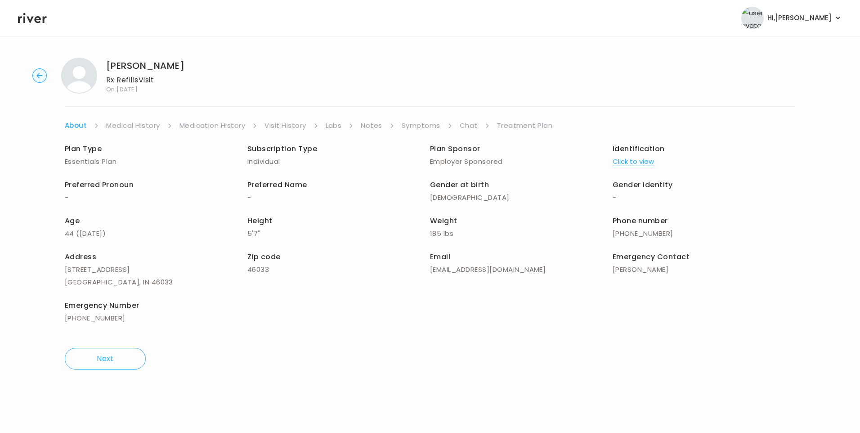
click at [538, 121] on link "Treatment Plan" at bounding box center [525, 125] width 56 height 13
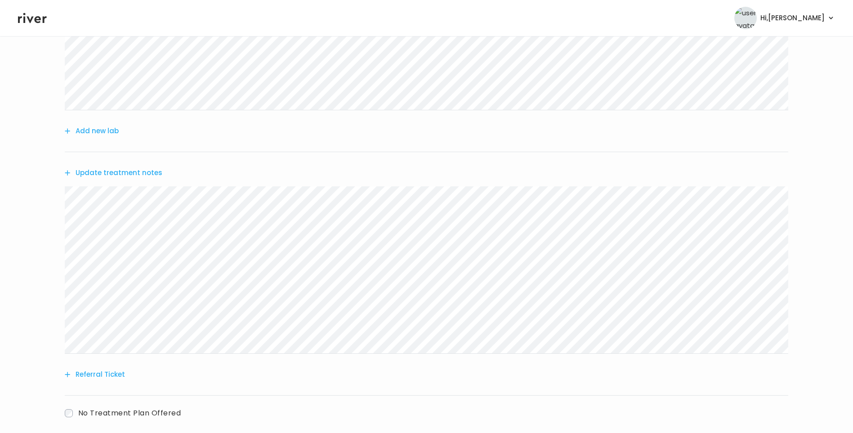
scroll to position [180, 0]
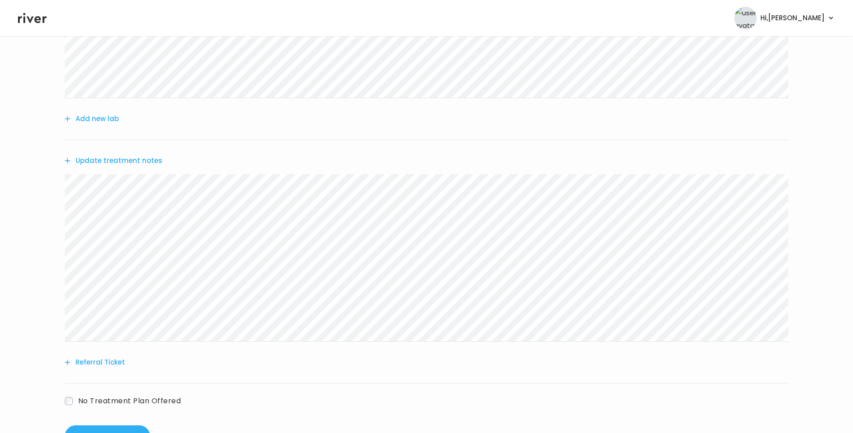
click at [122, 159] on button "Update treatment notes" at bounding box center [114, 160] width 98 height 13
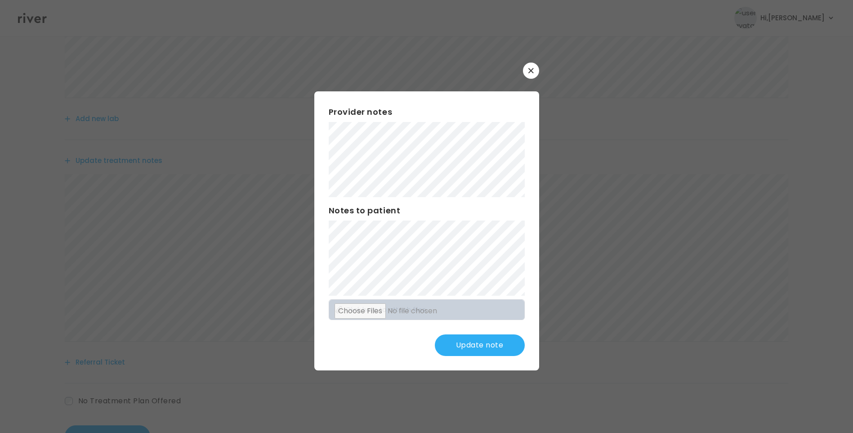
click at [480, 347] on button "Update note" at bounding box center [480, 345] width 90 height 22
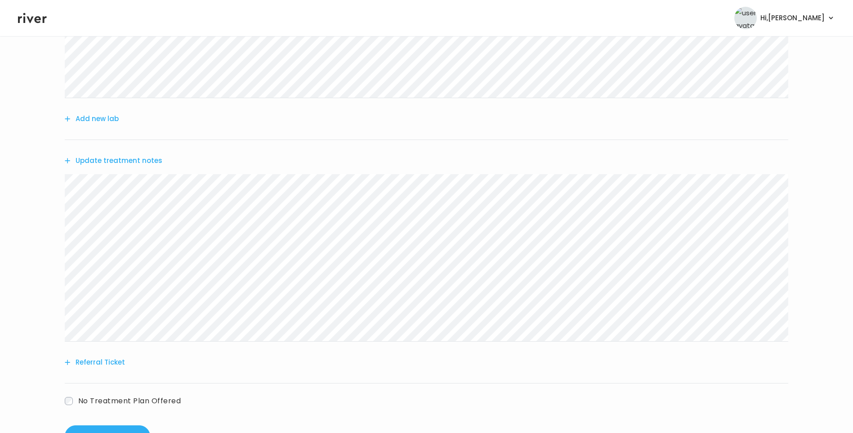
click at [109, 402] on span "No Treatment Plan Offered" at bounding box center [129, 400] width 103 height 10
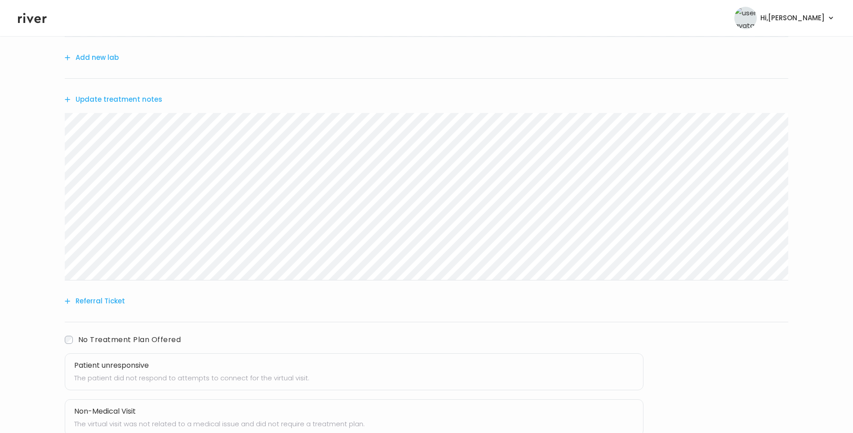
scroll to position [305, 0]
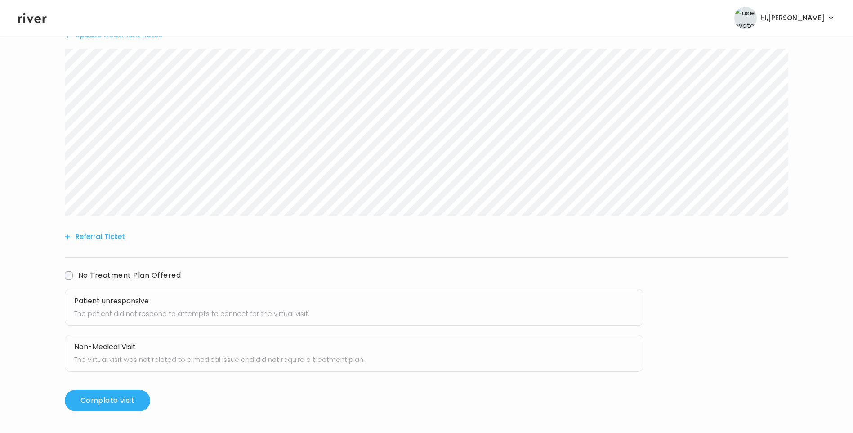
click at [121, 305] on h3 "Patient unresponsive" at bounding box center [354, 301] width 560 height 13
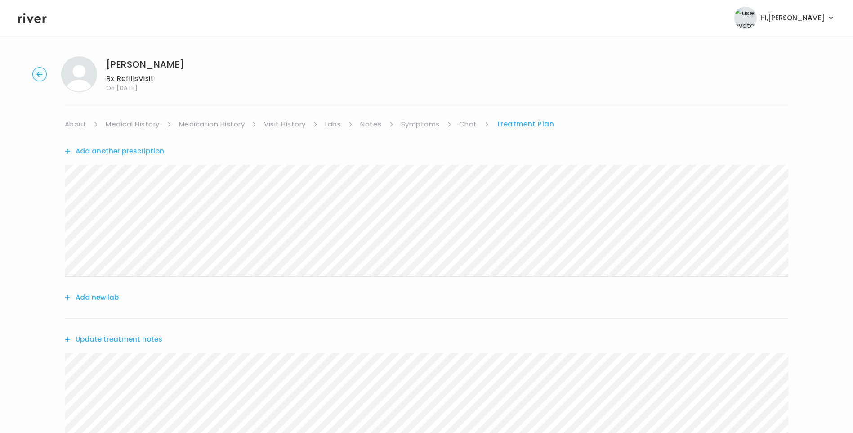
scroll to position [0, 0]
click at [464, 126] on link "Chat" at bounding box center [468, 125] width 18 height 13
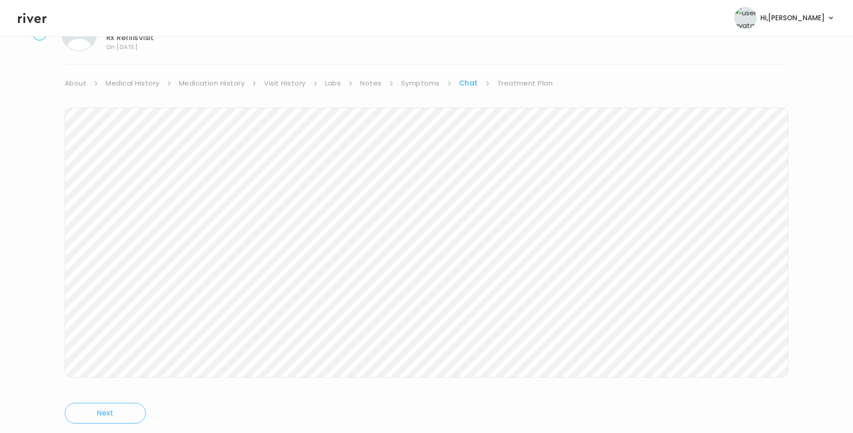
scroll to position [67, 0]
click at [529, 61] on link "Treatment Plan" at bounding box center [525, 58] width 56 height 13
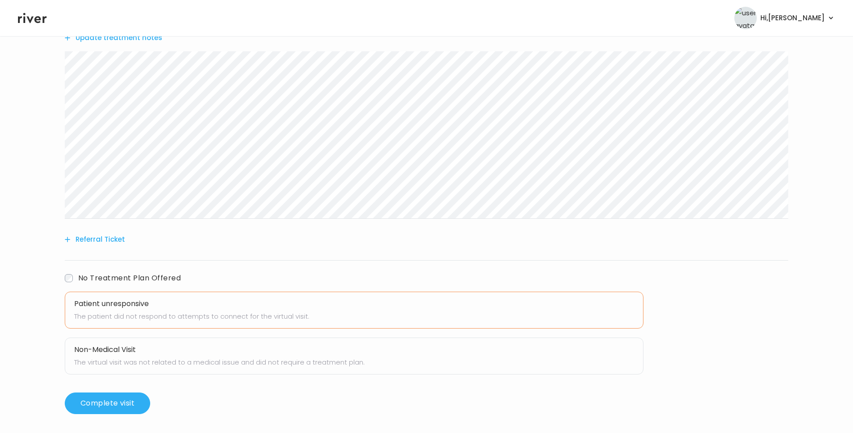
scroll to position [305, 0]
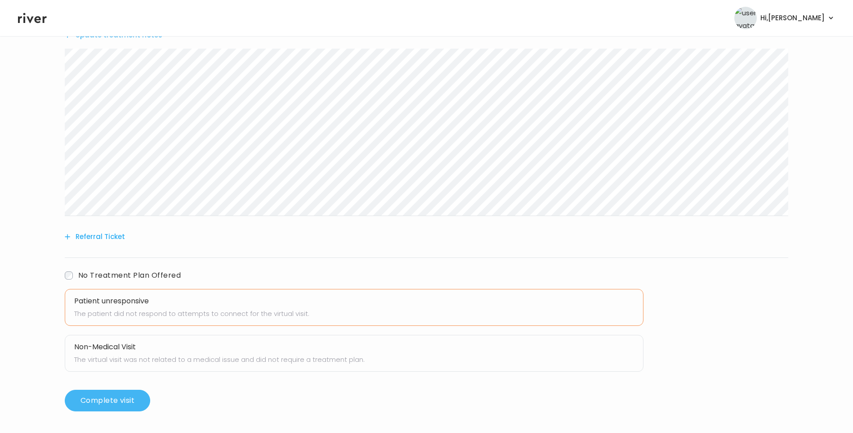
click at [121, 401] on button "Complete visit" at bounding box center [107, 401] width 85 height 22
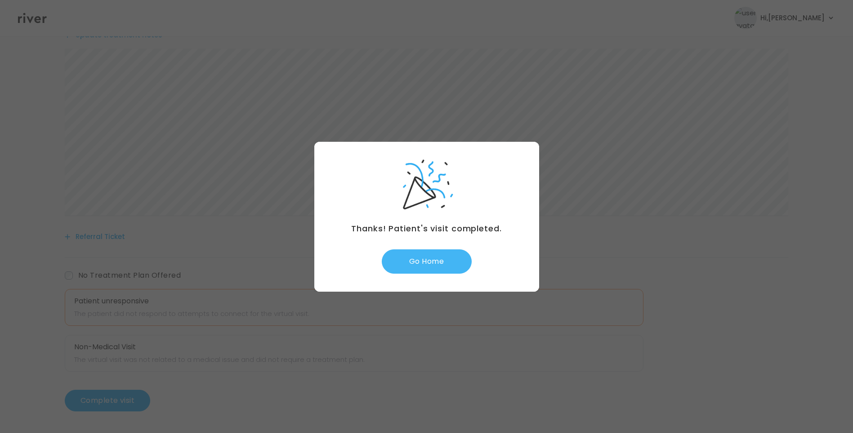
click at [419, 265] on button "Go Home" at bounding box center [427, 261] width 90 height 24
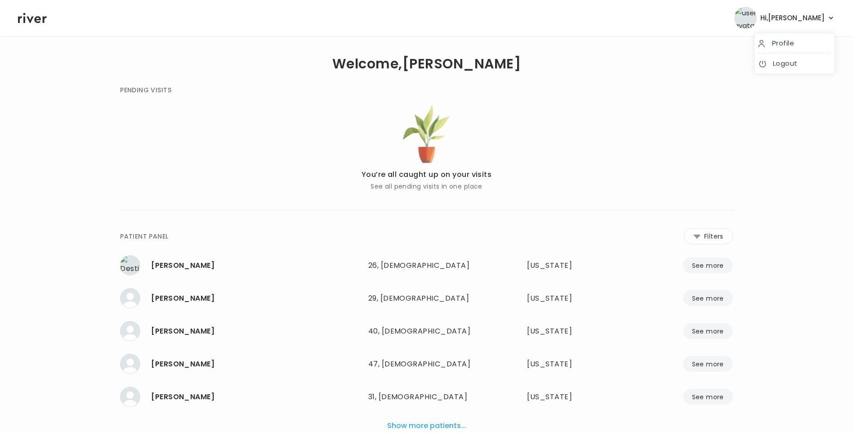
click at [811, 18] on span "Hi, [PERSON_NAME]" at bounding box center [793, 18] width 64 height 13
click at [793, 65] on link "Logout" at bounding box center [794, 63] width 73 height 13
